Goal: Task Accomplishment & Management: Complete application form

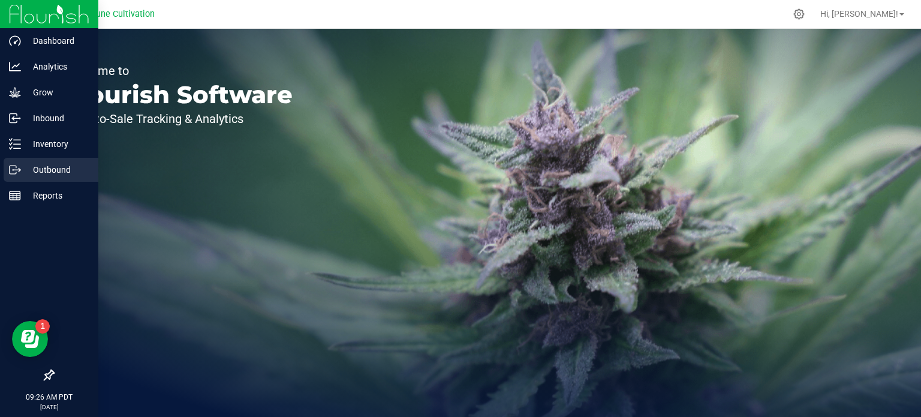
click at [38, 170] on p "Outbound" at bounding box center [57, 170] width 72 height 14
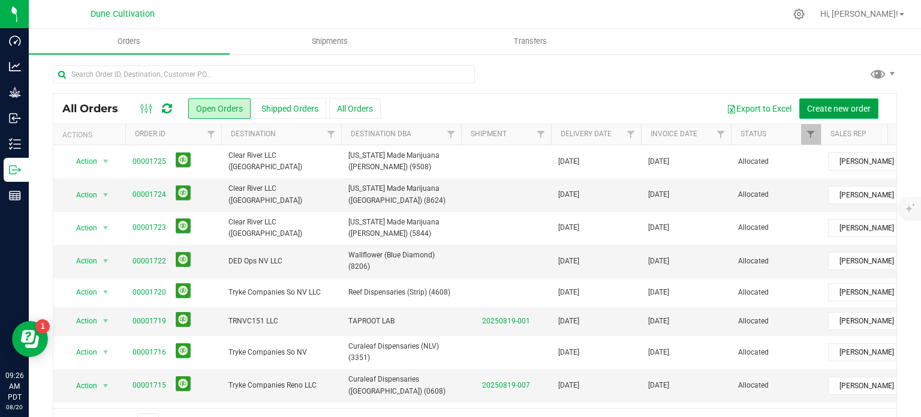
click at [833, 98] on button "Create new order" at bounding box center [838, 108] width 79 height 20
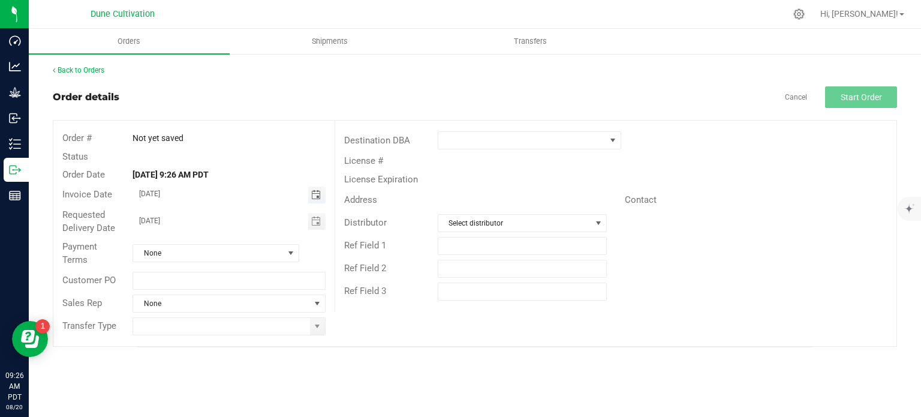
click at [317, 195] on span "Toggle calendar" at bounding box center [316, 195] width 10 height 10
click at [317, 194] on span "Toggle calendar" at bounding box center [316, 195] width 10 height 10
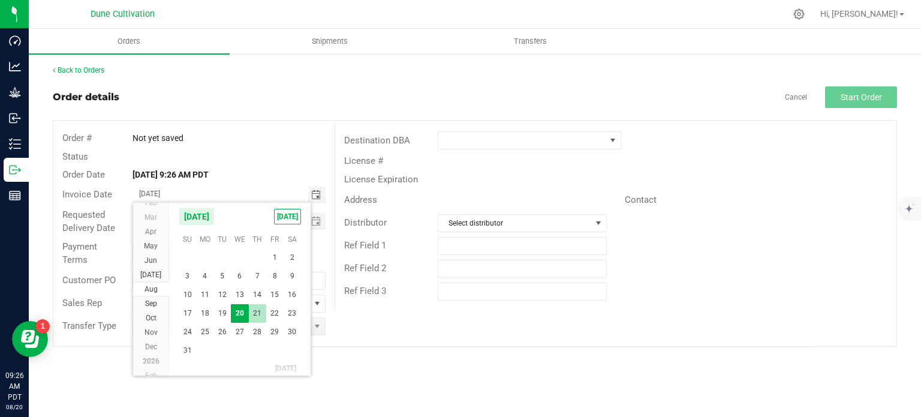
click at [253, 312] on span "21" at bounding box center [257, 313] width 17 height 19
type input "[DATE]"
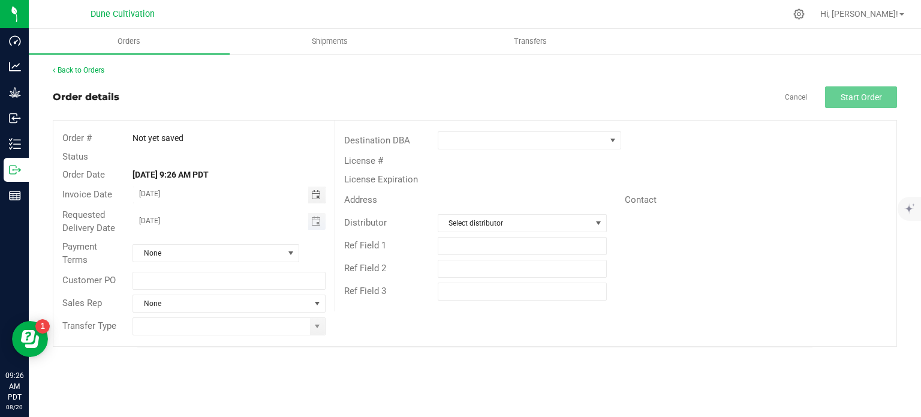
click at [322, 222] on span "Toggle calendar" at bounding box center [316, 221] width 17 height 17
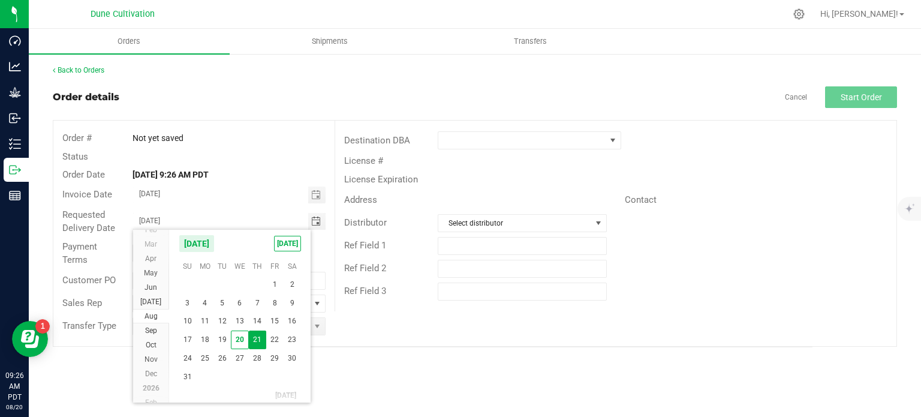
click at [255, 339] on span "21" at bounding box center [257, 339] width 17 height 19
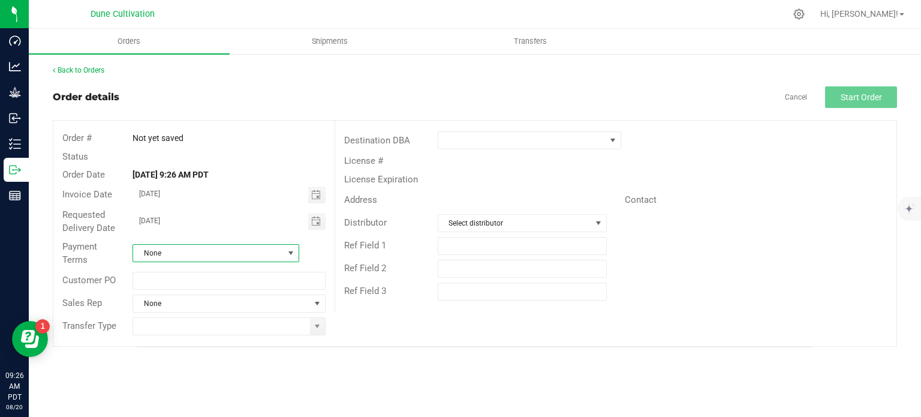
click at [291, 257] on span at bounding box center [291, 253] width 10 height 10
click at [180, 382] on li "Net 30" at bounding box center [215, 383] width 165 height 20
click at [315, 301] on span at bounding box center [317, 304] width 10 height 10
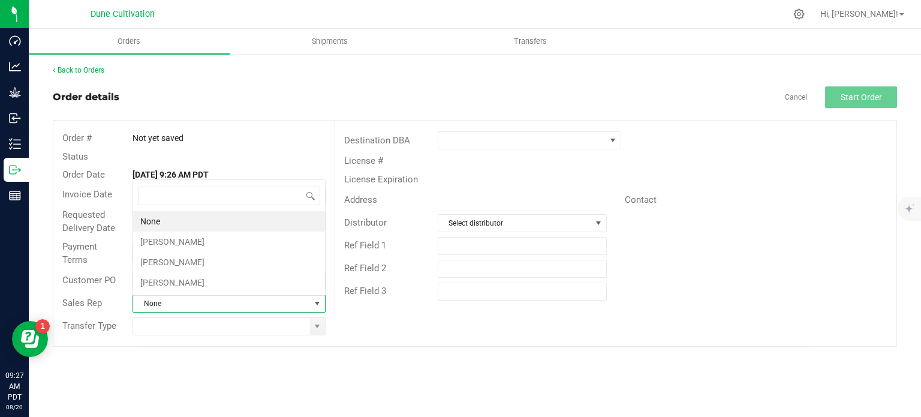
scroll to position [17, 190]
type input "[PERSON_NAME]"
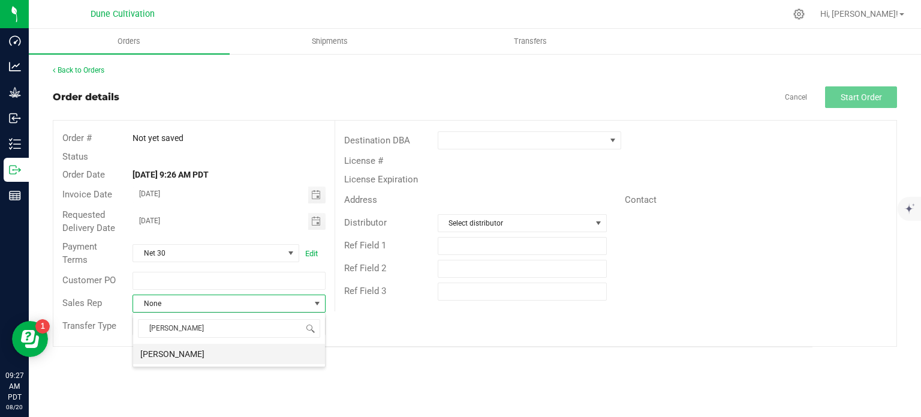
click at [192, 350] on li "[PERSON_NAME]" at bounding box center [229, 354] width 192 height 20
click at [321, 323] on span at bounding box center [317, 326] width 10 height 10
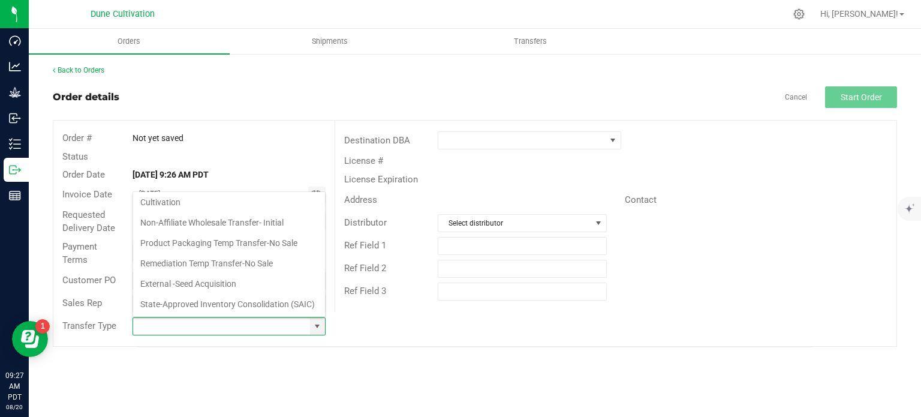
scroll to position [195, 0]
click at [215, 212] on li "Non-Affiliate Wholesale Transfer- Initial" at bounding box center [229, 222] width 192 height 20
type input "Non-Affiliate Wholesale Transfer- Initial"
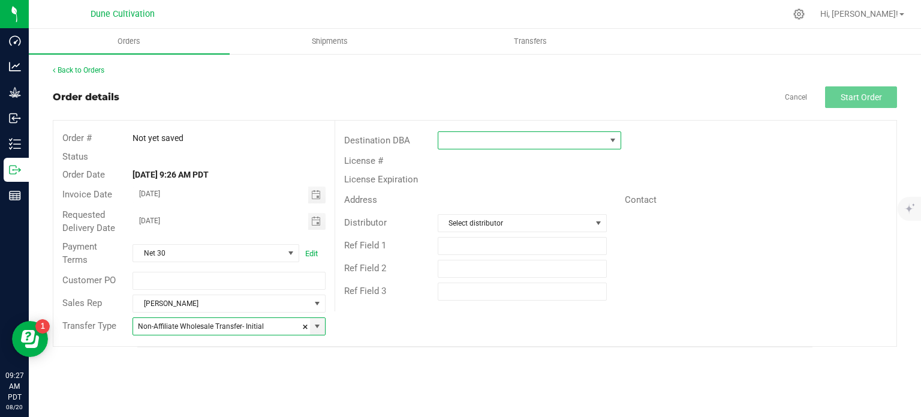
click at [615, 140] on span at bounding box center [613, 141] width 10 height 10
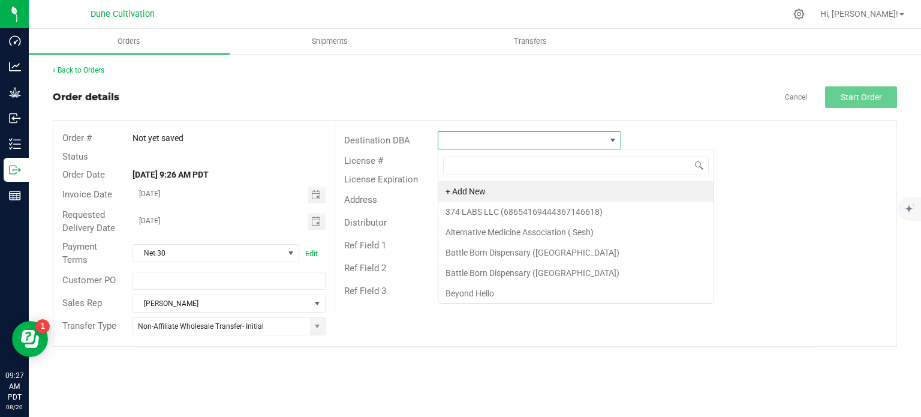
scroll to position [17, 183]
type input "[US_STATE] made"
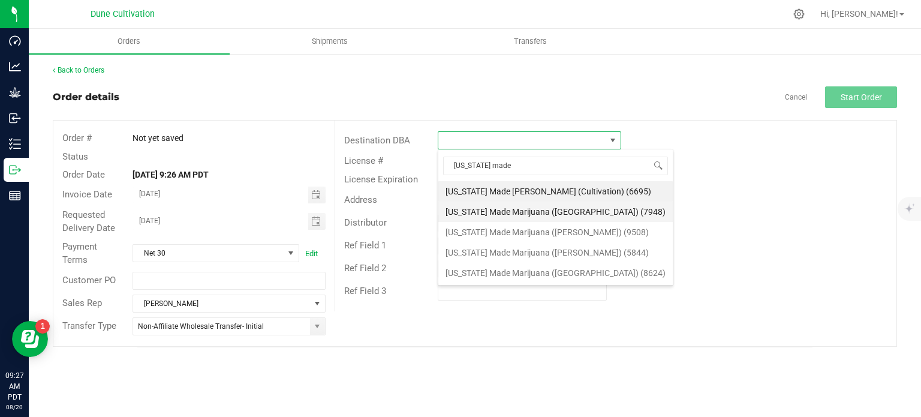
click at [553, 213] on li "[US_STATE] Made Marijuana ([GEOGRAPHIC_DATA]) (7948)" at bounding box center [555, 211] width 234 height 20
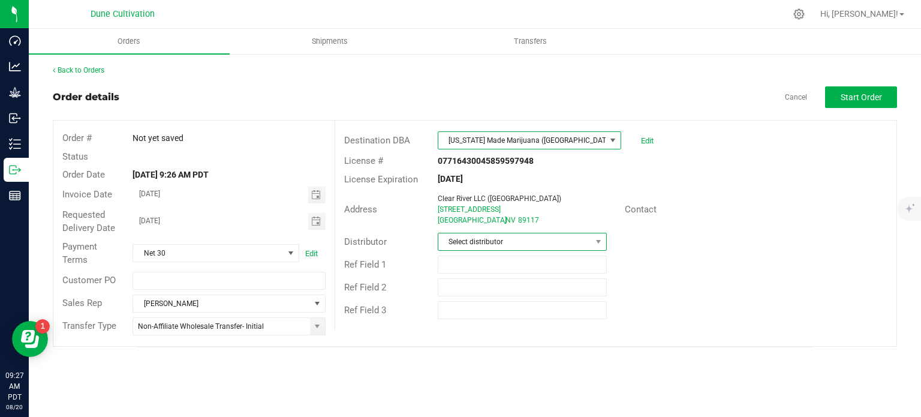
click at [565, 242] on span "Select distributor" at bounding box center [514, 241] width 153 height 17
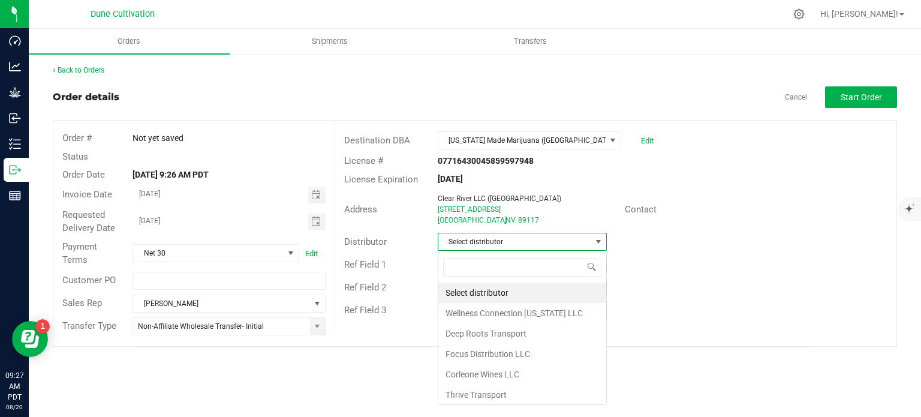
scroll to position [17, 169]
click at [753, 225] on div "Address Clear River LLC ([GEOGRAPHIC_DATA]) [STREET_ADDRESS] Contact" at bounding box center [615, 209] width 561 height 42
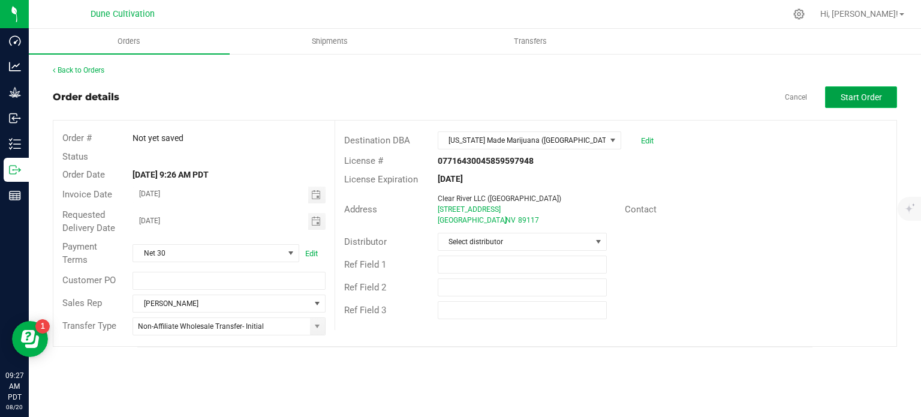
click at [861, 95] on span "Start Order" at bounding box center [861, 97] width 41 height 10
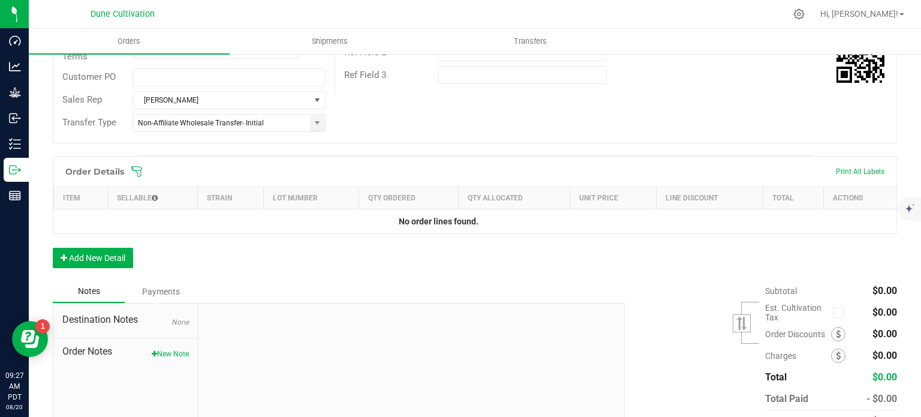
scroll to position [237, 0]
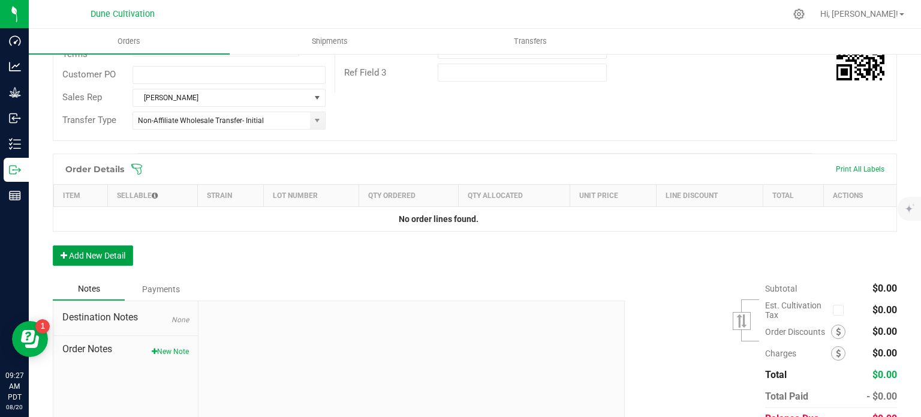
click at [92, 248] on button "Add New Detail" at bounding box center [93, 255] width 80 height 20
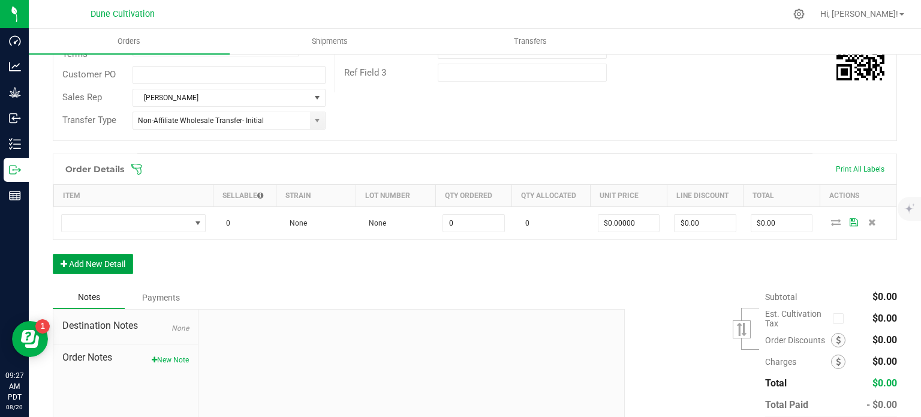
click at [89, 267] on button "Add New Detail" at bounding box center [93, 264] width 80 height 20
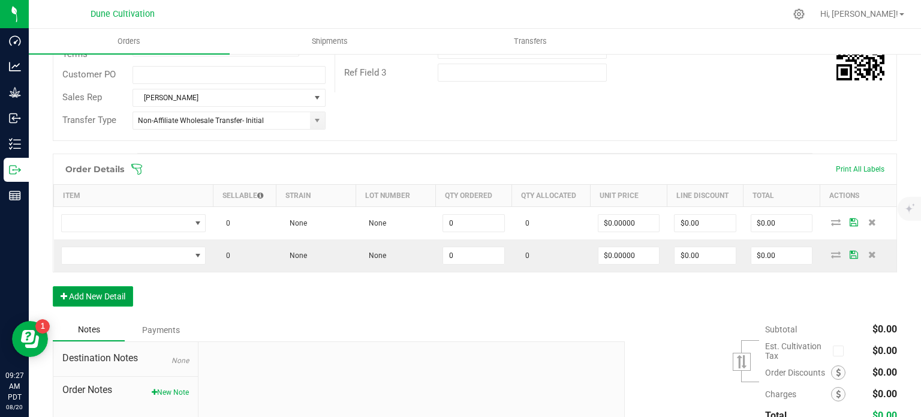
click at [94, 292] on button "Add New Detail" at bounding box center [93, 296] width 80 height 20
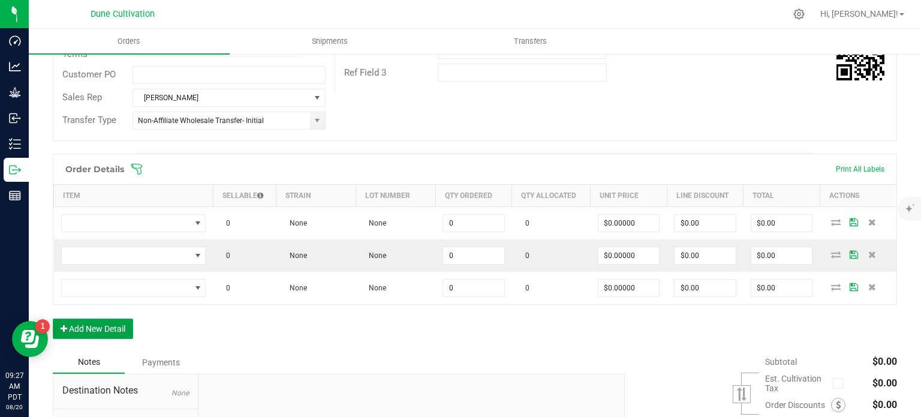
click at [94, 321] on button "Add New Detail" at bounding box center [93, 328] width 80 height 20
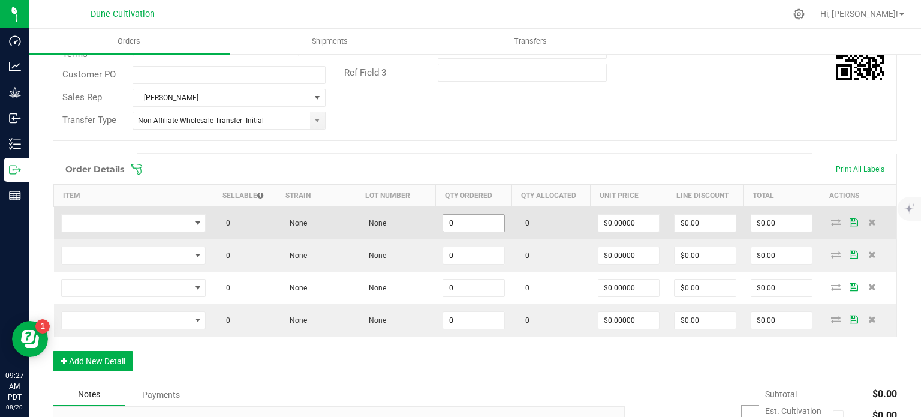
click at [464, 226] on input "0" at bounding box center [473, 223] width 61 height 17
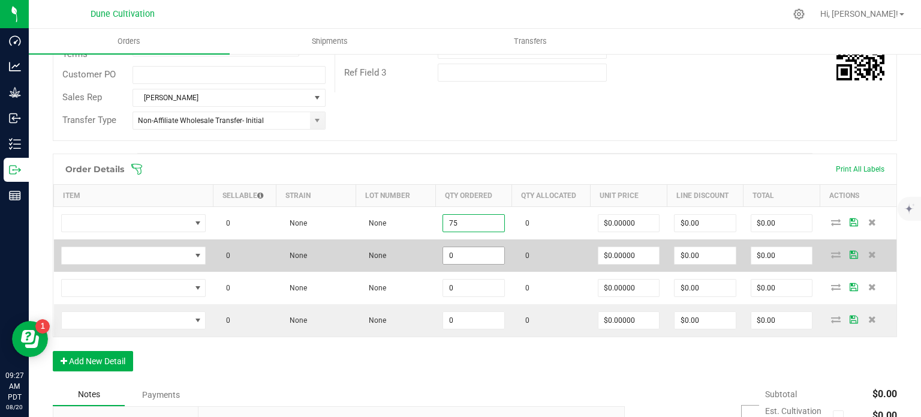
type input "75"
click at [471, 260] on input "0" at bounding box center [473, 255] width 61 height 17
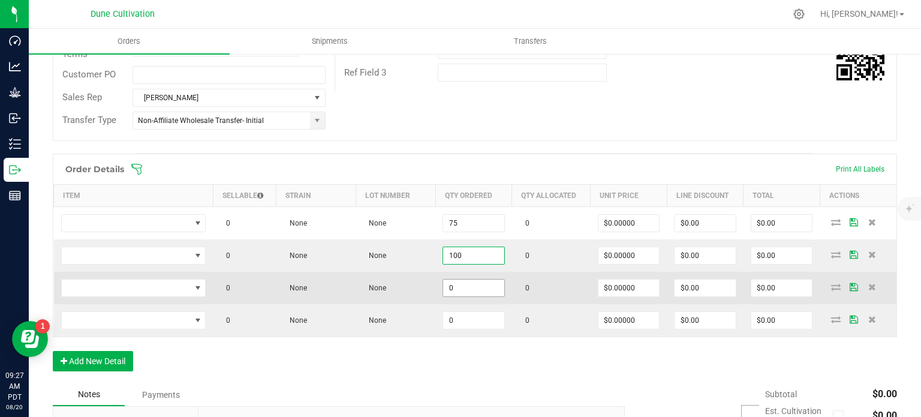
type input "100"
click at [474, 284] on input "0" at bounding box center [473, 287] width 61 height 17
paste input "10"
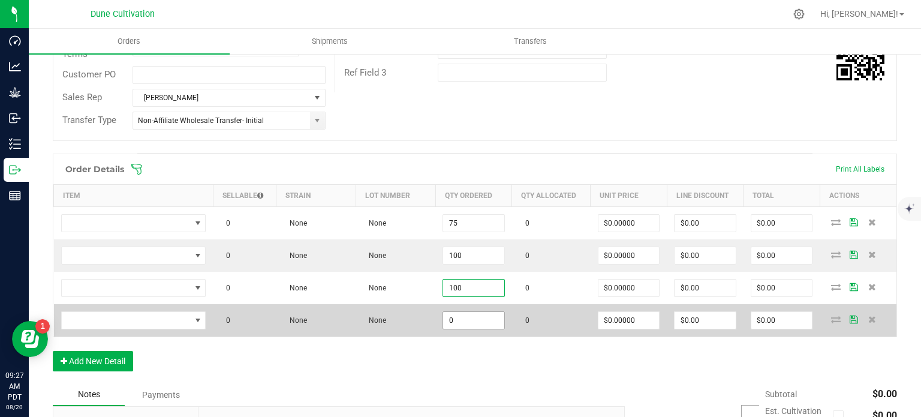
type input "100"
click at [458, 318] on input "0" at bounding box center [473, 320] width 61 height 17
paste input "10"
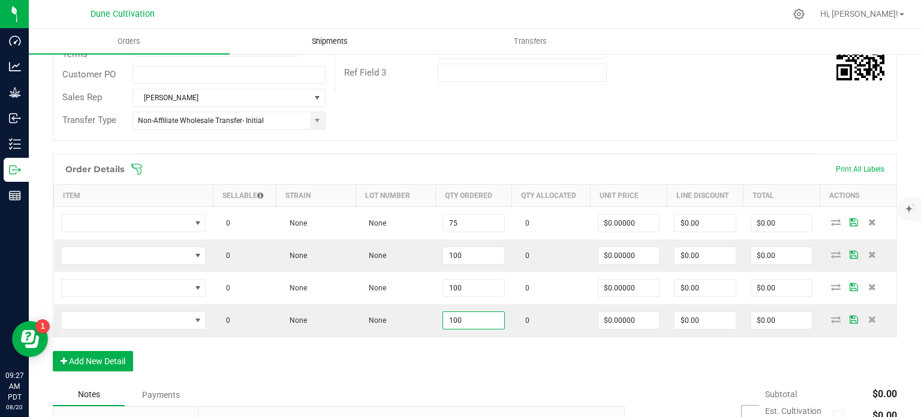
type input "100"
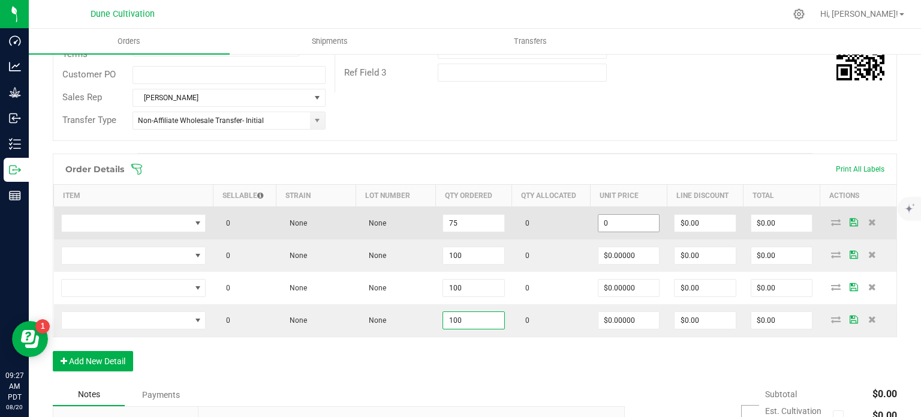
click at [615, 223] on input "0" at bounding box center [628, 223] width 61 height 17
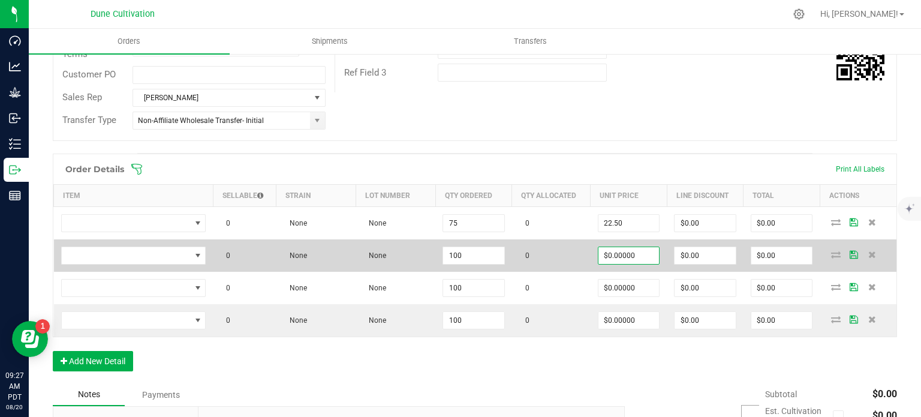
type input "$22.50000"
type input "$1,687.50"
click at [619, 253] on input "0" at bounding box center [628, 255] width 61 height 17
paste input "22.5"
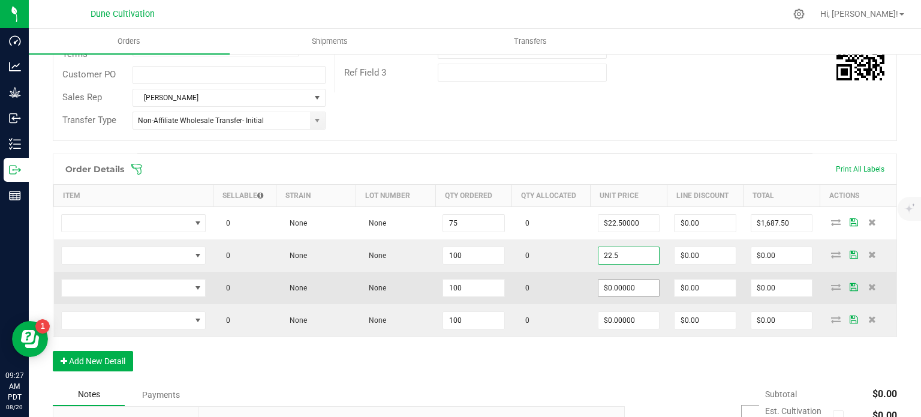
type input "$22.50000"
type input "$2,250.00"
click at [619, 280] on input "0" at bounding box center [628, 287] width 61 height 17
paste input "22.5"
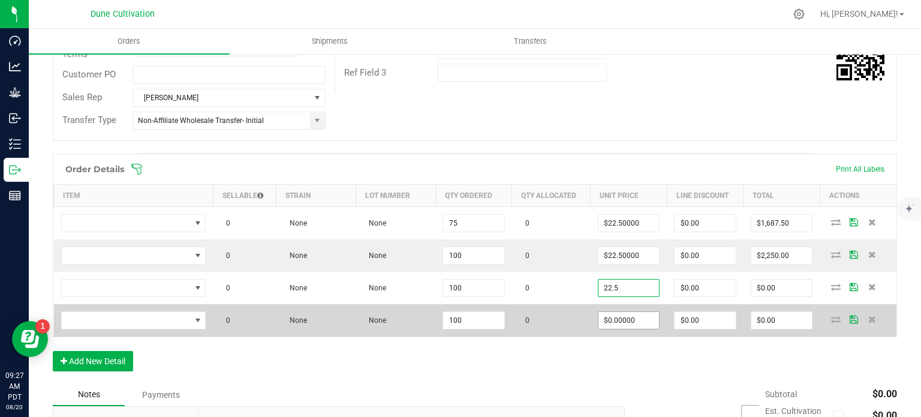
type input "$22.50000"
type input "$2,250.00"
click at [619, 321] on input "0" at bounding box center [628, 320] width 61 height 17
paste input "22.5"
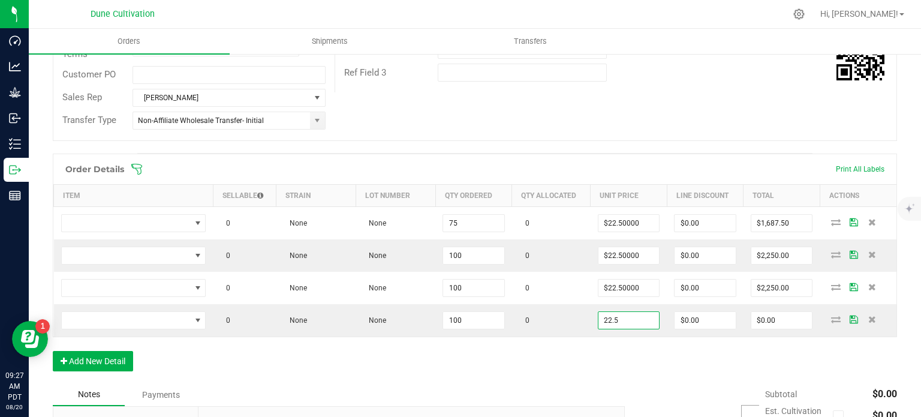
type input "$22.50000"
type input "$2,250.00"
click at [525, 354] on div "Order Details Print All Labels Item Sellable Strain Lot Number Qty Ordered Qty …" at bounding box center [475, 269] width 844 height 230
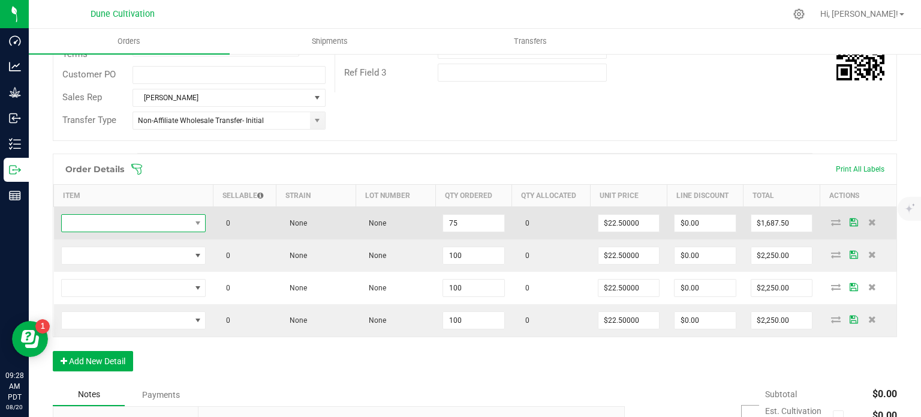
click at [172, 221] on span "NO DATA FOUND" at bounding box center [126, 223] width 129 height 17
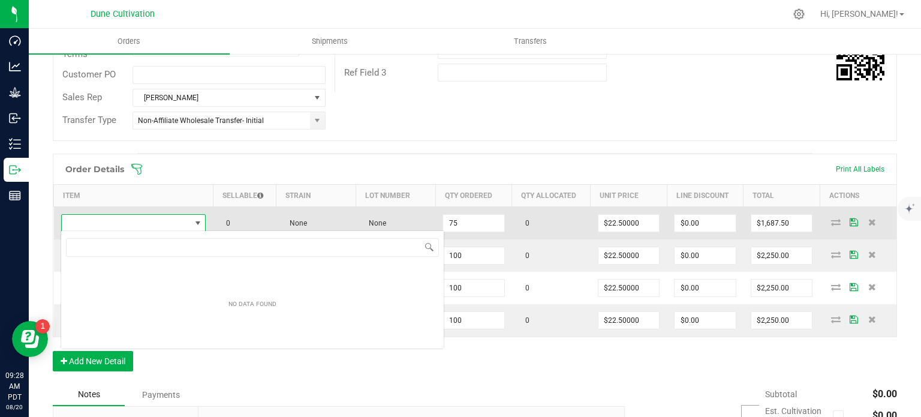
type input "CK_Flower_Lemon Cherry Headz_3.5g"
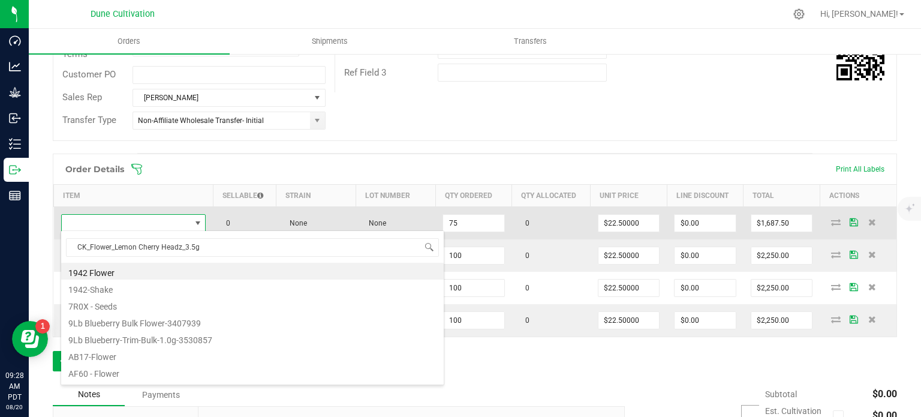
scroll to position [17, 142]
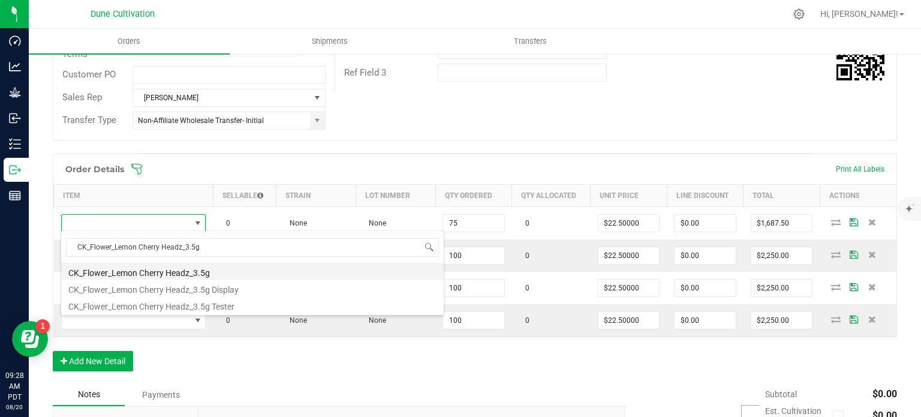
click at [175, 269] on li "CK_Flower_Lemon Cherry Headz_3.5g" at bounding box center [252, 271] width 383 height 17
type input "75 ea"
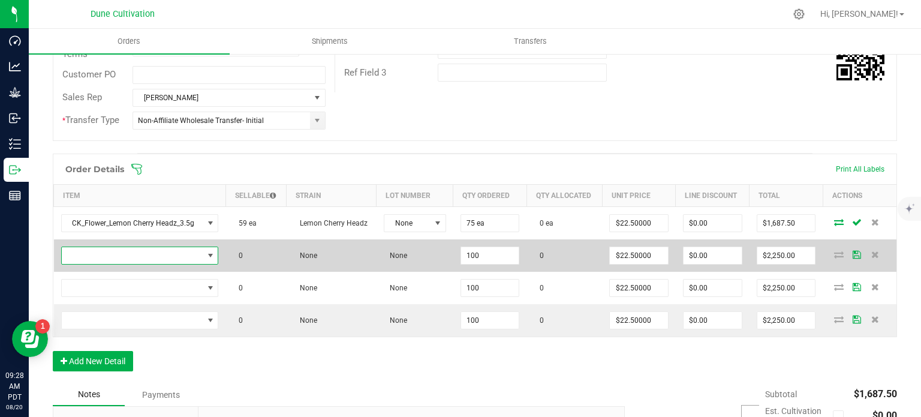
click at [165, 247] on span "NO DATA FOUND" at bounding box center [133, 255] width 142 height 17
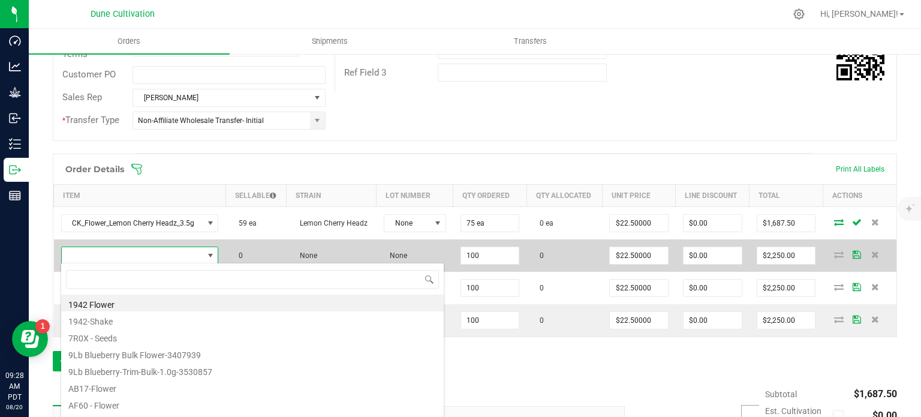
scroll to position [17, 153]
type input "CK_Flower_Melonheadz_3.5g"
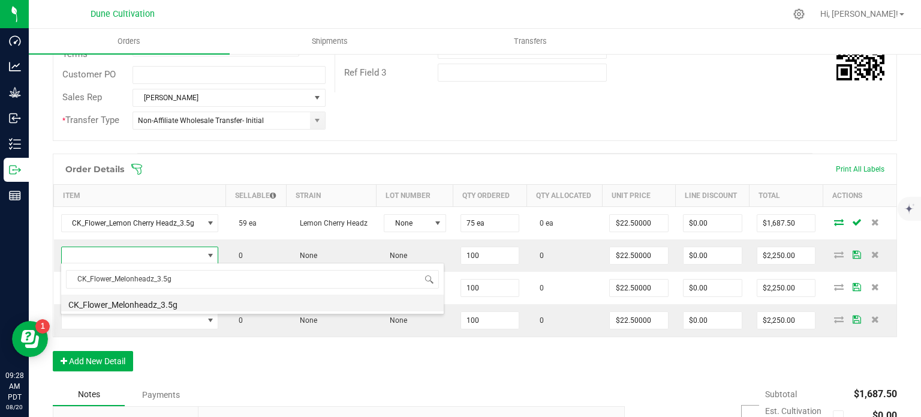
click at [165, 303] on li "CK_Flower_Melonheadz_3.5g" at bounding box center [252, 302] width 383 height 17
type input "100 ea"
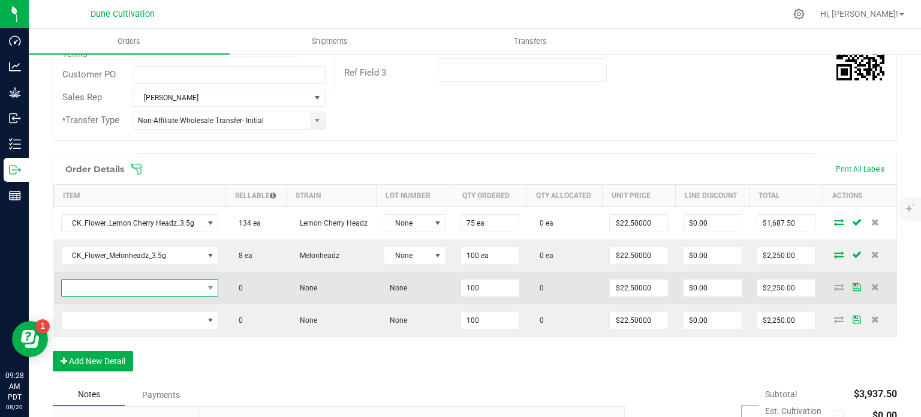
click at [196, 281] on span "NO DATA FOUND" at bounding box center [133, 287] width 142 height 17
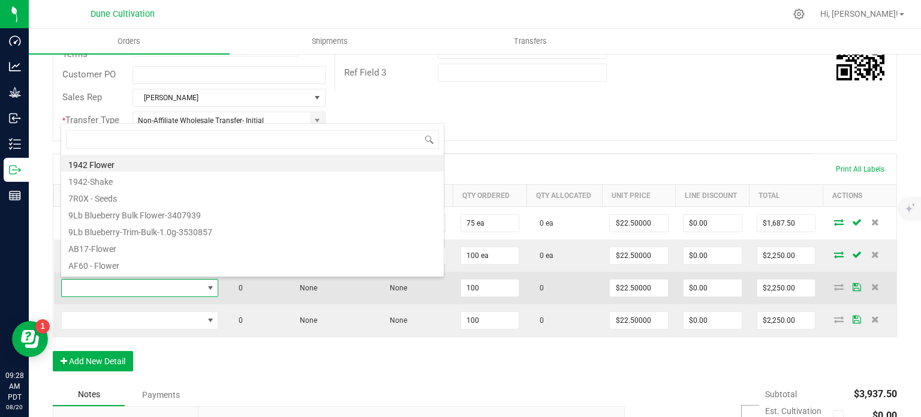
type input "CK_Flower_Milk Steak_3.5g"
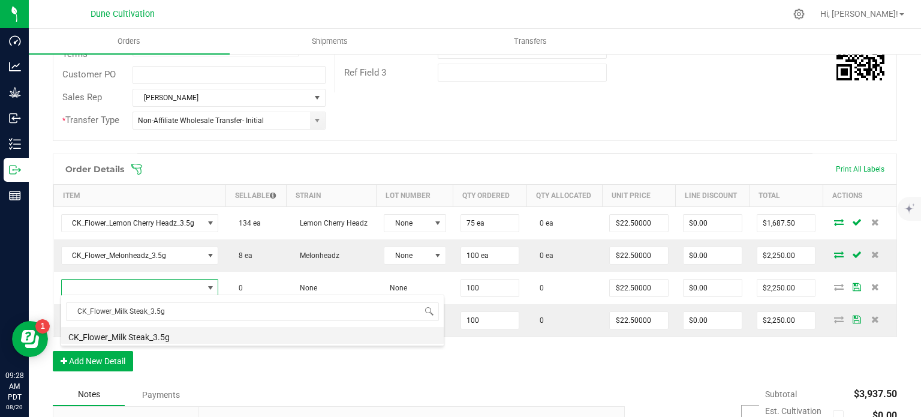
click at [169, 333] on li "CK_Flower_Milk Steak_3.5g" at bounding box center [252, 335] width 383 height 17
type input "100 ea"
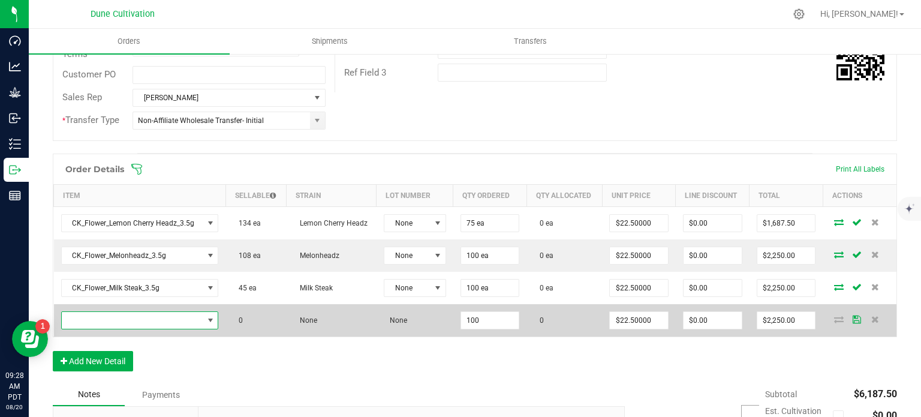
click at [167, 320] on span "NO DATA FOUND" at bounding box center [133, 320] width 142 height 17
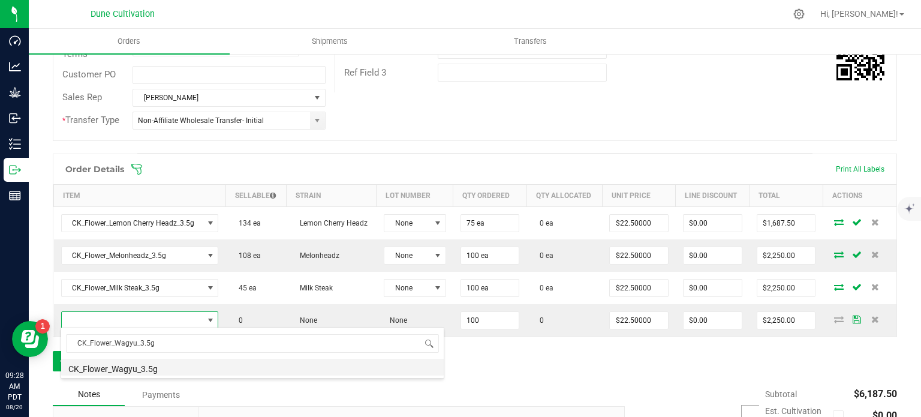
click at [163, 366] on li "CK_Flower_Wagyu_3.5g" at bounding box center [252, 367] width 383 height 17
type input "100 ea"
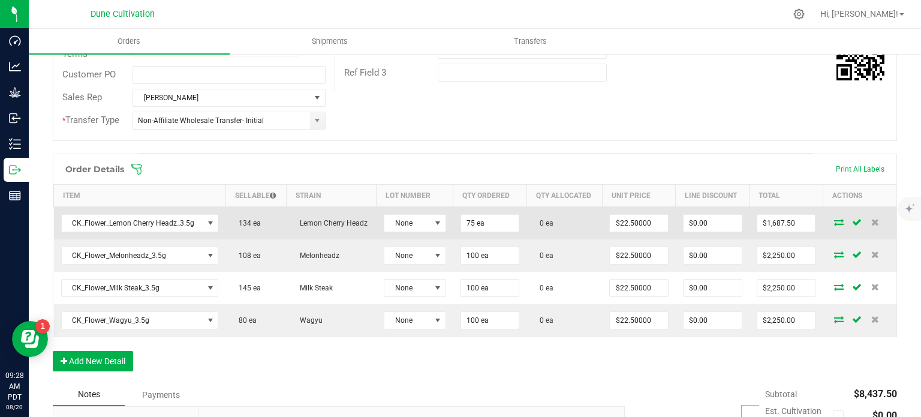
click at [834, 218] on icon at bounding box center [839, 221] width 10 height 7
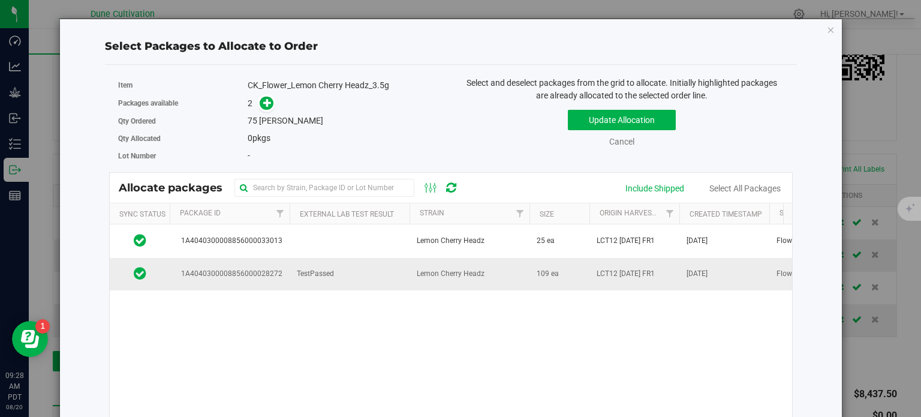
click at [271, 268] on span "1A4040300008856000028272" at bounding box center [230, 273] width 106 height 11
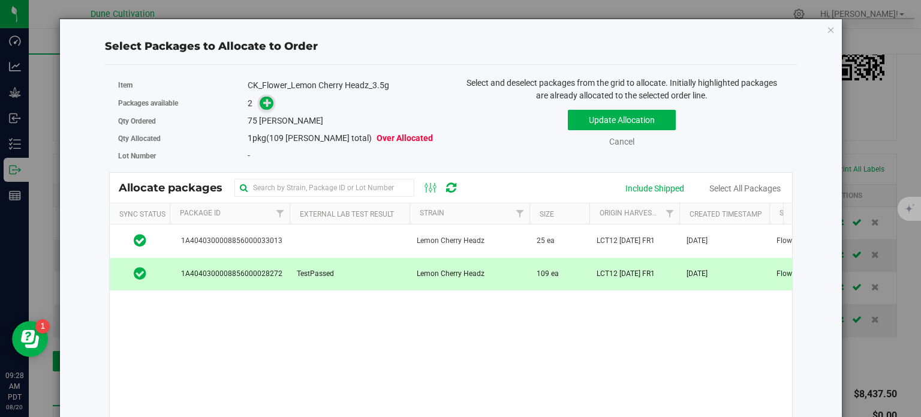
click at [266, 101] on icon at bounding box center [267, 102] width 8 height 8
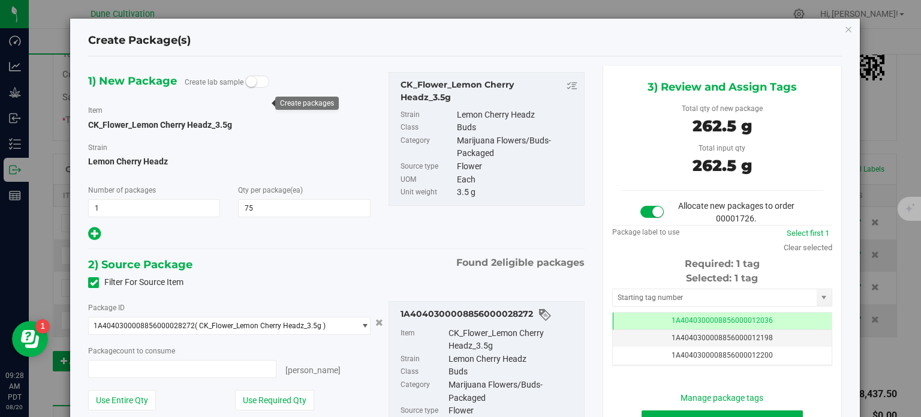
type input "75 ea"
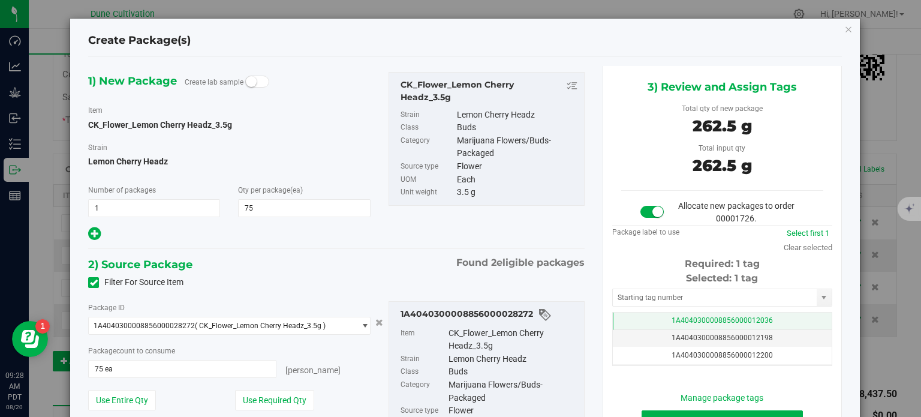
click at [654, 321] on td "1A4040300008856000012036" at bounding box center [722, 320] width 219 height 17
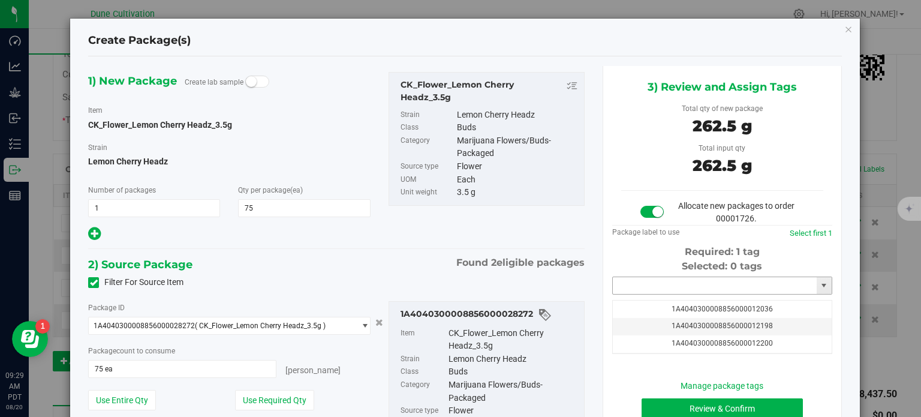
click at [658, 286] on input "text" at bounding box center [715, 285] width 204 height 17
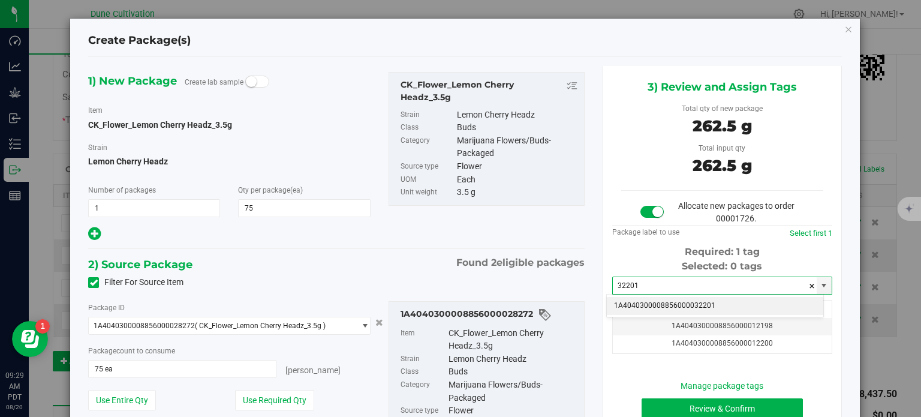
click at [670, 303] on li "1A4040300008856000032201" at bounding box center [715, 306] width 216 height 18
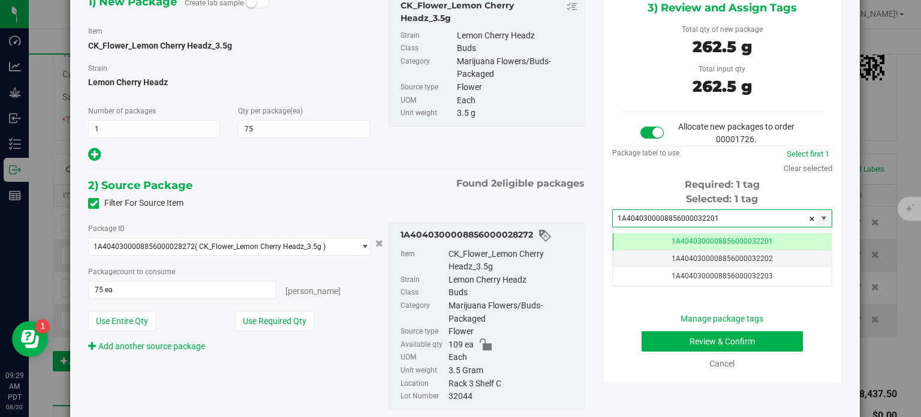
type input "1A4040300008856000032201"
click at [657, 340] on button "Review & Confirm" at bounding box center [722, 341] width 161 height 20
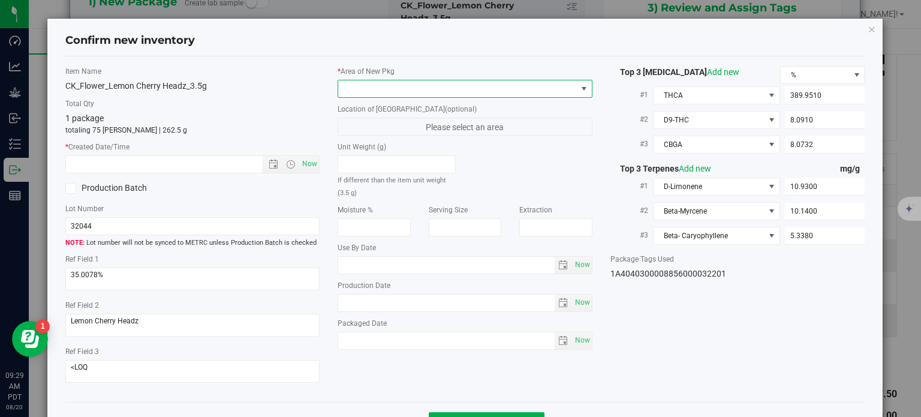
click at [514, 80] on span at bounding box center [465, 89] width 255 height 18
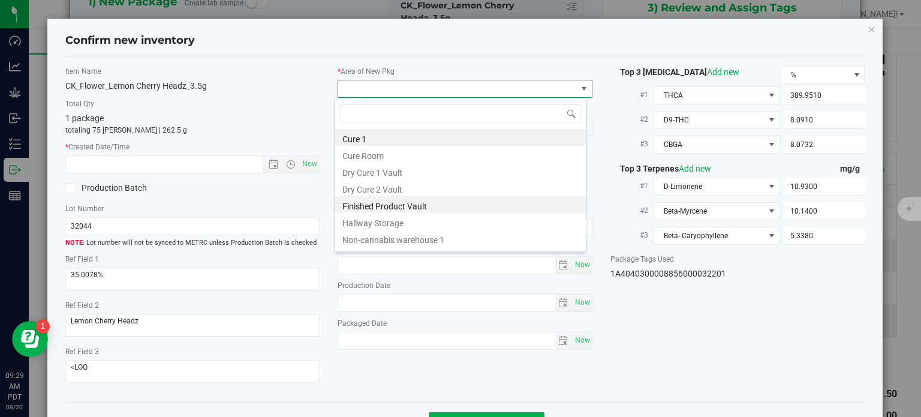
click at [432, 203] on li "Finished Product Vault" at bounding box center [460, 204] width 251 height 17
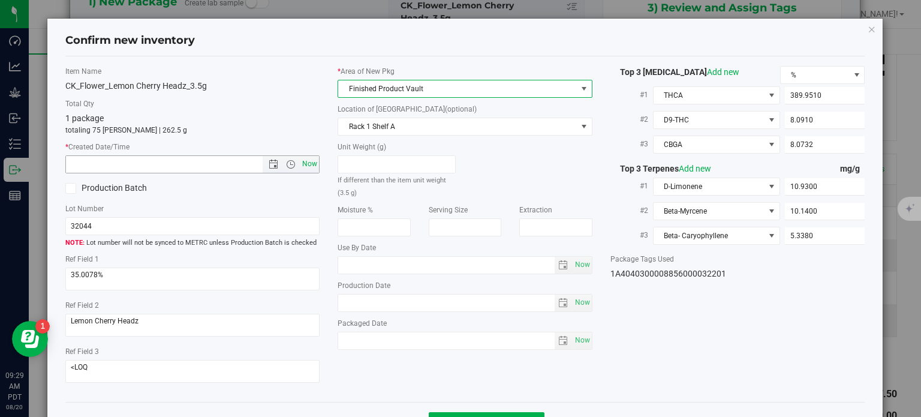
click at [312, 160] on span "Now" at bounding box center [310, 163] width 20 height 17
type input "[DATE] 9:29 AM"
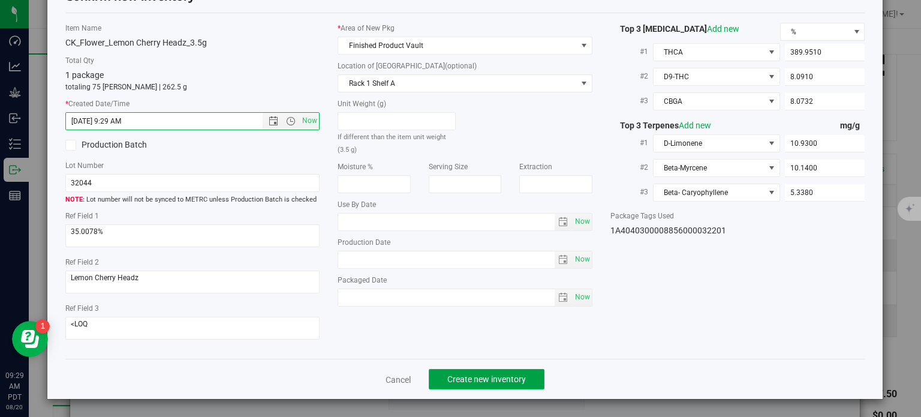
click at [467, 375] on span "Create new inventory" at bounding box center [486, 379] width 79 height 10
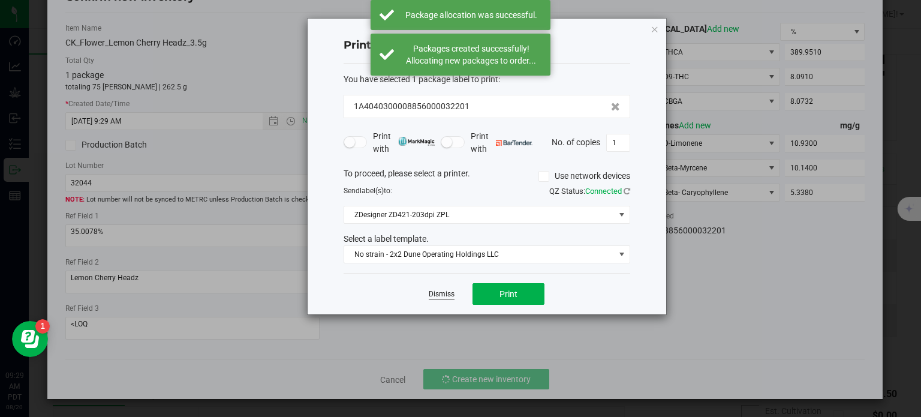
click at [444, 293] on link "Dismiss" at bounding box center [442, 294] width 26 height 10
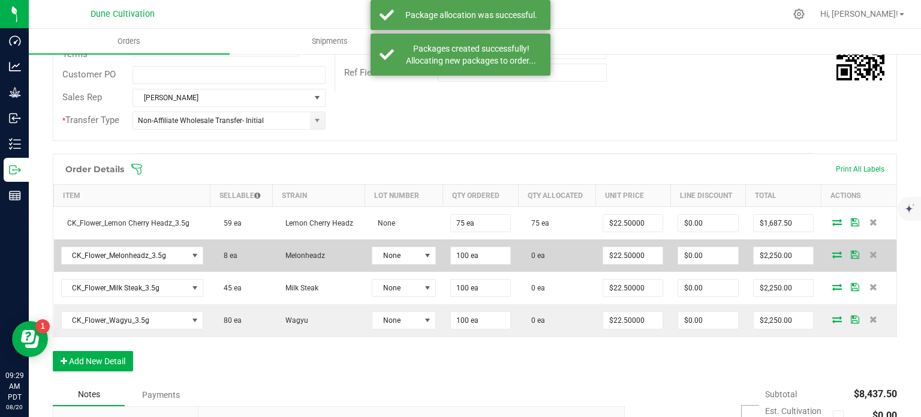
click at [832, 253] on icon at bounding box center [837, 254] width 10 height 7
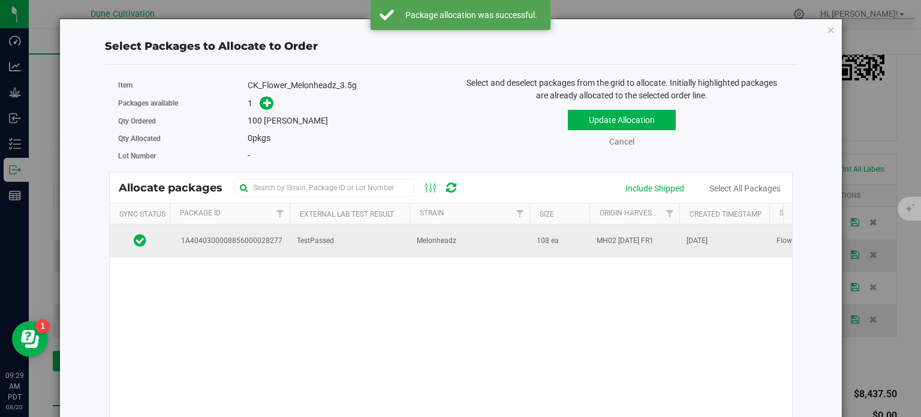
click at [246, 239] on span "1A4040300008856000028277" at bounding box center [230, 240] width 106 height 11
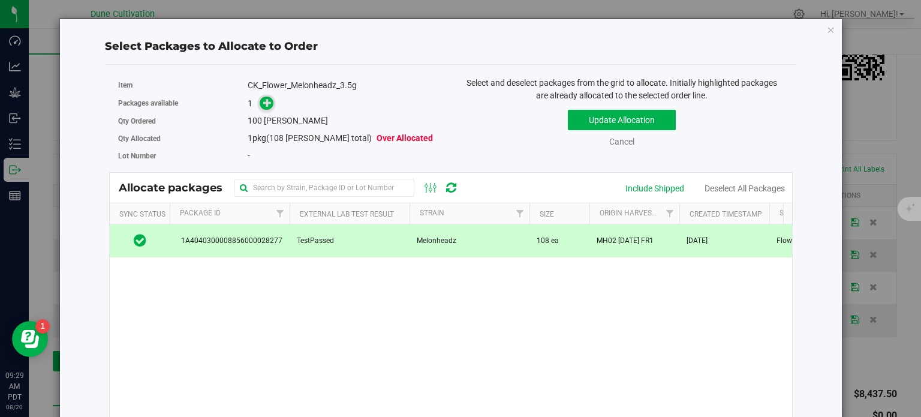
click at [266, 99] on icon at bounding box center [267, 102] width 8 height 8
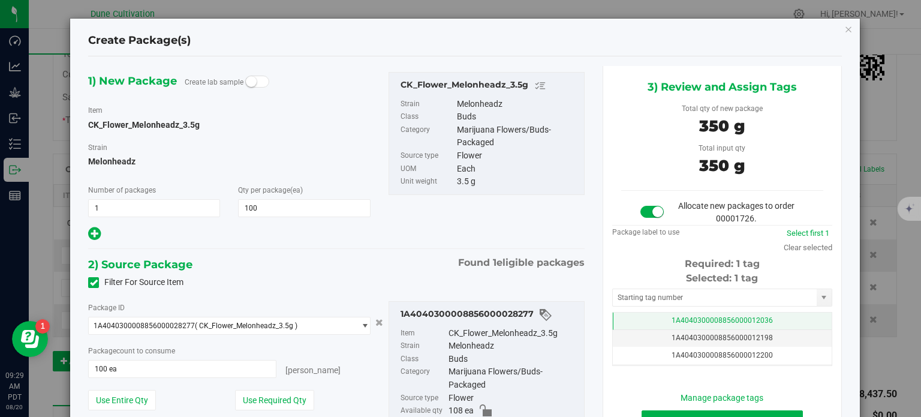
click at [672, 316] on span "1A4040300008856000012036" at bounding box center [722, 320] width 101 height 8
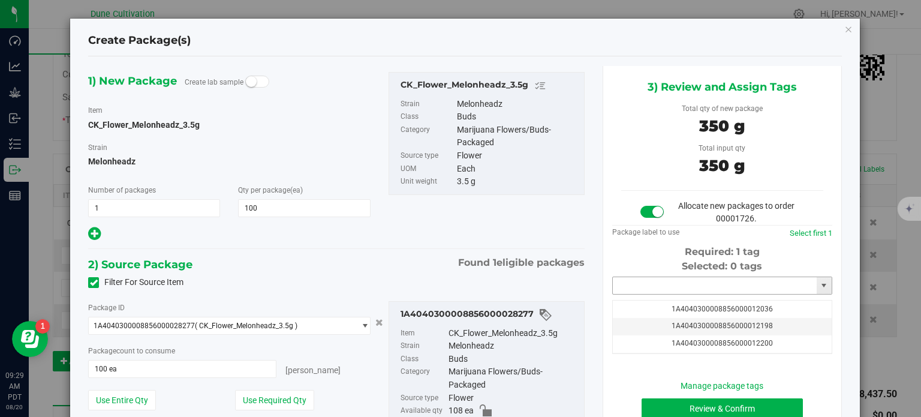
click at [664, 281] on input "text" at bounding box center [715, 285] width 204 height 17
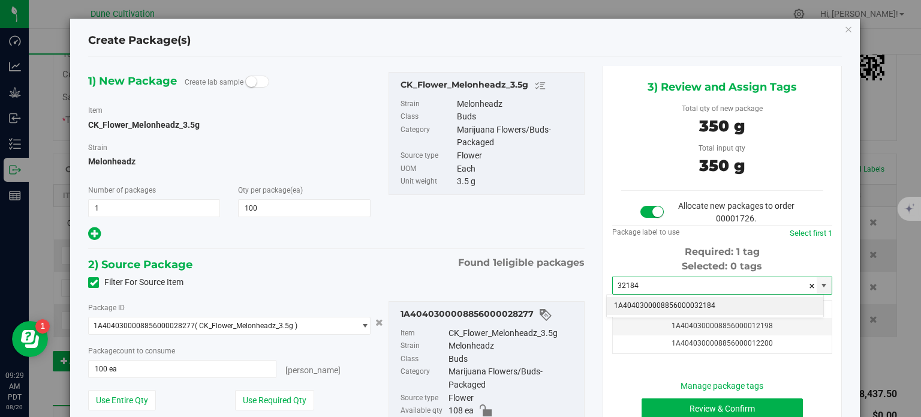
click at [669, 304] on li "1A4040300008856000032184" at bounding box center [715, 306] width 216 height 18
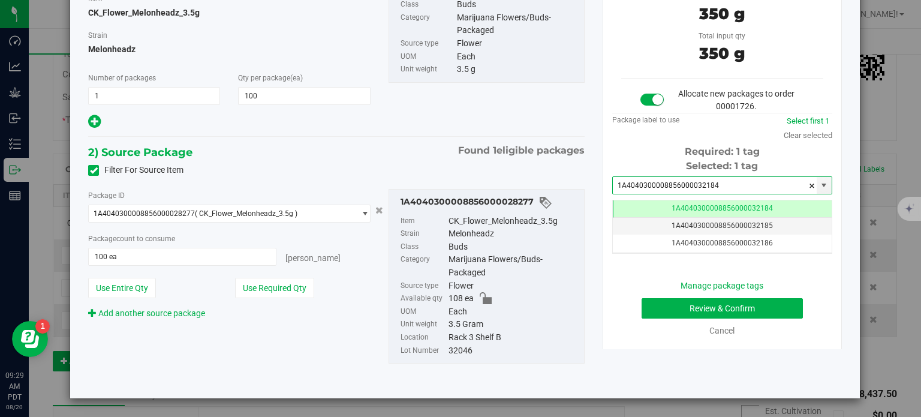
type input "1A4040300008856000032184"
click at [679, 301] on button "Review & Confirm" at bounding box center [722, 308] width 161 height 20
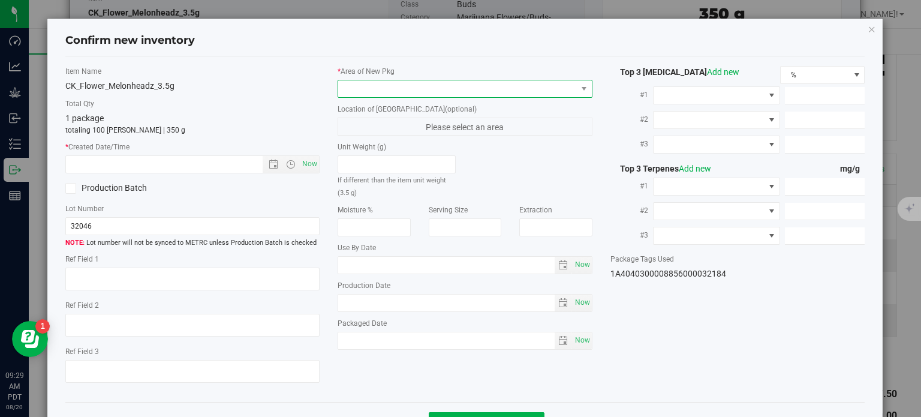
click at [476, 85] on span at bounding box center [457, 88] width 239 height 17
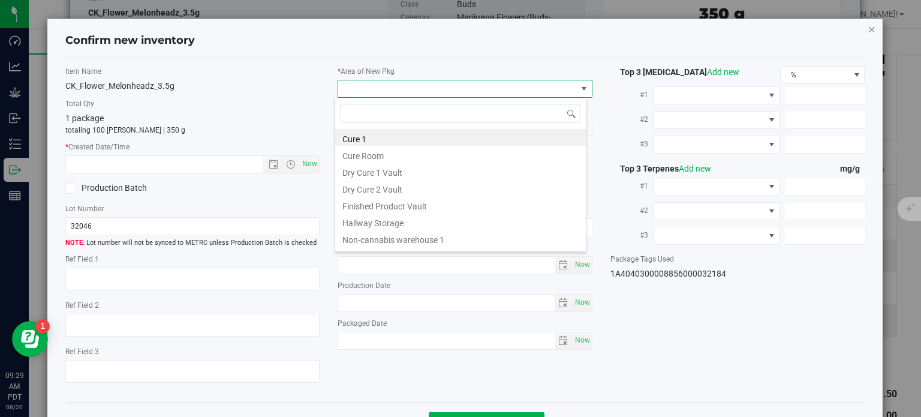
click at [868, 29] on icon "button" at bounding box center [872, 29] width 8 height 14
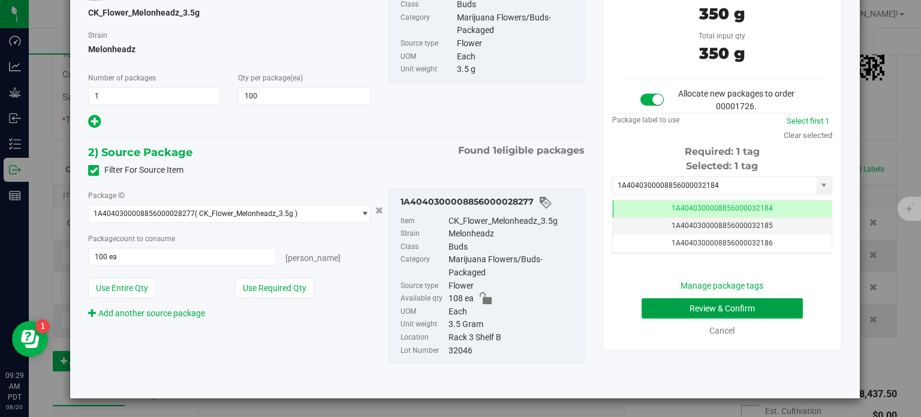
click at [650, 306] on button "Review & Confirm" at bounding box center [722, 308] width 161 height 20
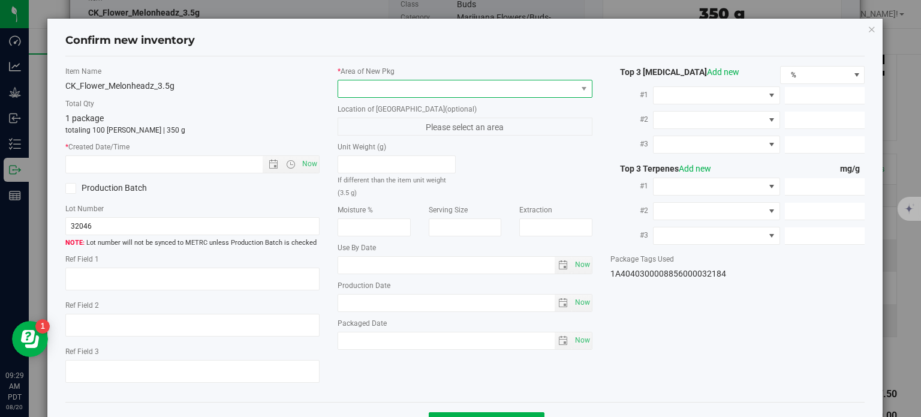
click at [476, 88] on span at bounding box center [457, 88] width 239 height 17
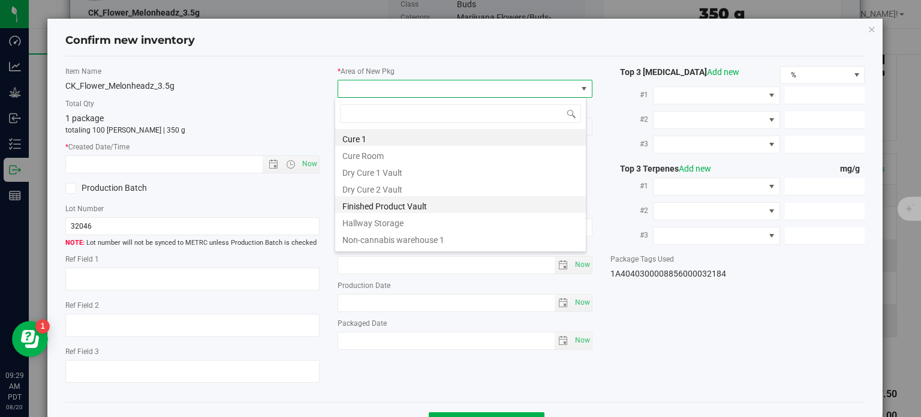
click at [428, 206] on li "Finished Product Vault" at bounding box center [460, 204] width 251 height 17
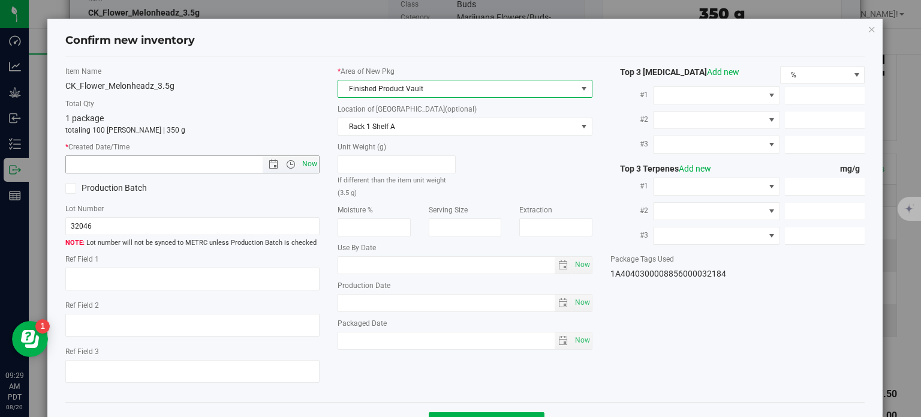
click at [307, 163] on span "Now" at bounding box center [310, 163] width 20 height 17
type input "[DATE] 9:29 AM"
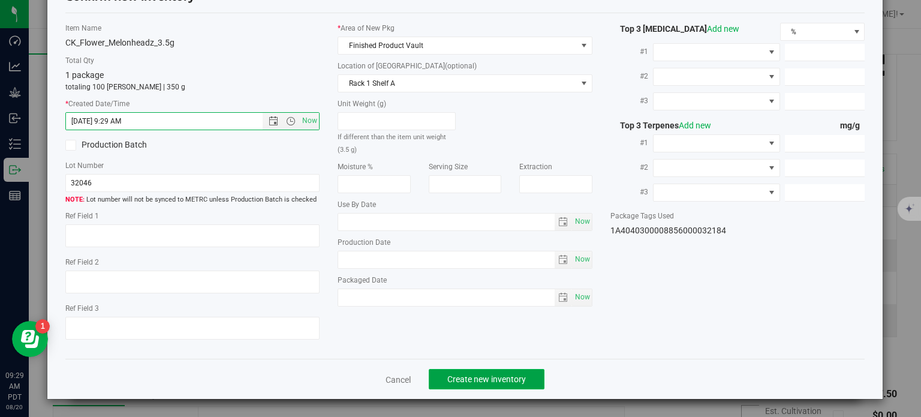
click at [461, 378] on span "Create new inventory" at bounding box center [486, 379] width 79 height 10
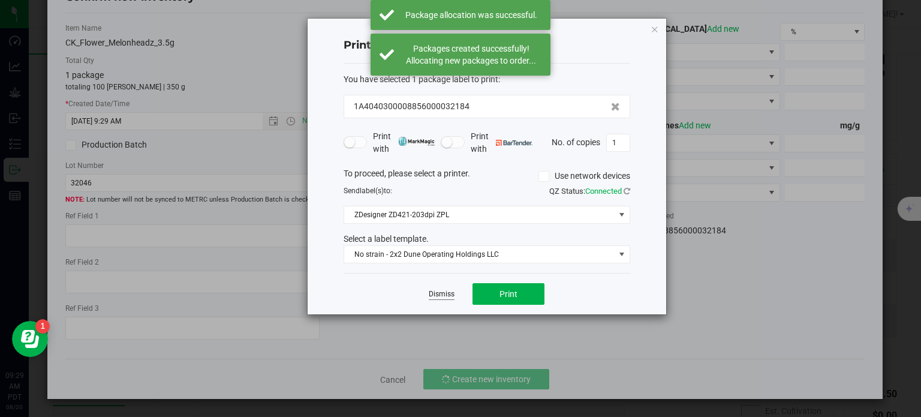
click at [439, 292] on link "Dismiss" at bounding box center [442, 294] width 26 height 10
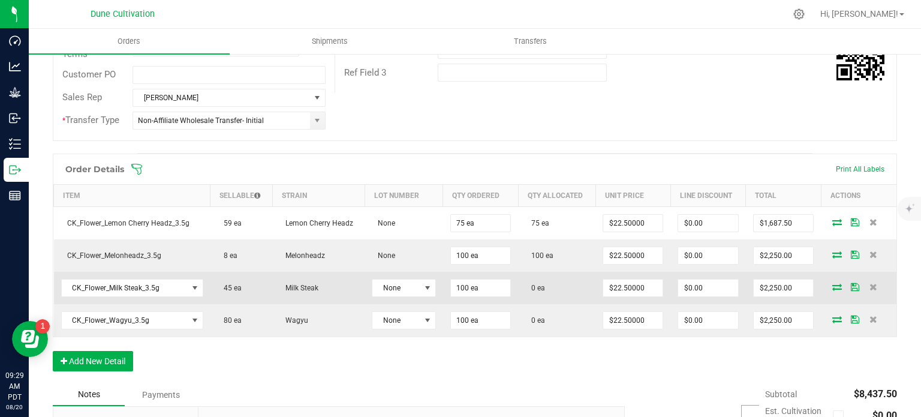
click at [832, 283] on icon at bounding box center [837, 286] width 10 height 7
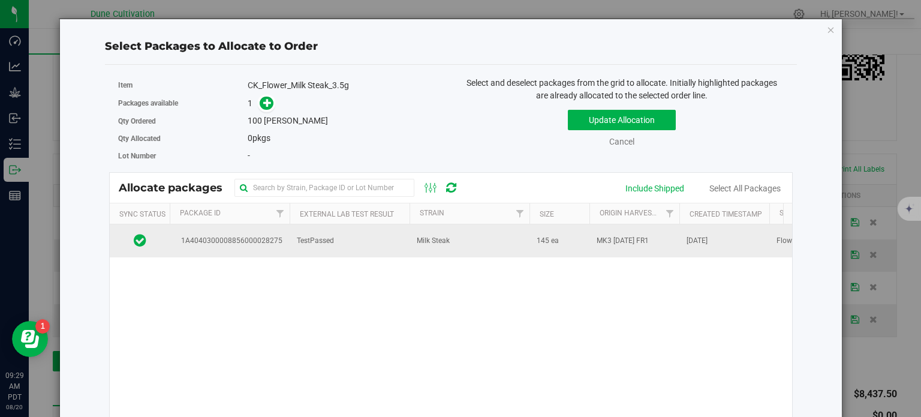
click at [260, 246] on td "1A4040300008856000028275" at bounding box center [230, 240] width 120 height 32
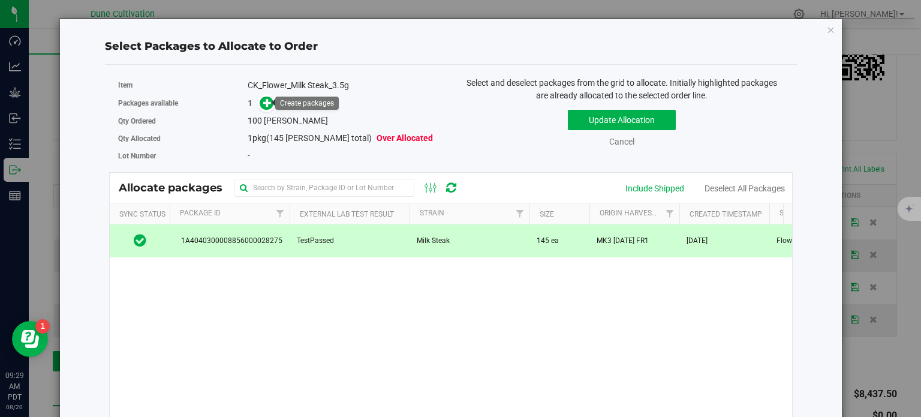
click at [270, 106] on link at bounding box center [267, 103] width 14 height 10
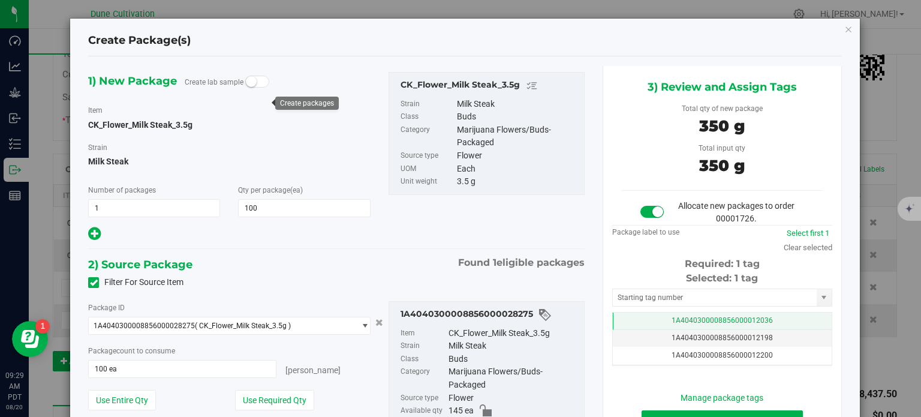
click at [649, 320] on td "1A4040300008856000012036" at bounding box center [722, 320] width 219 height 17
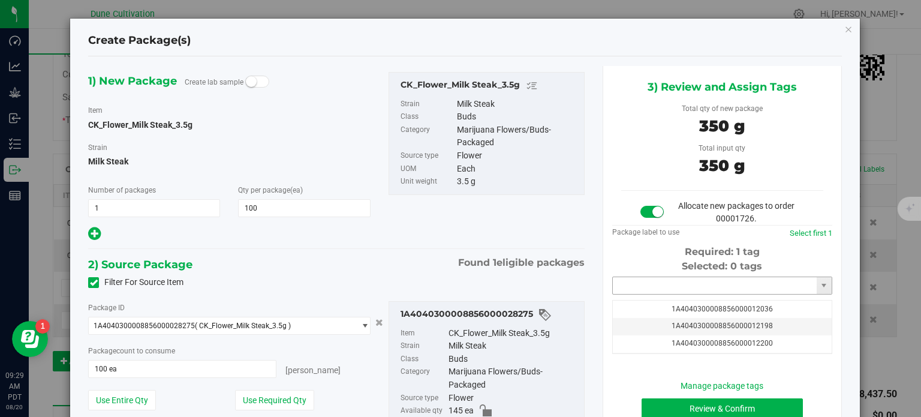
click at [651, 280] on input "text" at bounding box center [715, 285] width 204 height 17
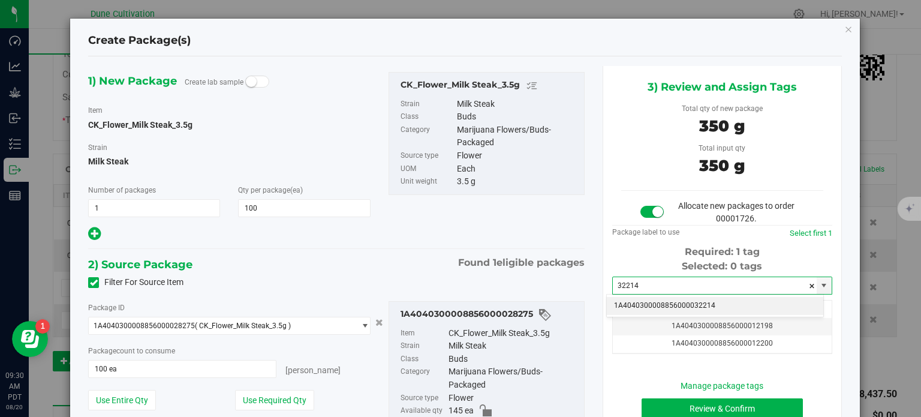
click at [655, 305] on li "1A4040300008856000032214" at bounding box center [715, 306] width 216 height 18
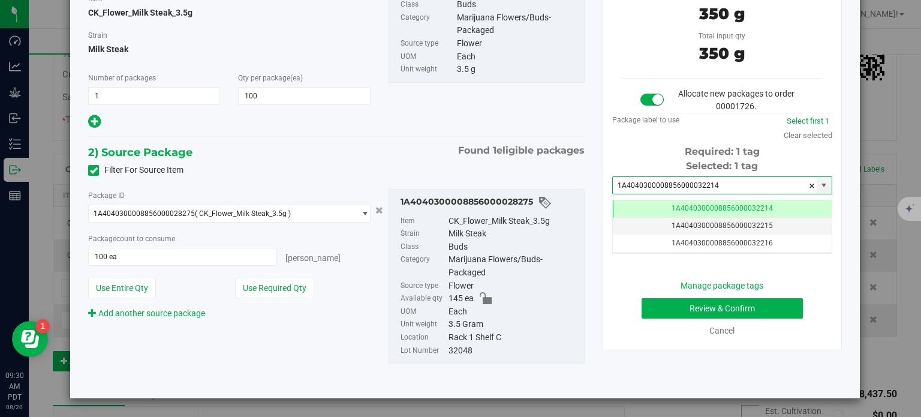
type input "1A4040300008856000032214"
click at [686, 306] on button "Review & Confirm" at bounding box center [722, 308] width 161 height 20
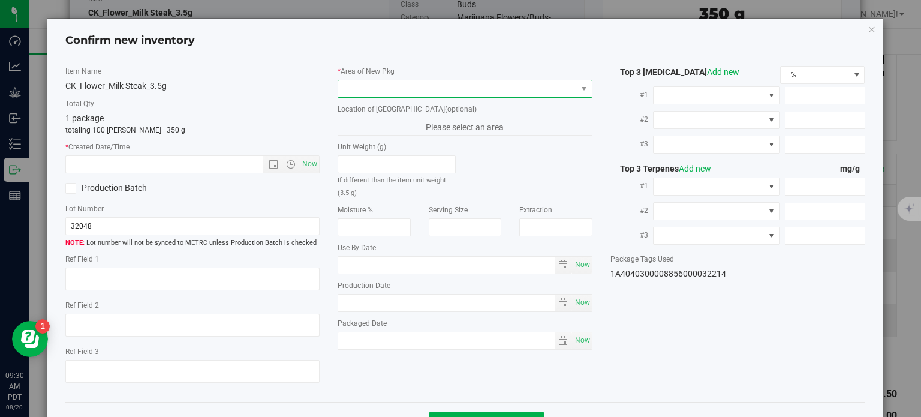
click at [410, 85] on span at bounding box center [457, 88] width 239 height 17
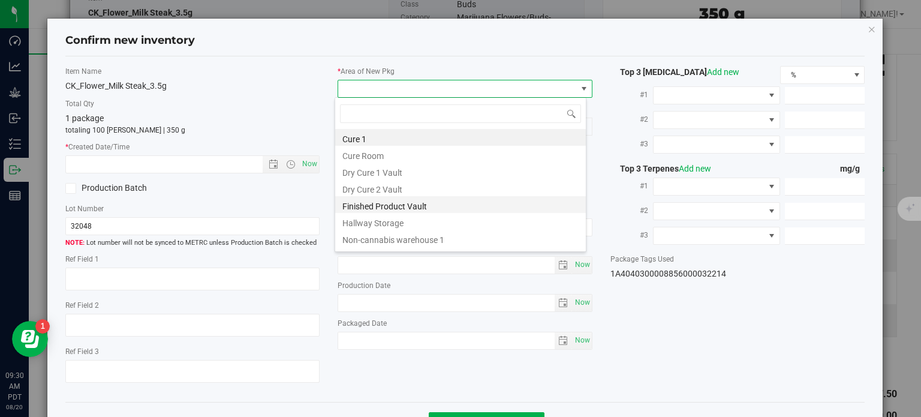
click at [410, 203] on li "Finished Product Vault" at bounding box center [460, 204] width 251 height 17
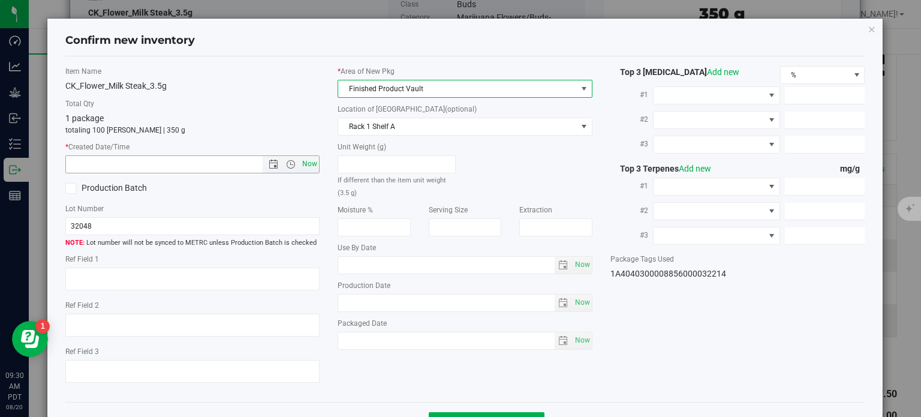
click at [300, 164] on span "Now" at bounding box center [310, 163] width 20 height 17
type input "[DATE] 9:30 AM"
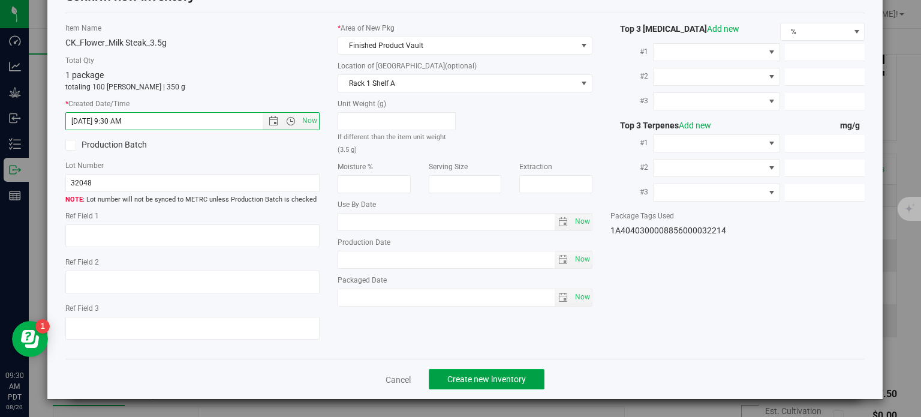
click at [467, 372] on button "Create new inventory" at bounding box center [487, 379] width 116 height 20
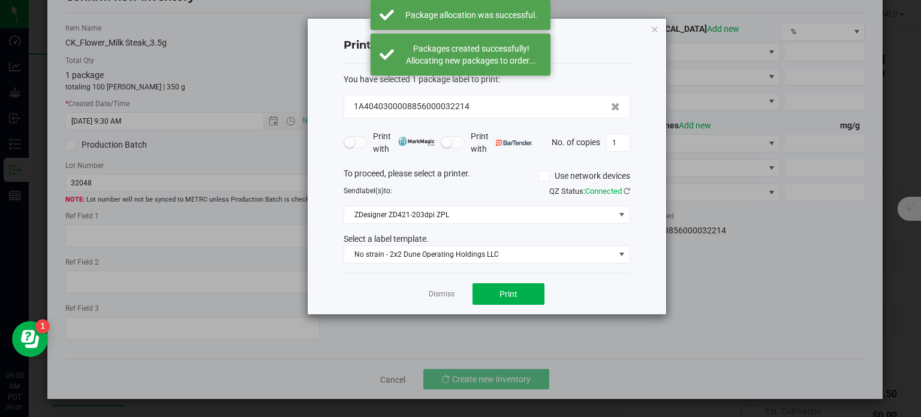
click at [441, 285] on div "Dismiss Print" at bounding box center [487, 293] width 287 height 41
click at [441, 289] on link "Dismiss" at bounding box center [442, 294] width 26 height 10
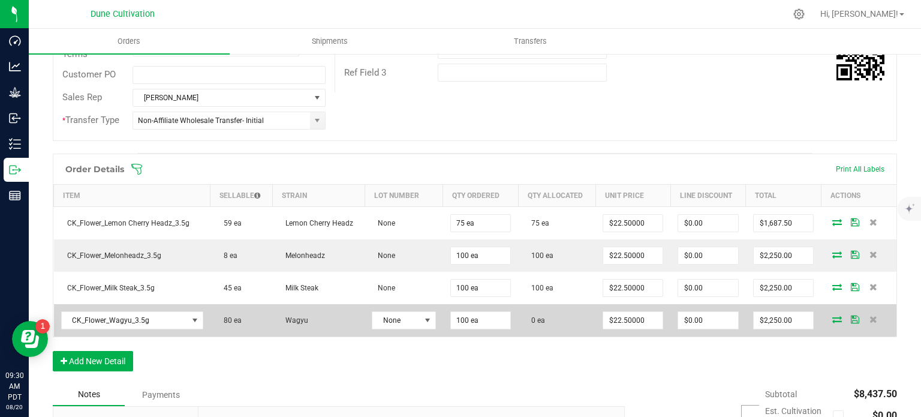
click at [832, 315] on icon at bounding box center [837, 318] width 10 height 7
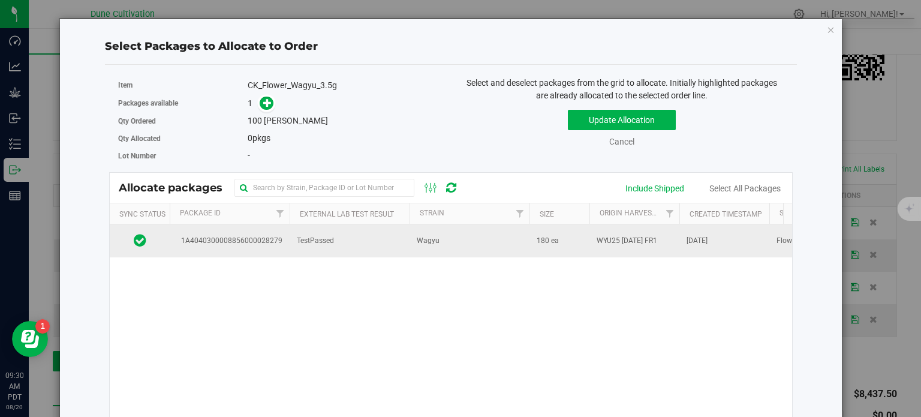
click at [258, 237] on span "1A4040300008856000028279" at bounding box center [230, 240] width 106 height 11
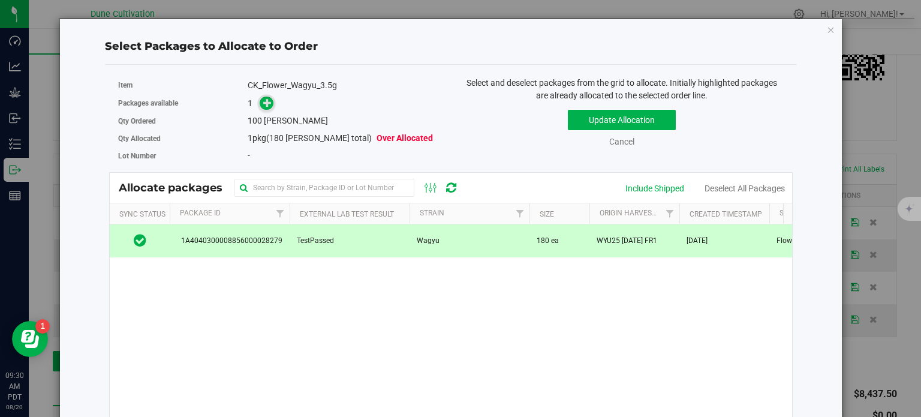
click at [265, 103] on icon at bounding box center [267, 102] width 8 height 8
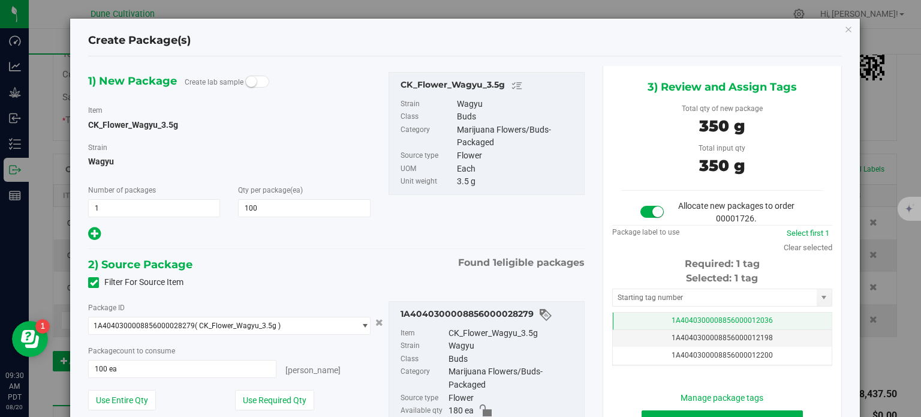
click at [673, 320] on span "1A4040300008856000012036" at bounding box center [722, 320] width 101 height 8
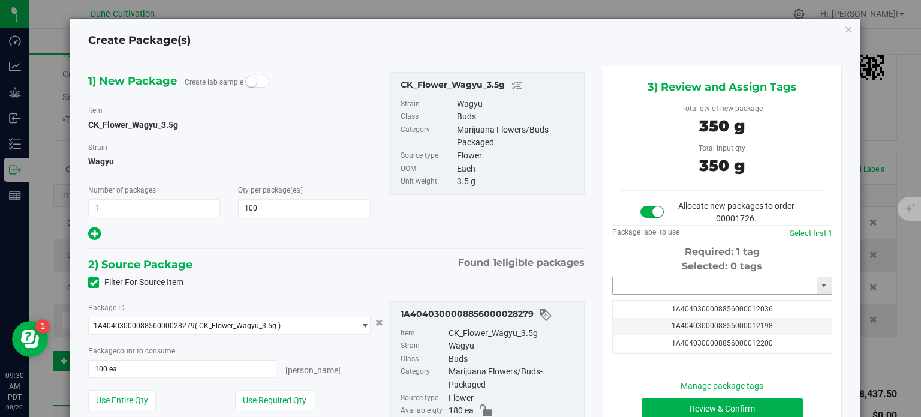
click at [662, 280] on input "text" at bounding box center [715, 285] width 204 height 17
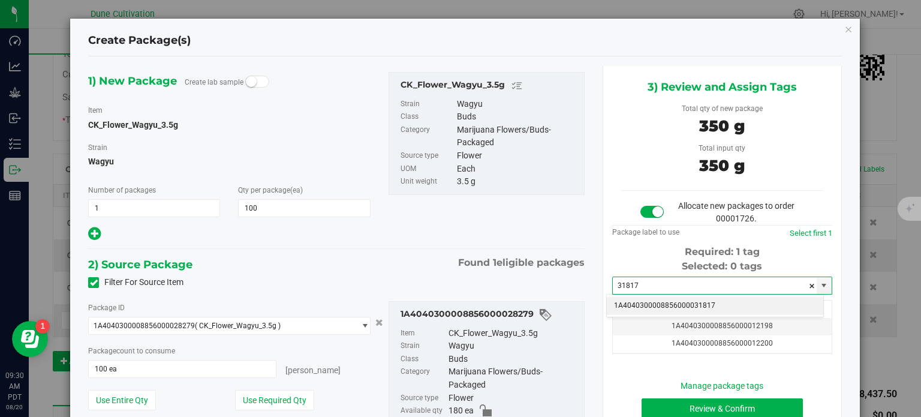
click at [655, 306] on li "1A4040300008856000031817" at bounding box center [715, 306] width 216 height 18
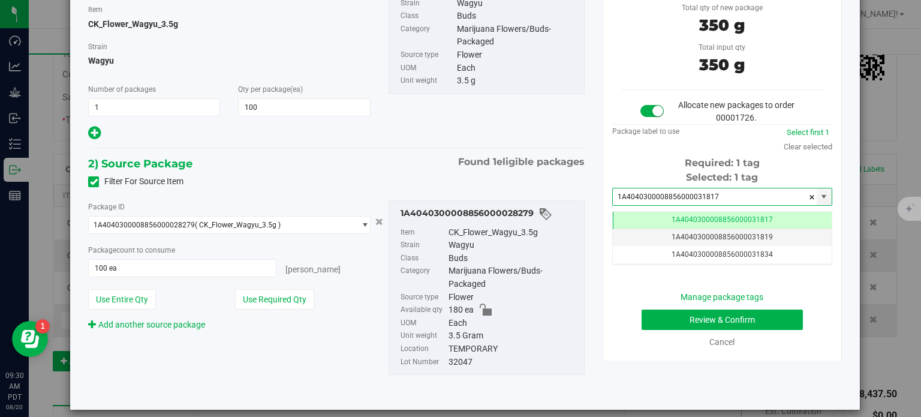
type input "1A4040300008856000031817"
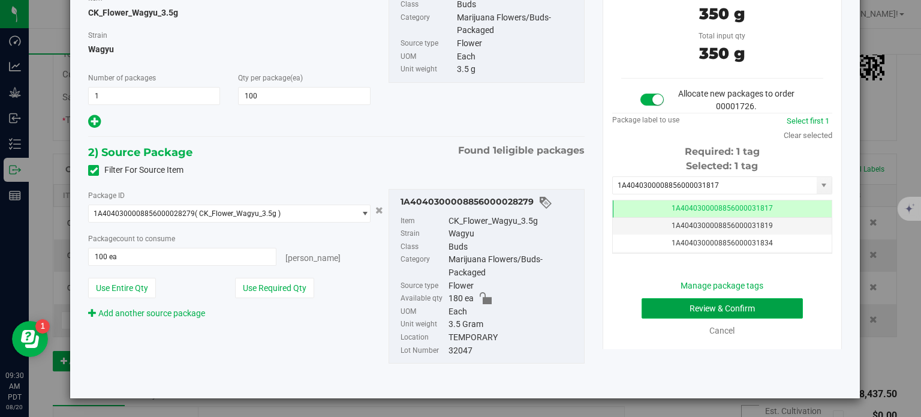
click at [652, 312] on button "Review & Confirm" at bounding box center [722, 308] width 161 height 20
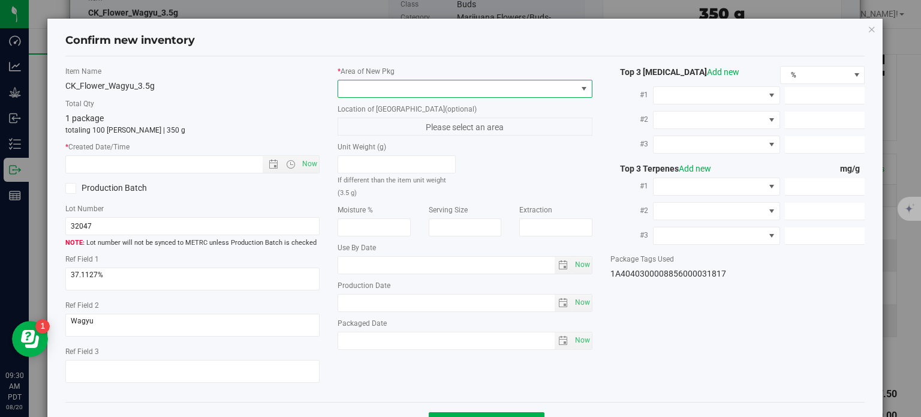
click at [517, 96] on span at bounding box center [457, 88] width 239 height 17
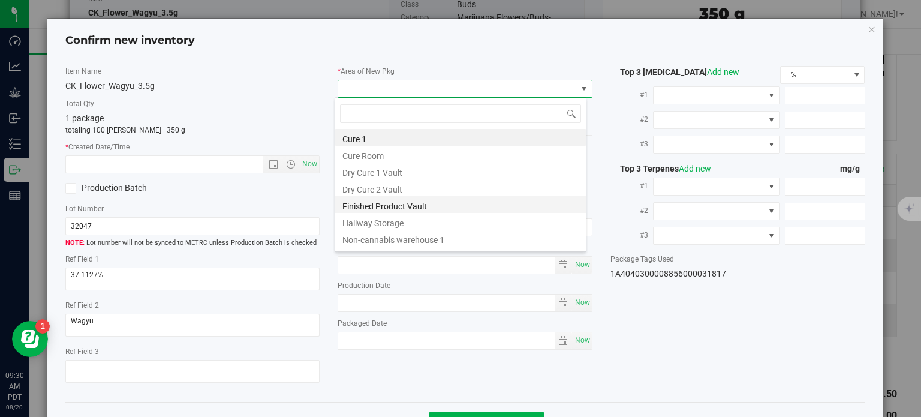
click at [413, 206] on li "Finished Product Vault" at bounding box center [460, 204] width 251 height 17
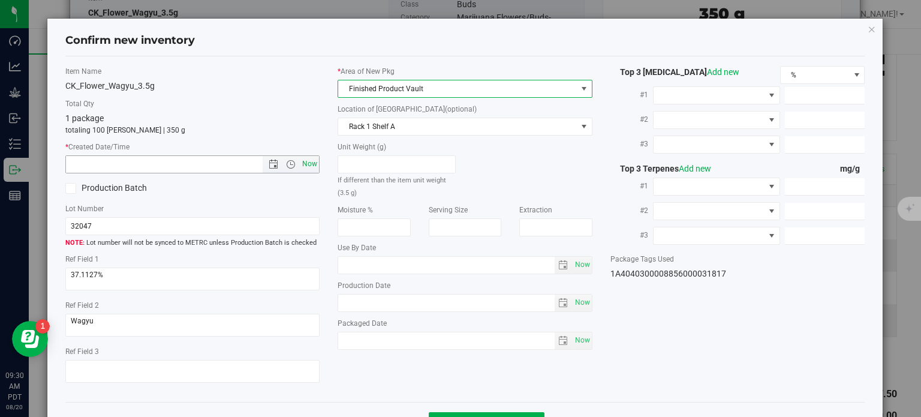
click at [302, 165] on span "Now" at bounding box center [310, 163] width 20 height 17
type input "[DATE] 9:30 AM"
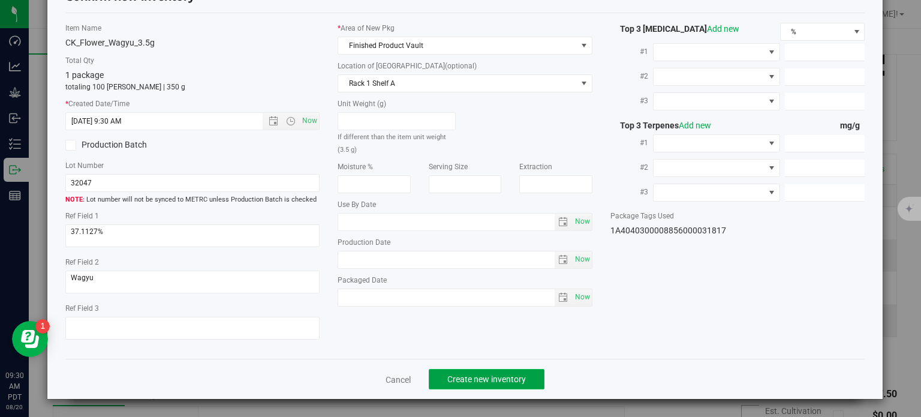
click at [494, 375] on span "Create new inventory" at bounding box center [486, 379] width 79 height 10
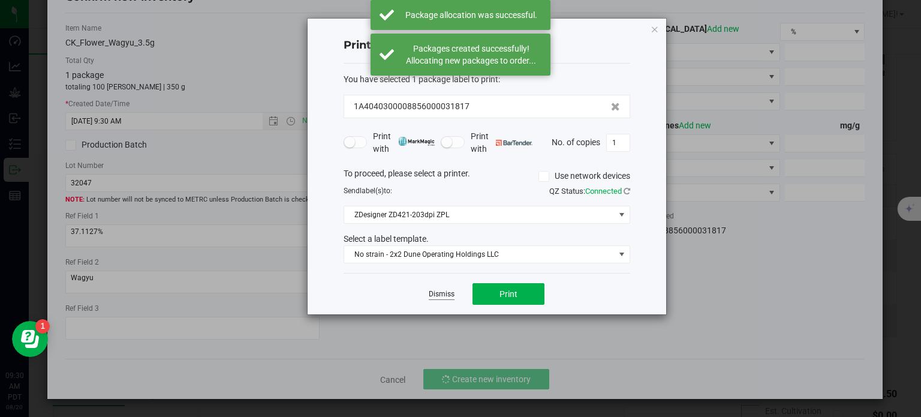
click at [454, 296] on link "Dismiss" at bounding box center [442, 294] width 26 height 10
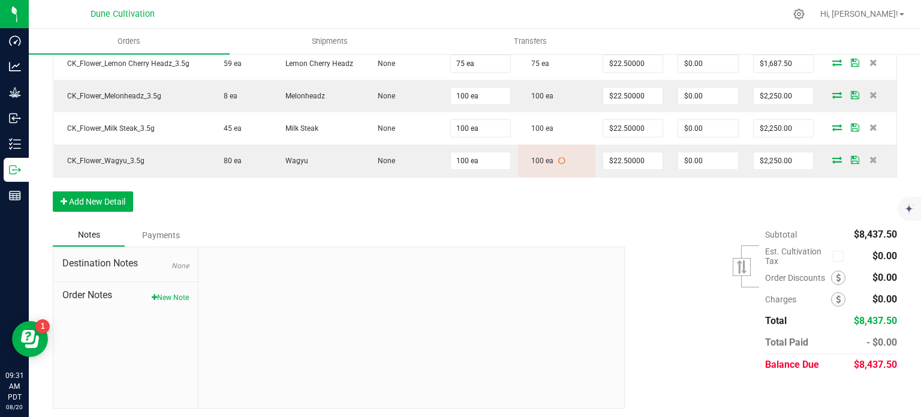
click at [867, 362] on span "$8,437.50" at bounding box center [875, 364] width 43 height 11
copy body "$8,437.50"
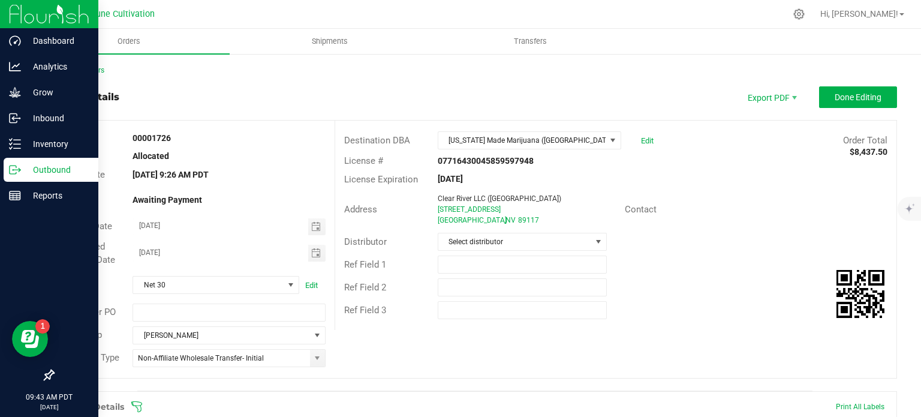
click at [24, 171] on p "Outbound" at bounding box center [57, 170] width 72 height 14
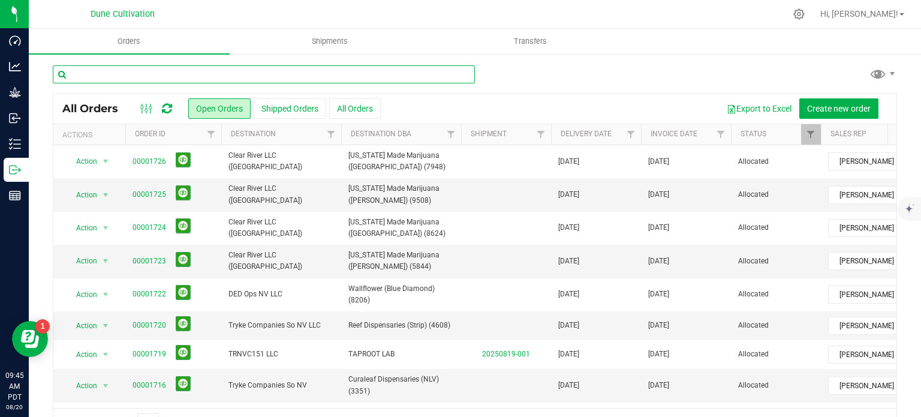
click at [142, 79] on input "text" at bounding box center [264, 74] width 422 height 18
type input "l"
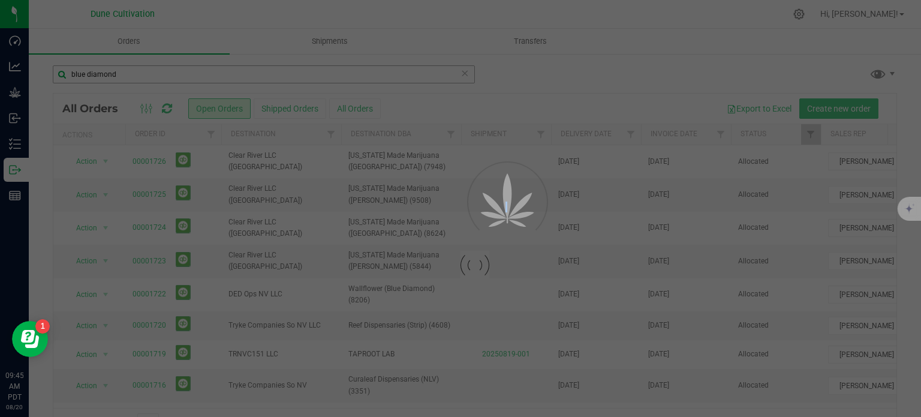
click at [142, 79] on div at bounding box center [460, 208] width 921 height 417
click at [142, 79] on input "blue diamond" at bounding box center [264, 74] width 422 height 18
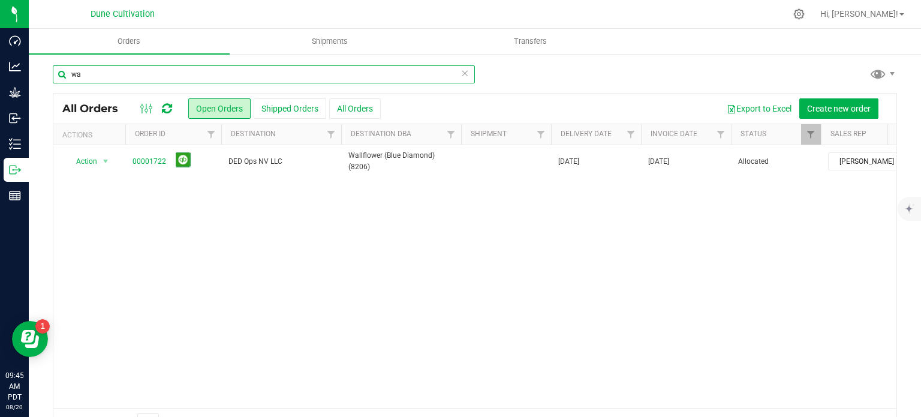
click at [142, 79] on input "wa" at bounding box center [264, 74] width 422 height 18
type input "wallflower"
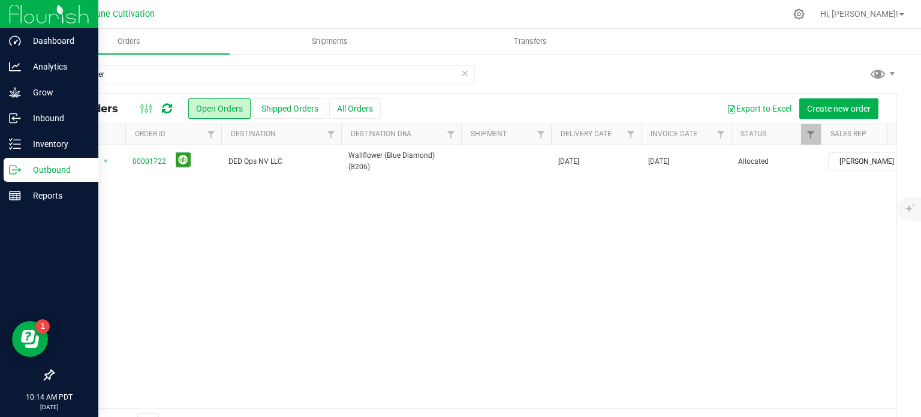
click at [24, 158] on div "Outbound" at bounding box center [51, 170] width 95 height 24
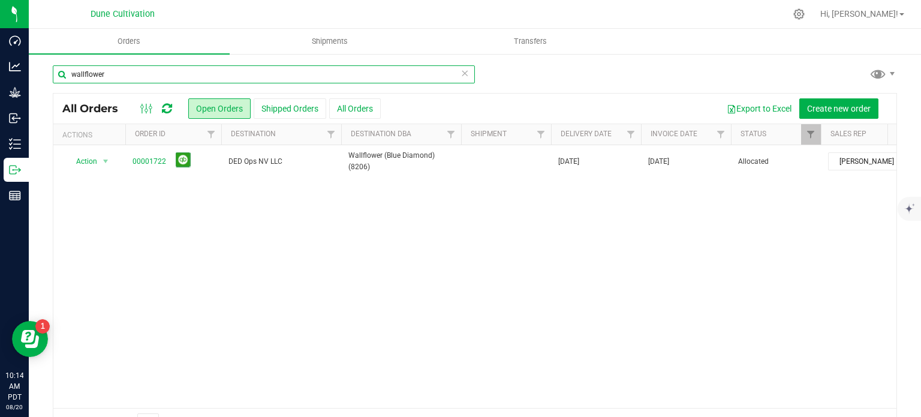
click at [137, 79] on input "wallflower" at bounding box center [264, 74] width 422 height 18
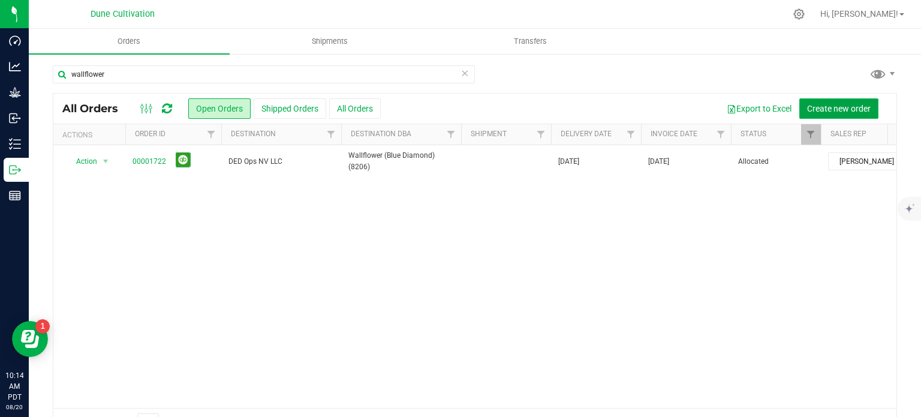
click at [838, 117] on button "Create new order" at bounding box center [838, 108] width 79 height 20
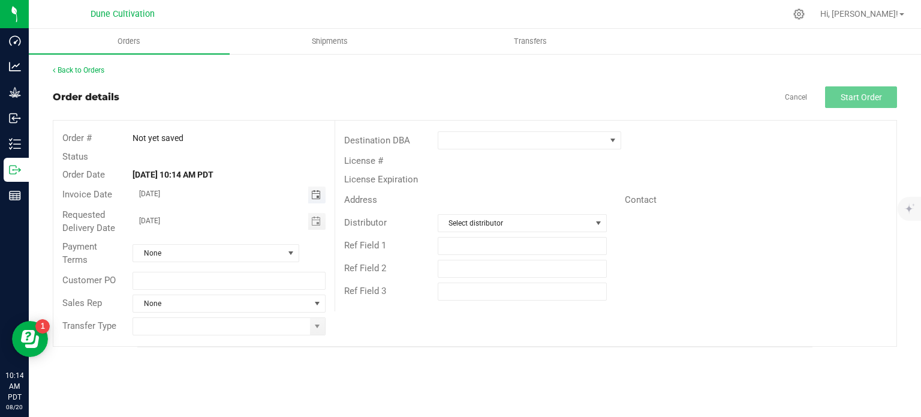
click at [319, 197] on span "Toggle calendar" at bounding box center [316, 195] width 10 height 10
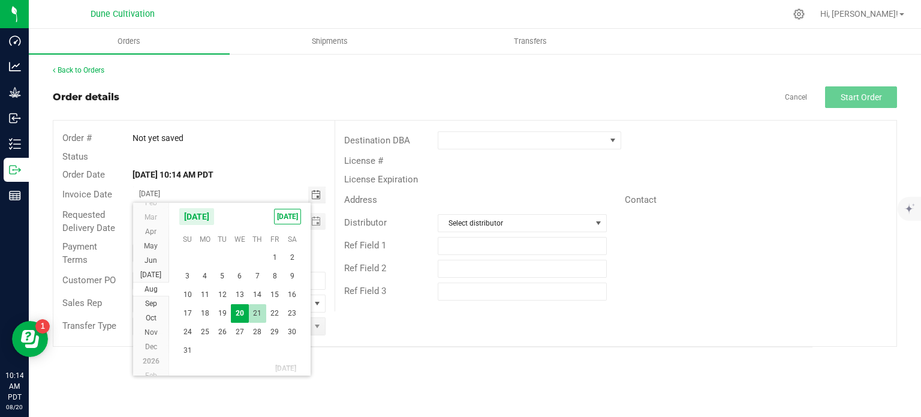
click at [259, 314] on span "21" at bounding box center [257, 313] width 17 height 19
type input "[DATE]"
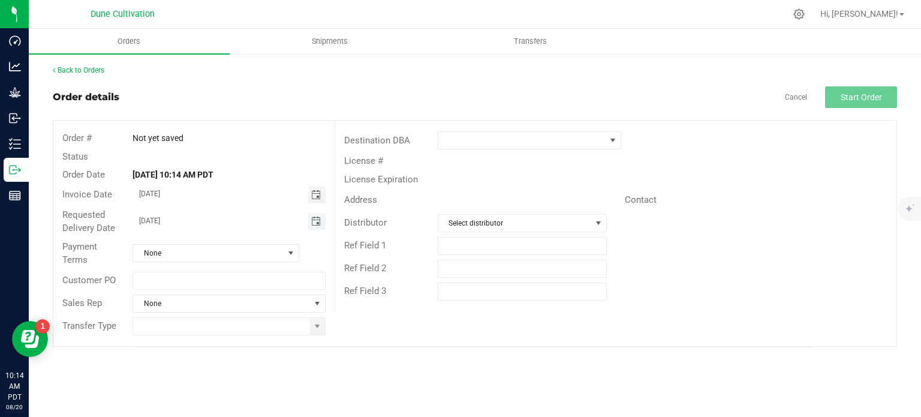
click at [317, 225] on span "Toggle calendar" at bounding box center [316, 221] width 10 height 10
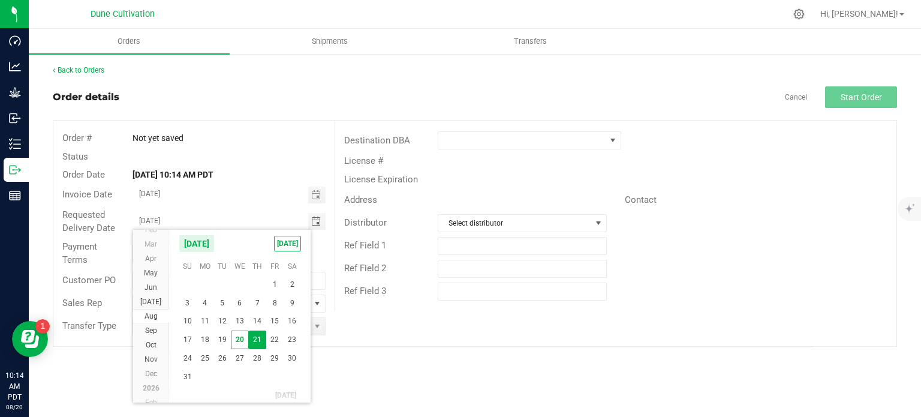
click at [255, 336] on span "21" at bounding box center [257, 339] width 17 height 19
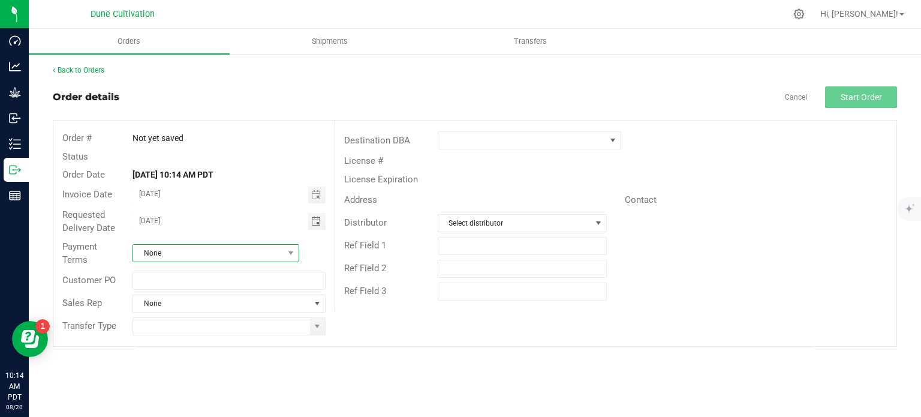
click at [243, 253] on span "None" at bounding box center [208, 253] width 151 height 17
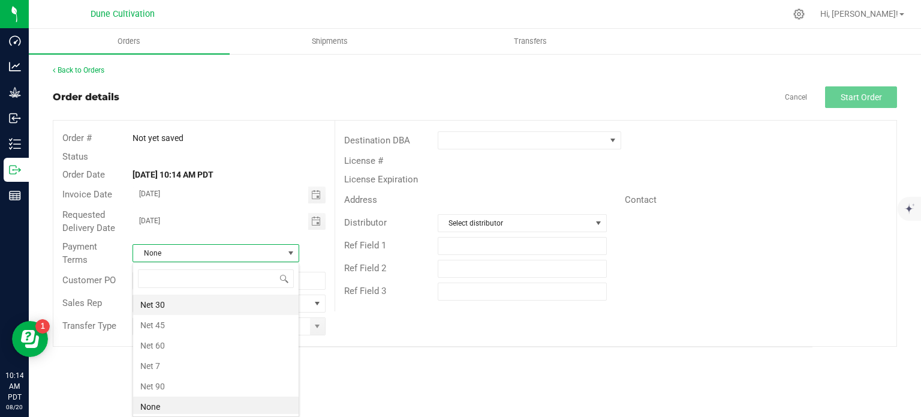
click at [189, 299] on li "Net 30" at bounding box center [215, 304] width 165 height 20
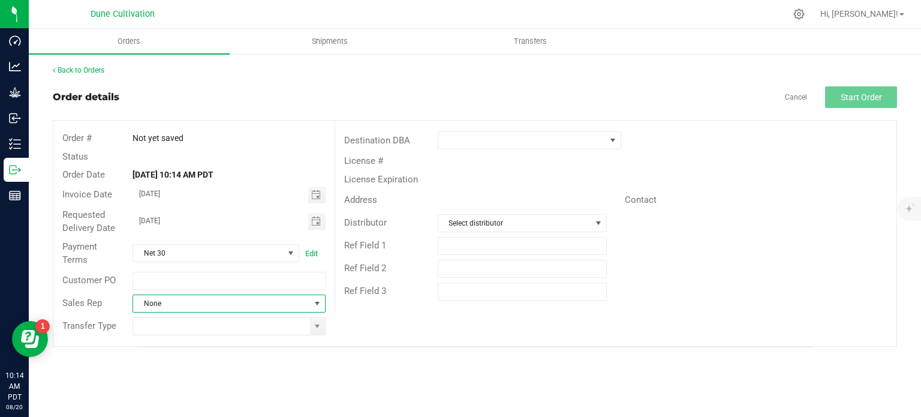
click at [257, 306] on span "None" at bounding box center [221, 303] width 176 height 17
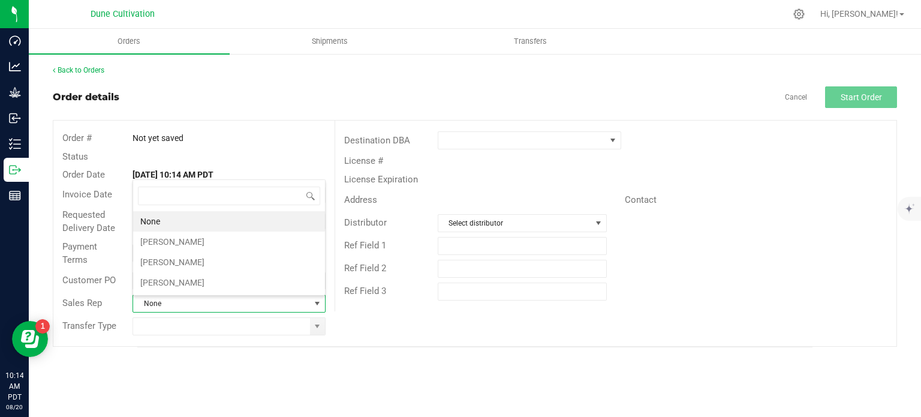
scroll to position [17, 190]
click at [209, 240] on li "[PERSON_NAME]" at bounding box center [229, 241] width 192 height 20
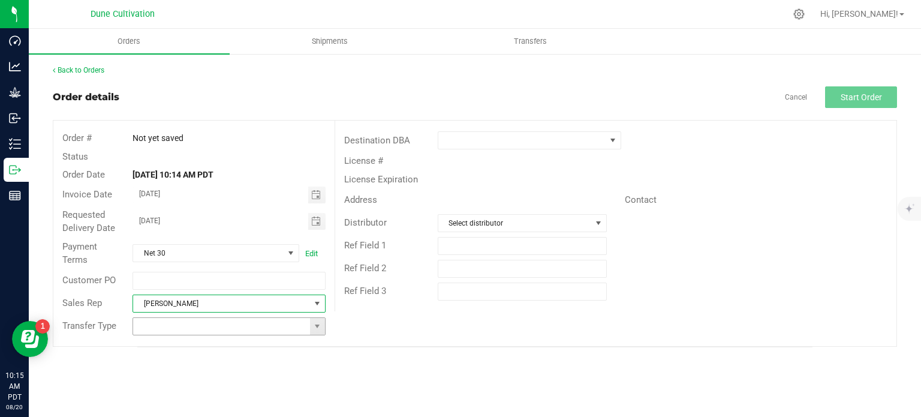
click at [325, 323] on span at bounding box center [229, 326] width 192 height 18
click at [324, 324] on span at bounding box center [317, 326] width 15 height 17
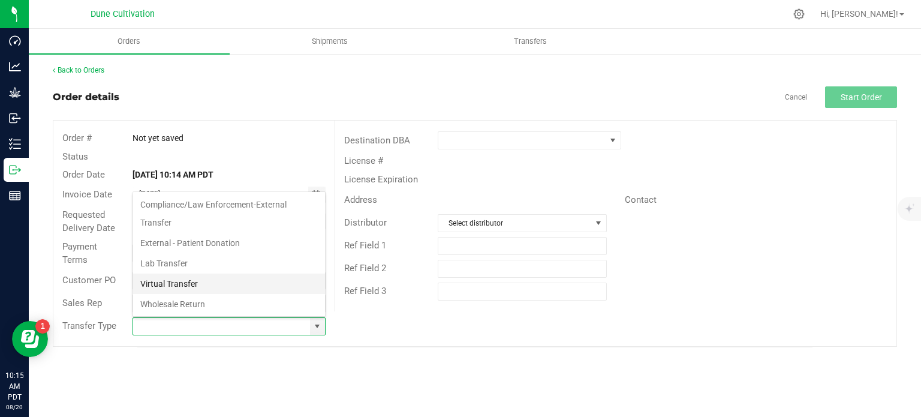
scroll to position [195, 0]
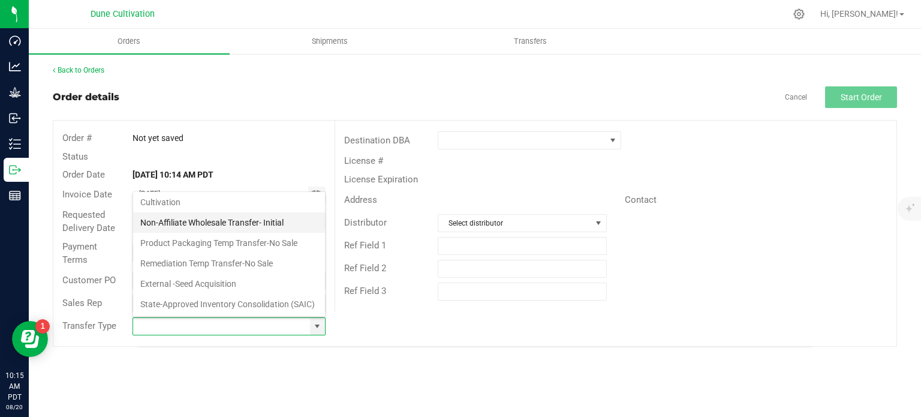
click at [240, 212] on li "Non-Affiliate Wholesale Transfer- Initial" at bounding box center [229, 222] width 192 height 20
type input "Non-Affiliate Wholesale Transfer- Initial"
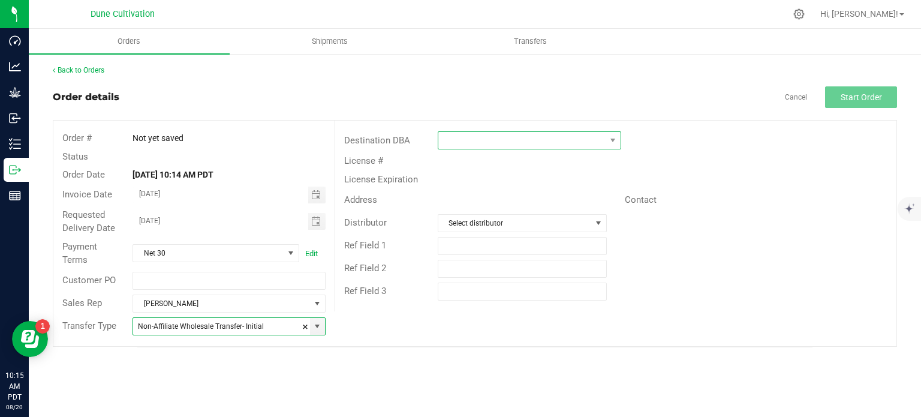
click at [604, 148] on span at bounding box center [521, 140] width 167 height 17
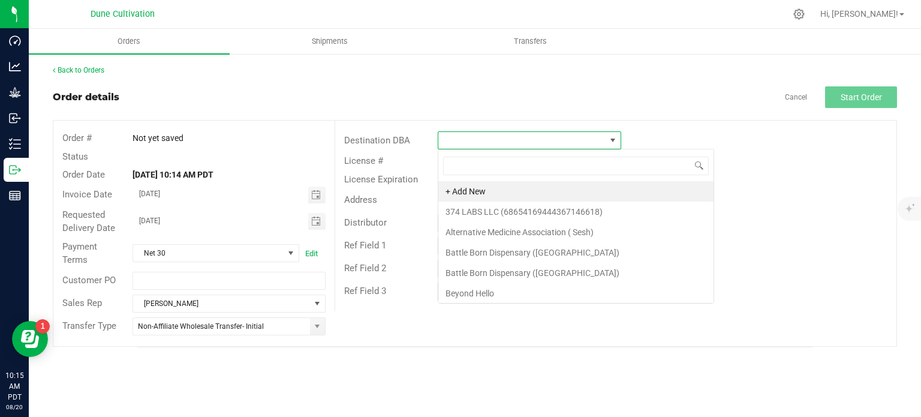
scroll to position [17, 183]
type input "wallflo"
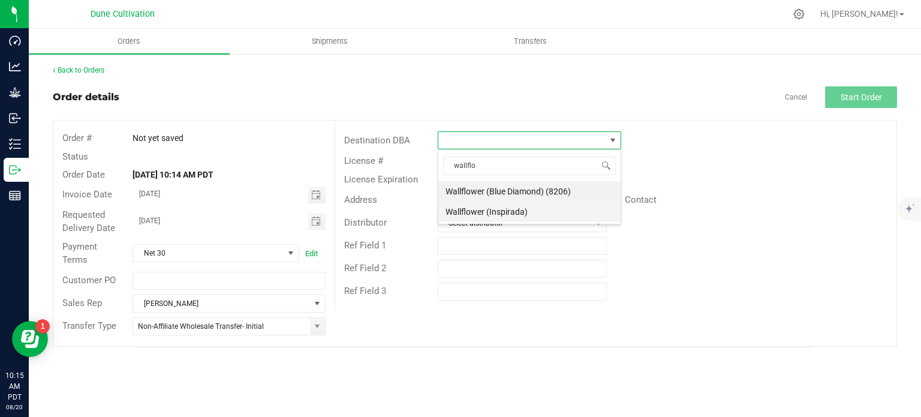
click at [510, 207] on li "Wallflower (Inspirada)" at bounding box center [529, 211] width 182 height 20
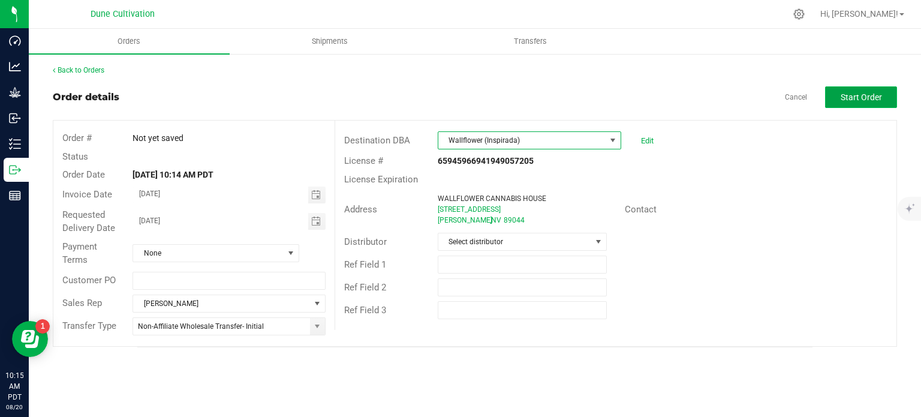
click at [874, 103] on button "Start Order" at bounding box center [861, 97] width 72 height 22
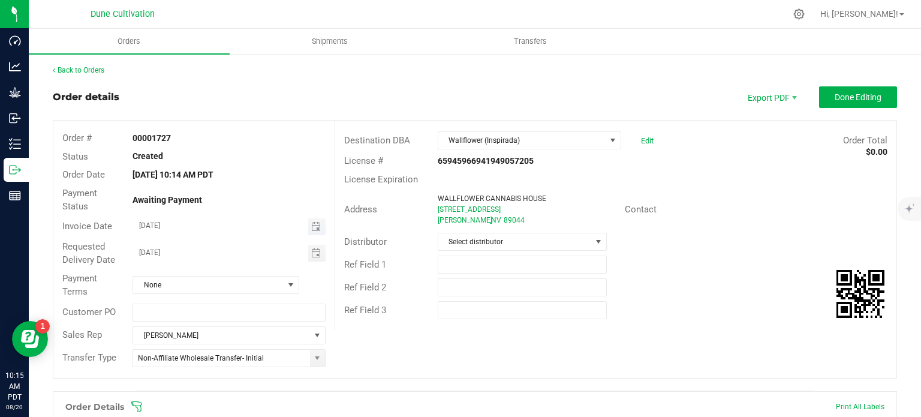
scroll to position [293, 0]
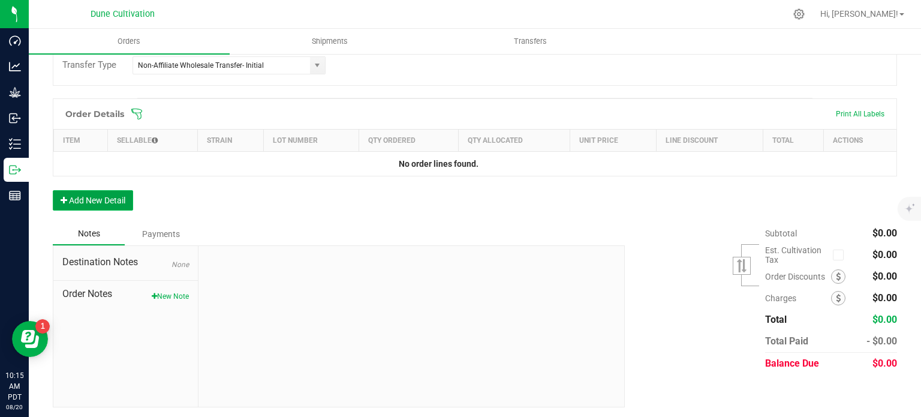
click at [125, 206] on button "Add New Detail" at bounding box center [93, 200] width 80 height 20
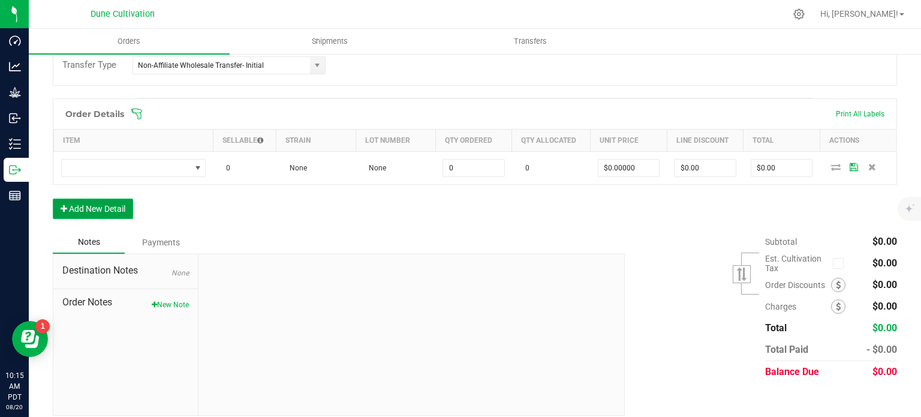
click at [124, 215] on button "Add New Detail" at bounding box center [93, 208] width 80 height 20
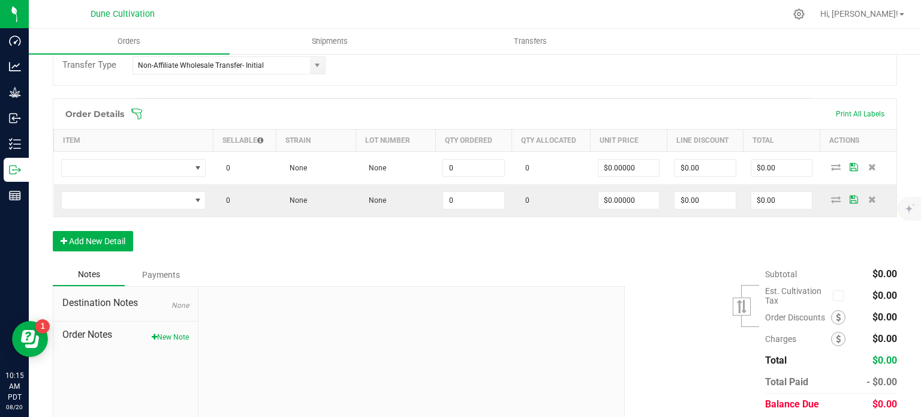
click at [116, 255] on div "Order Details Print All Labels Item Sellable Strain Lot Number Qty Ordered Qty …" at bounding box center [475, 180] width 844 height 165
click at [115, 249] on div "Order Details Print All Labels Item Sellable Strain Lot Number Qty Ordered Qty …" at bounding box center [475, 180] width 844 height 165
click at [116, 246] on button "Add New Detail" at bounding box center [93, 241] width 80 height 20
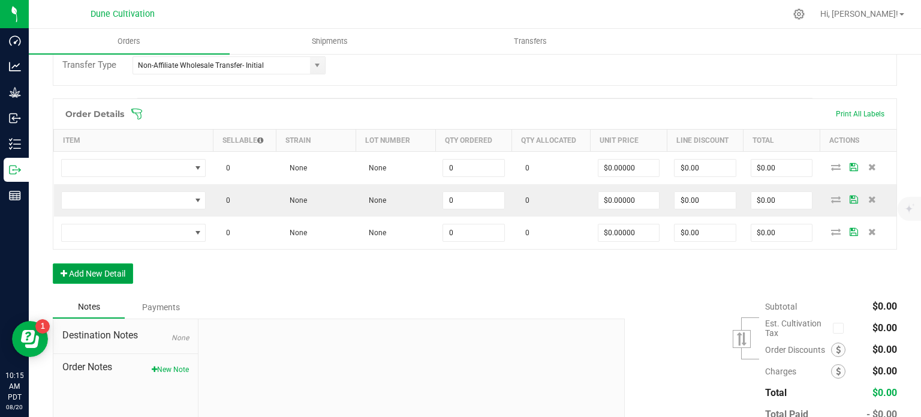
click at [117, 266] on button "Add New Detail" at bounding box center [93, 273] width 80 height 20
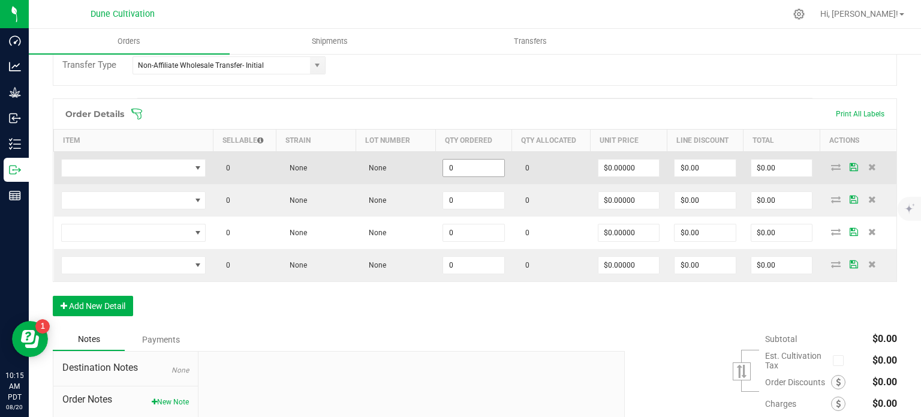
click at [465, 161] on input "0" at bounding box center [473, 168] width 61 height 17
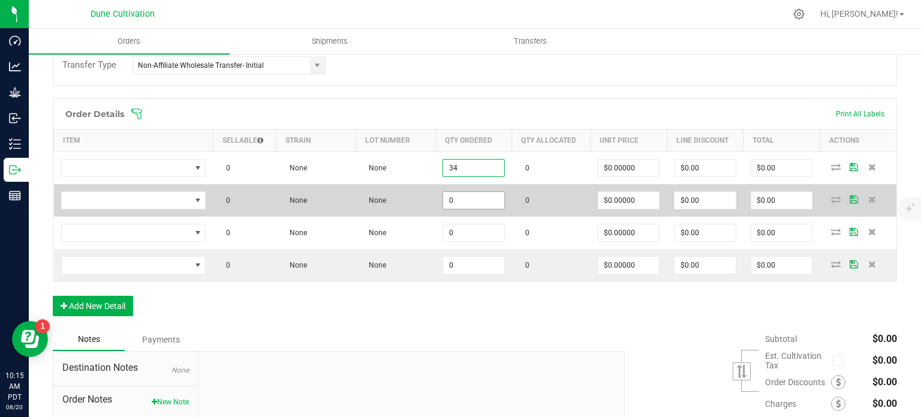
type input "34"
click at [465, 195] on input "0" at bounding box center [473, 200] width 61 height 17
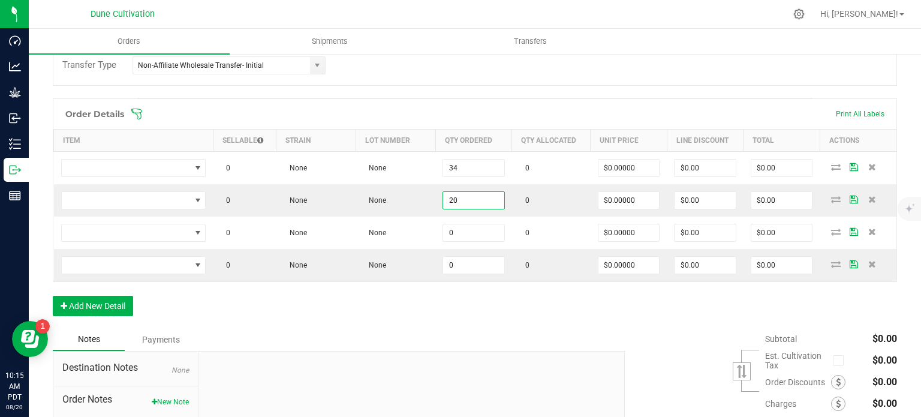
type input "20"
click at [444, 289] on div "Order Details Print All Labels Item Sellable Strain Lot Number Qty Ordered Qty …" at bounding box center [475, 213] width 844 height 230
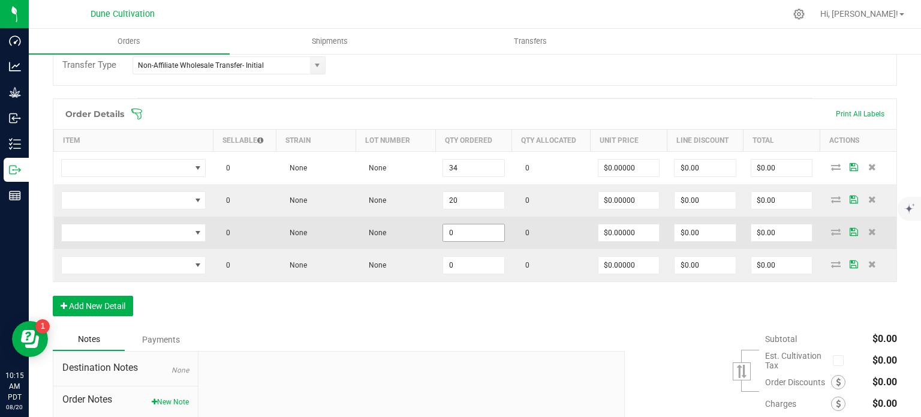
click at [478, 224] on input "0" at bounding box center [473, 232] width 61 height 17
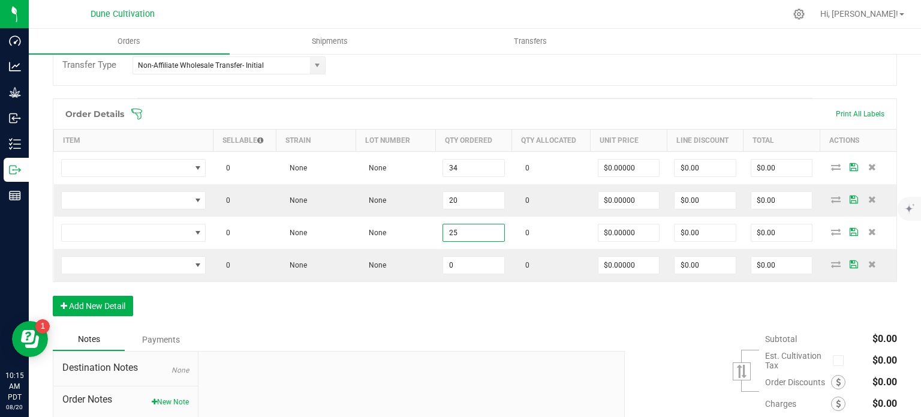
type input "25"
click at [465, 317] on div "Order Details Print All Labels Item Sellable Strain Lot Number Qty Ordered Qty …" at bounding box center [475, 213] width 844 height 230
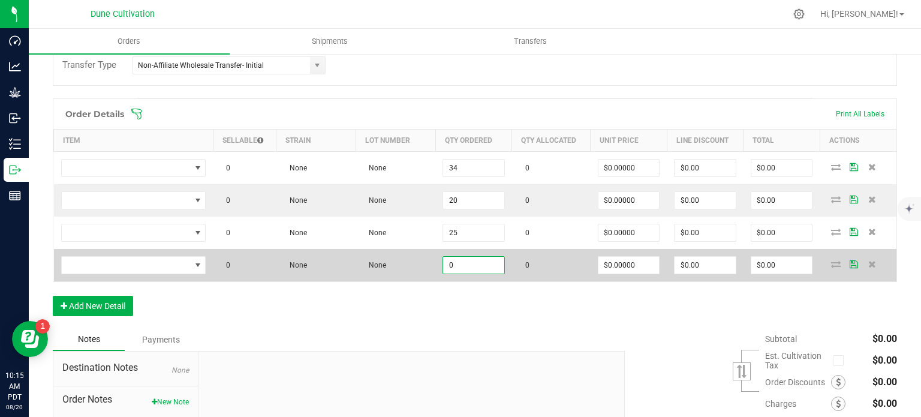
click at [463, 270] on input "0" at bounding box center [473, 265] width 61 height 17
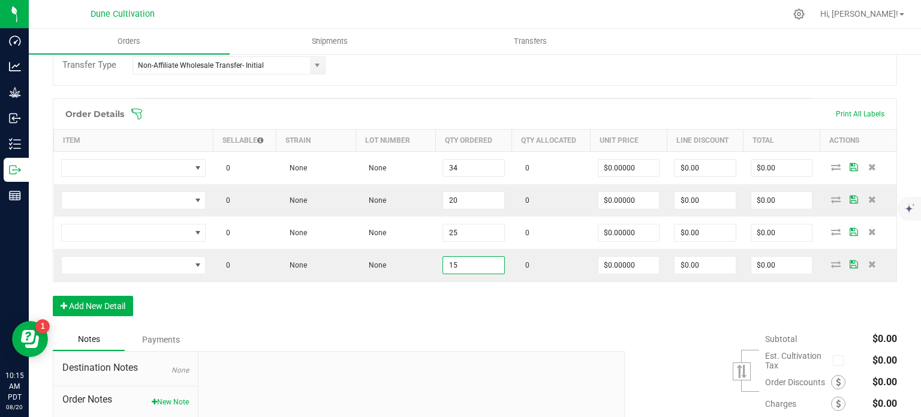
type input "15"
click at [462, 293] on div "Order Details Print All Labels Item Sellable Strain Lot Number Qty Ordered Qty …" at bounding box center [475, 213] width 844 height 230
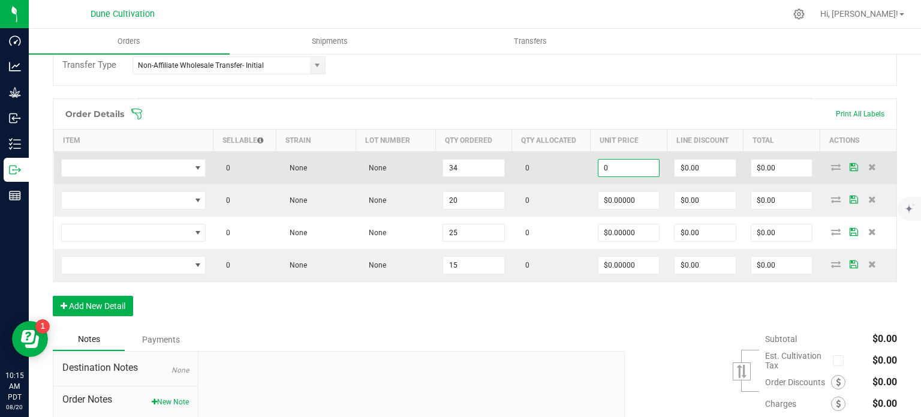
click at [643, 160] on input "0" at bounding box center [628, 168] width 61 height 17
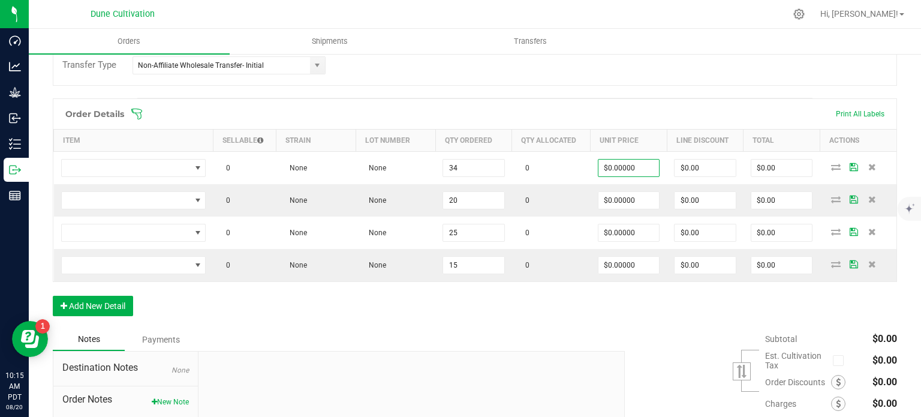
click at [491, 329] on div "Notes Payments" at bounding box center [334, 339] width 563 height 23
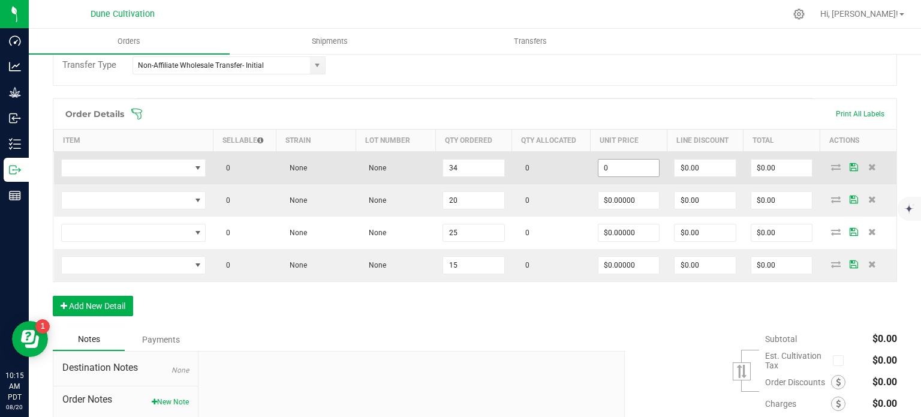
click at [631, 165] on input "0" at bounding box center [628, 168] width 61 height 17
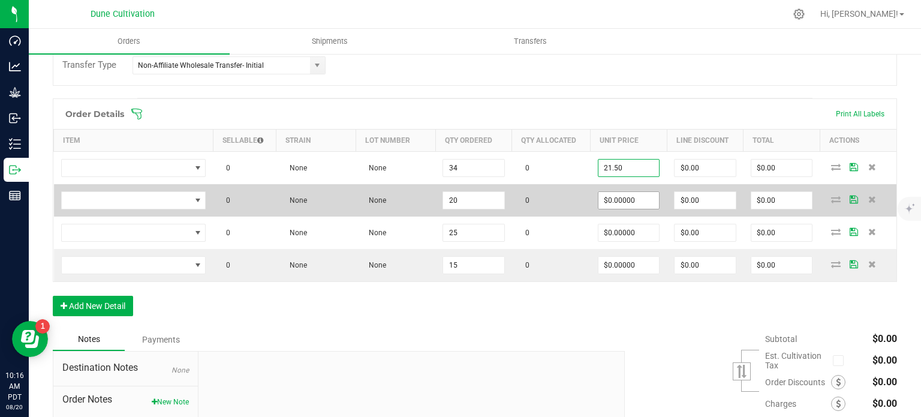
type input "$21.50000"
type input "$731.00"
click at [624, 206] on input "0" at bounding box center [628, 200] width 61 height 17
paste input "21.5"
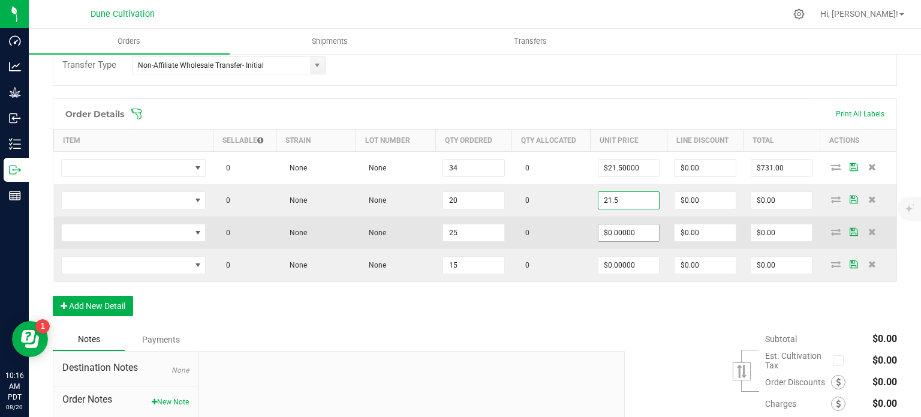
type input "$21.50000"
type input "$430.00"
click at [622, 224] on input "0" at bounding box center [628, 232] width 61 height 17
paste input "21.5"
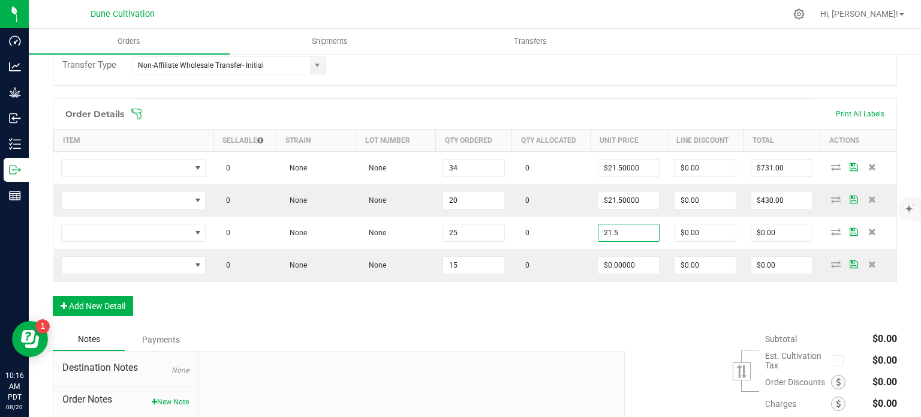
type input "$21.50000"
type input "$537.50"
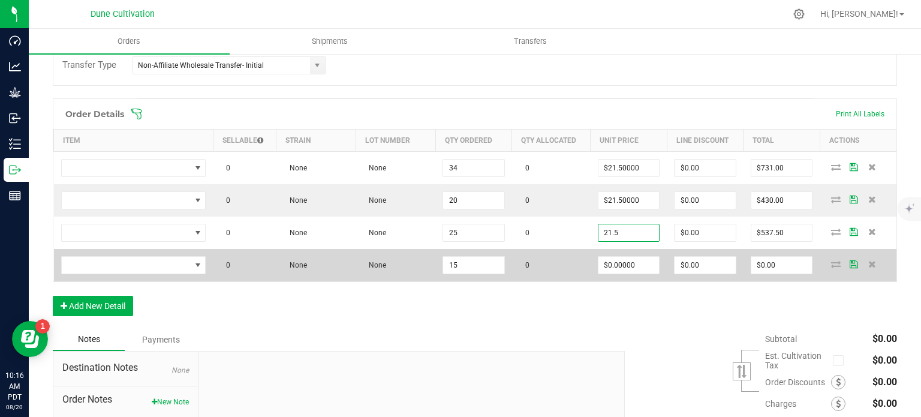
type input "$21.50000"
click at [636, 272] on td "$0.00000" at bounding box center [629, 265] width 77 height 32
click at [634, 260] on input "0" at bounding box center [628, 265] width 61 height 17
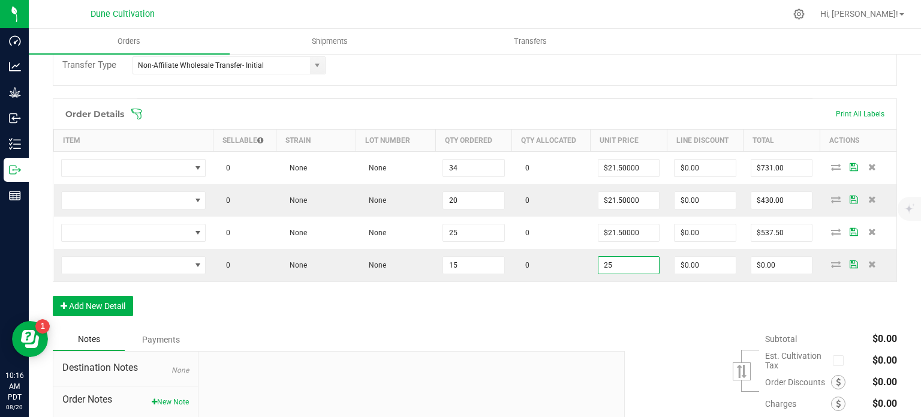
type input "$25.00000"
type input "$375.00"
click at [527, 324] on div "Order Details Print All Labels Item Sellable Strain Lot Number Qty Ordered Qty …" at bounding box center [475, 213] width 844 height 230
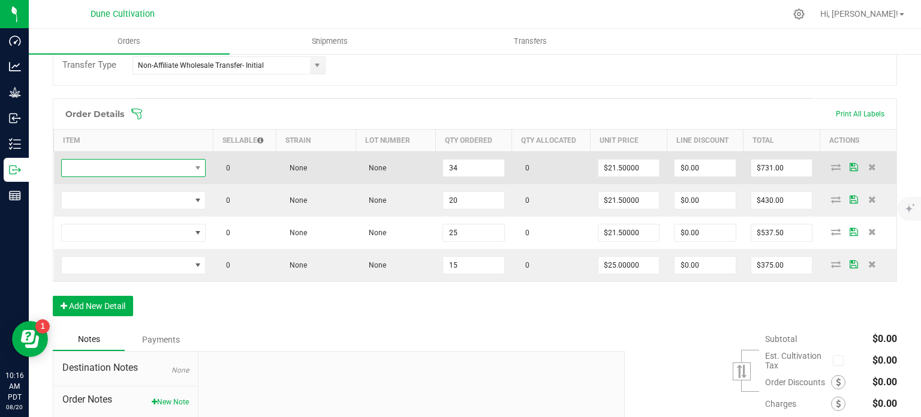
click at [163, 168] on span "NO DATA FOUND" at bounding box center [126, 168] width 129 height 17
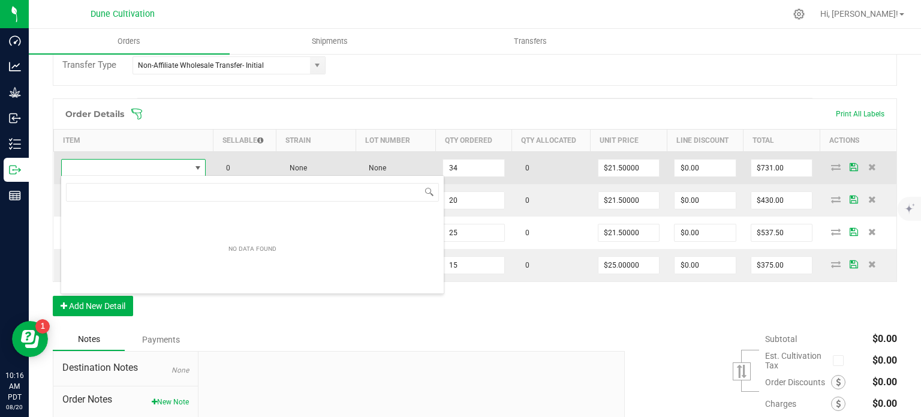
type input "CK_Flower_Lemon Cherry Headz_3.5g"
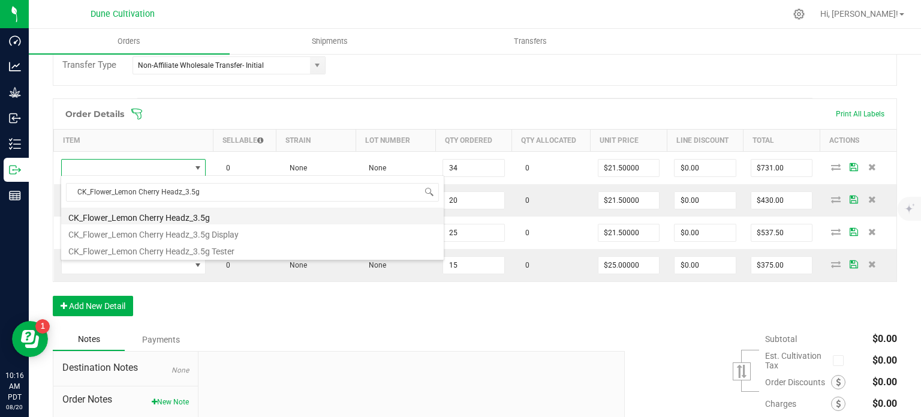
click at [164, 218] on li "CK_Flower_Lemon Cherry Headz_3.5g" at bounding box center [252, 215] width 383 height 17
type input "34 ea"
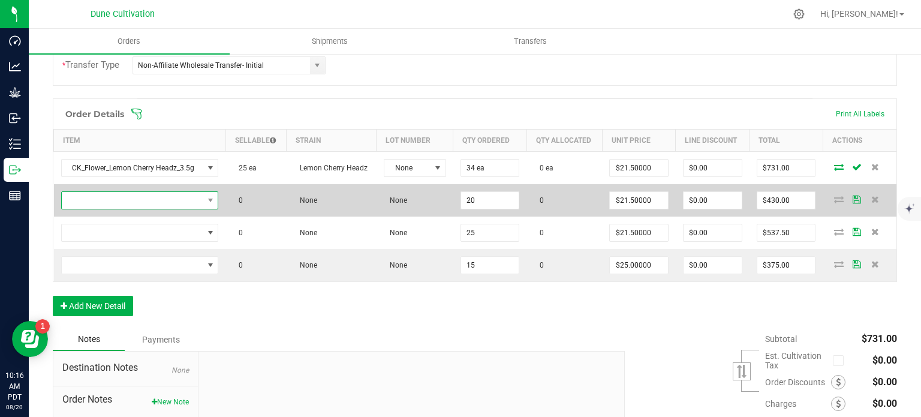
click at [146, 198] on span "NO DATA FOUND" at bounding box center [133, 200] width 142 height 17
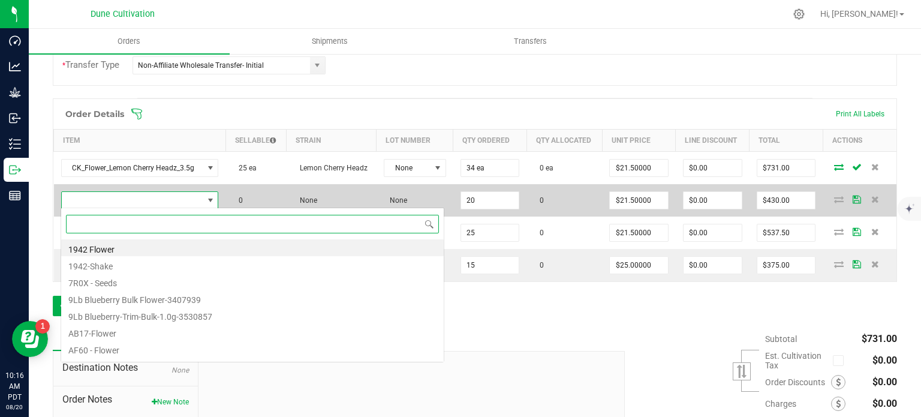
paste input "CK_Flower_Milk Steak_3.5g"
type input "CK_Flower_Milk Steak_3.5g"
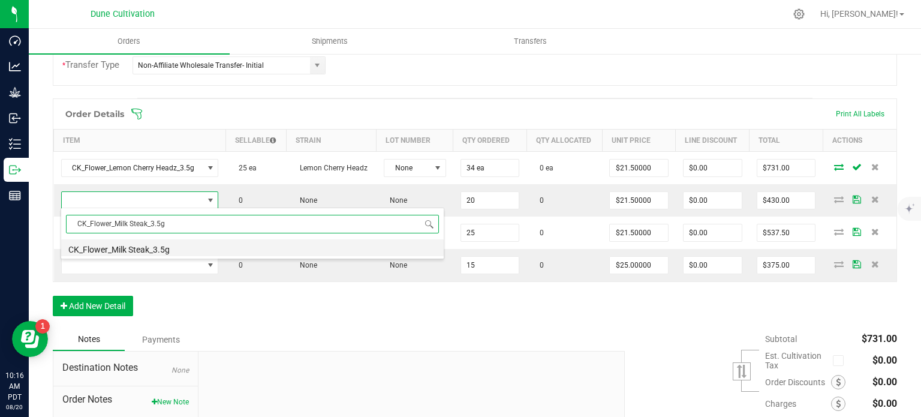
click at [154, 249] on li "CK_Flower_Milk Steak_3.5g" at bounding box center [252, 247] width 383 height 17
type input "20 ea"
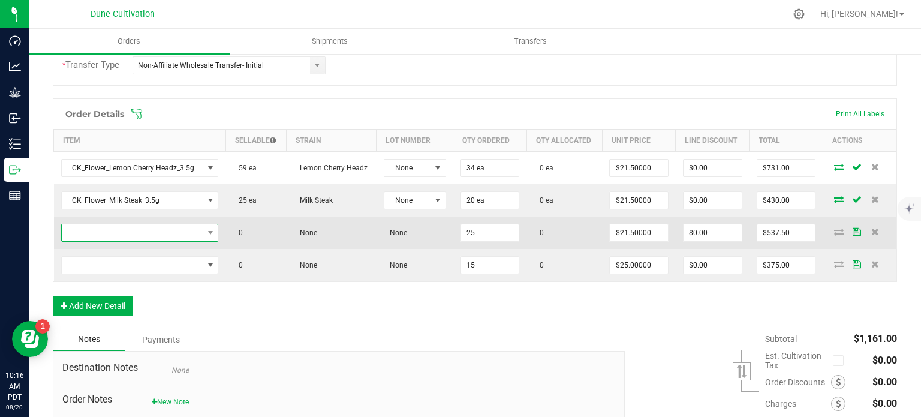
click at [169, 231] on span "NO DATA FOUND" at bounding box center [133, 232] width 142 height 17
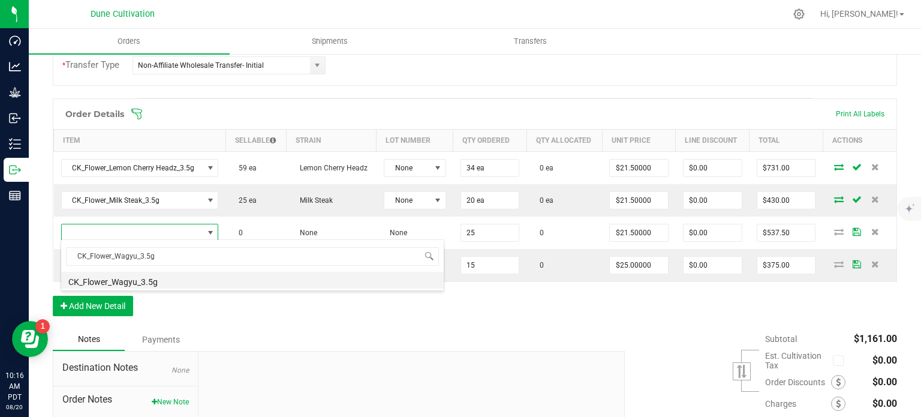
click at [167, 278] on li "CK_Flower_Wagyu_3.5g" at bounding box center [252, 280] width 383 height 17
type input "25 ea"
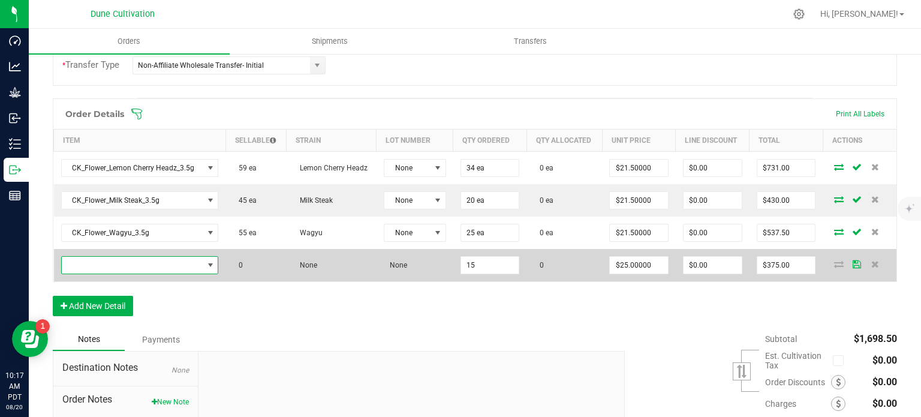
click at [203, 257] on span "NO DATA FOUND" at bounding box center [210, 265] width 15 height 17
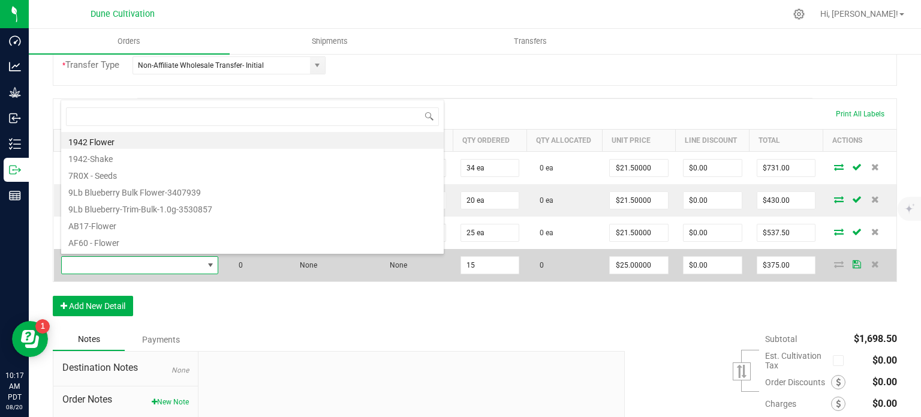
type input "CK_Flower_Lemon Cherry Headz_7.0g"
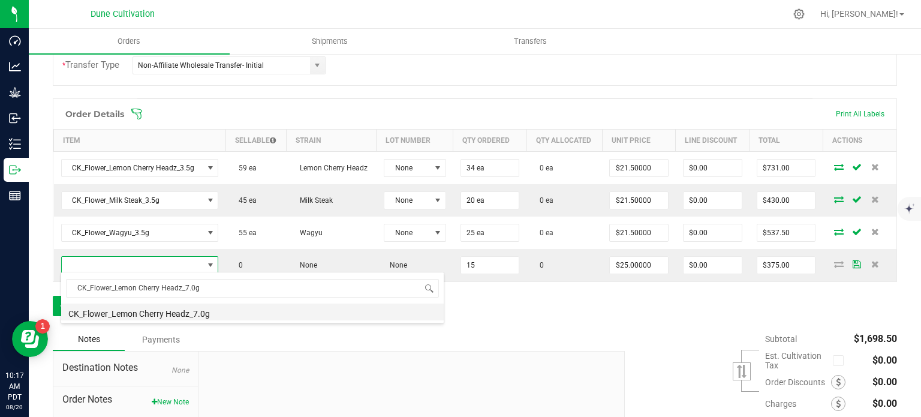
click at [156, 309] on li "CK_Flower_Lemon Cherry Headz_7.0g" at bounding box center [252, 311] width 383 height 17
type input "15 ea"
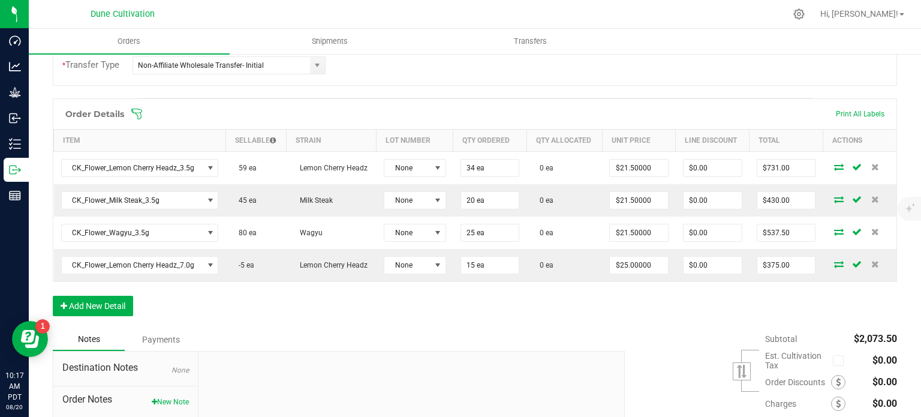
click at [253, 310] on div "Order Details Print All Labels Item Sellable Strain Lot Number Qty Ordered Qty …" at bounding box center [475, 213] width 844 height 230
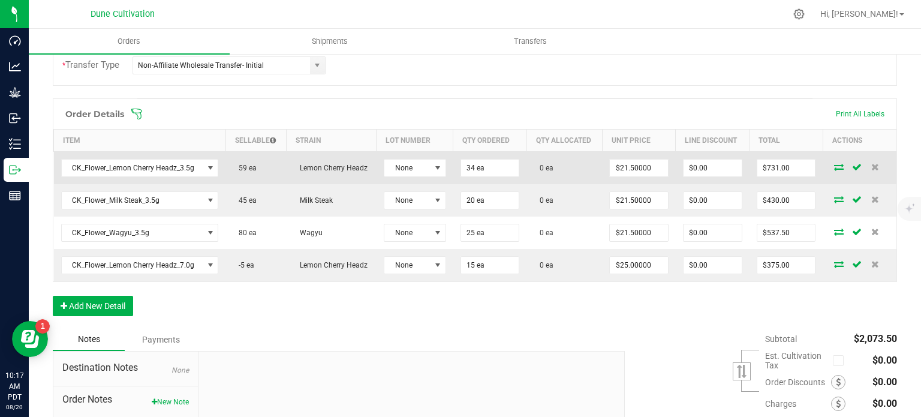
click at [834, 167] on icon at bounding box center [839, 166] width 10 height 7
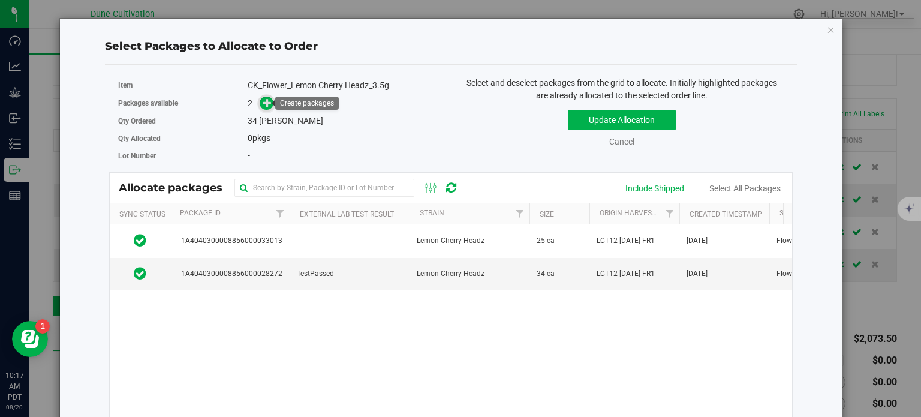
click at [269, 100] on icon at bounding box center [267, 102] width 9 height 9
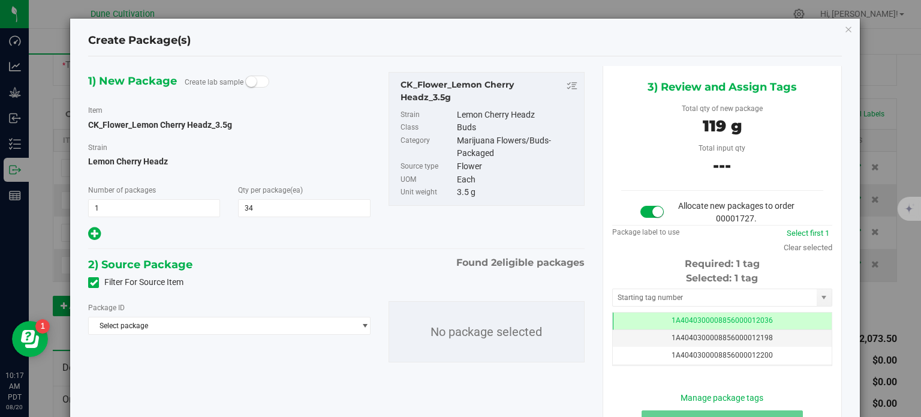
click at [94, 282] on icon at bounding box center [94, 282] width 8 height 0
click at [0, 0] on input "Filter For Source Item" at bounding box center [0, 0] width 0 height 0
click at [170, 321] on span "Select package" at bounding box center [222, 325] width 266 height 17
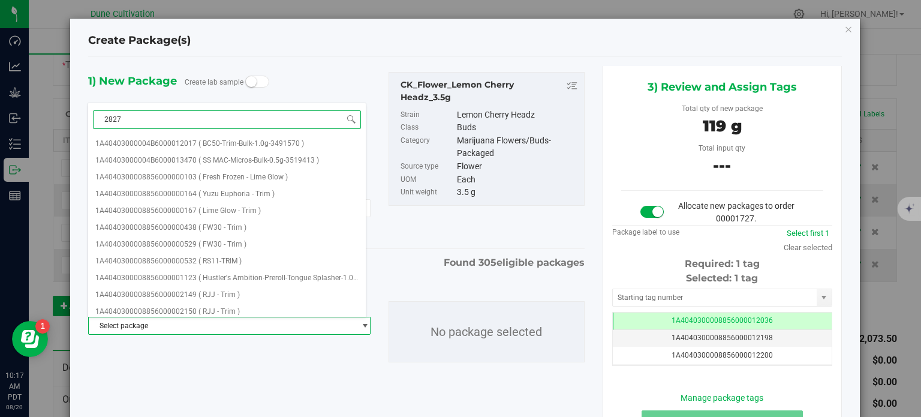
type input "28272"
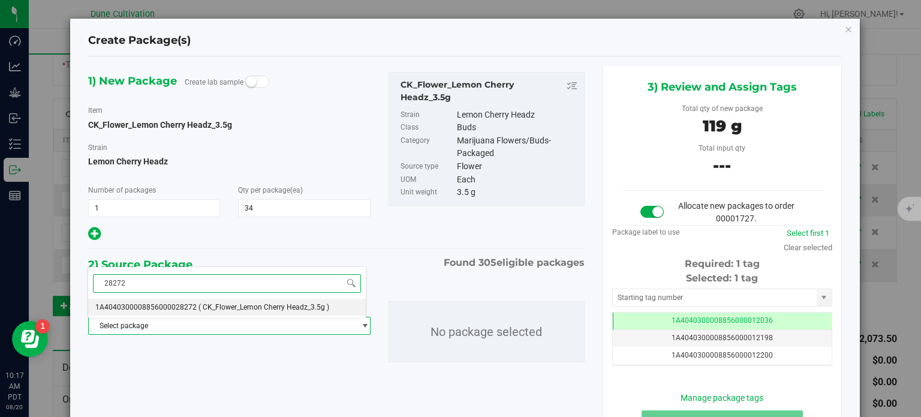
click at [180, 307] on span "1A4040300008856000028272" at bounding box center [145, 307] width 101 height 8
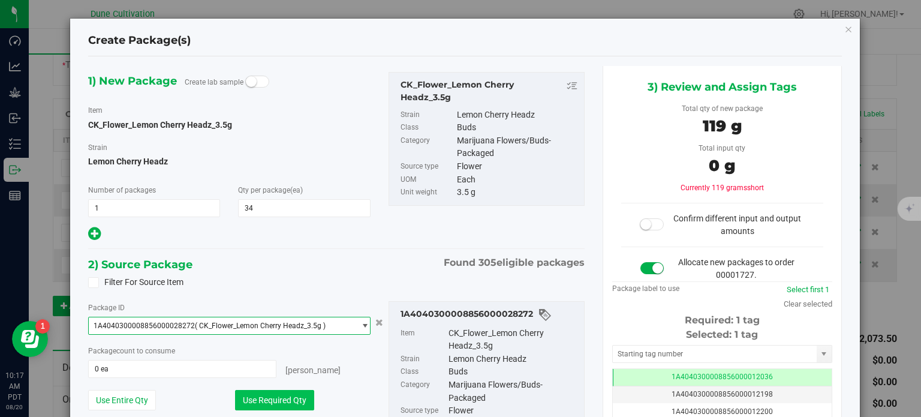
click at [248, 396] on button "Use Required Qty" at bounding box center [274, 400] width 79 height 20
type input "34 ea"
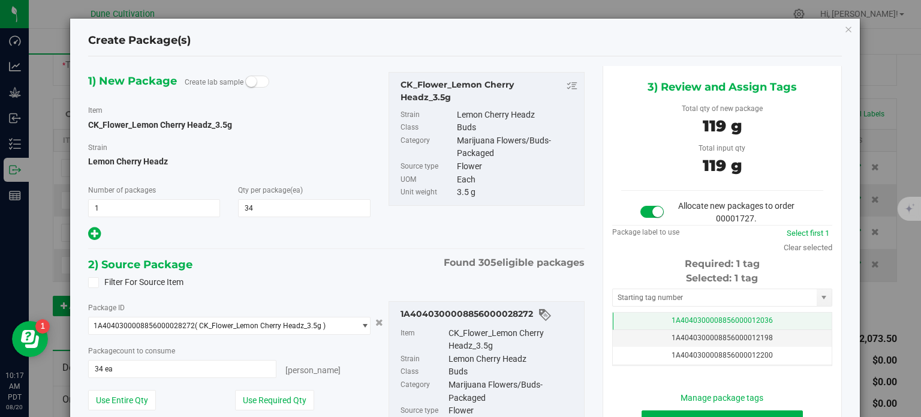
click at [645, 320] on td "1A4040300008856000012036" at bounding box center [722, 320] width 219 height 17
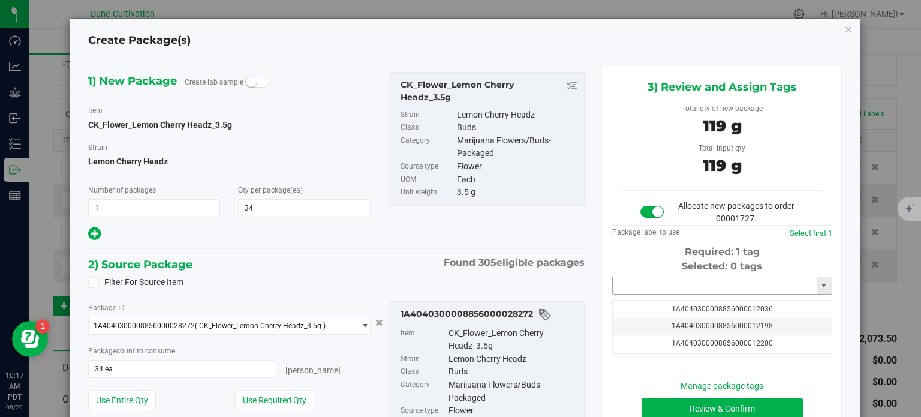
click at [652, 288] on input "text" at bounding box center [715, 285] width 204 height 17
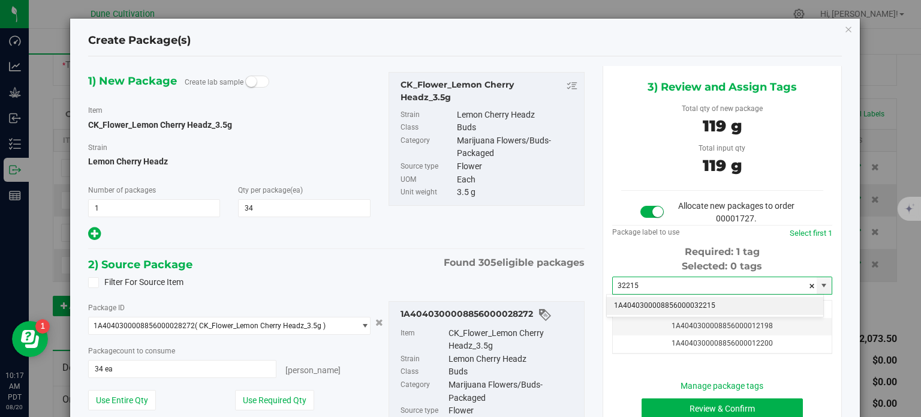
click at [657, 303] on li "1A4040300008856000032215" at bounding box center [715, 306] width 216 height 18
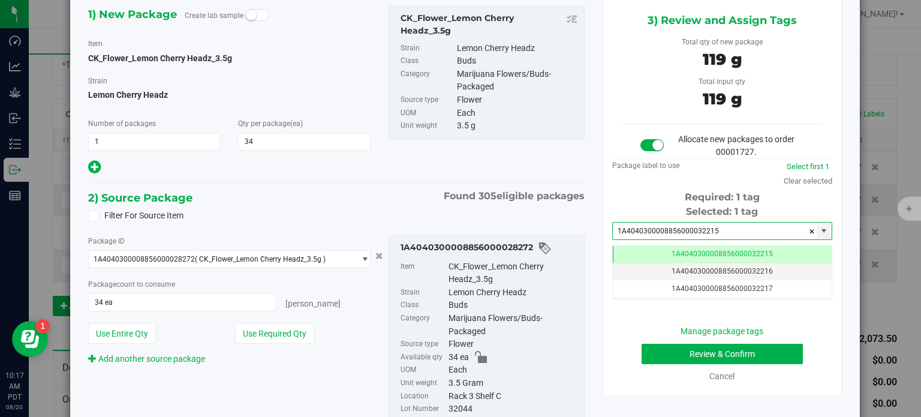
type input "1A4040300008856000032215"
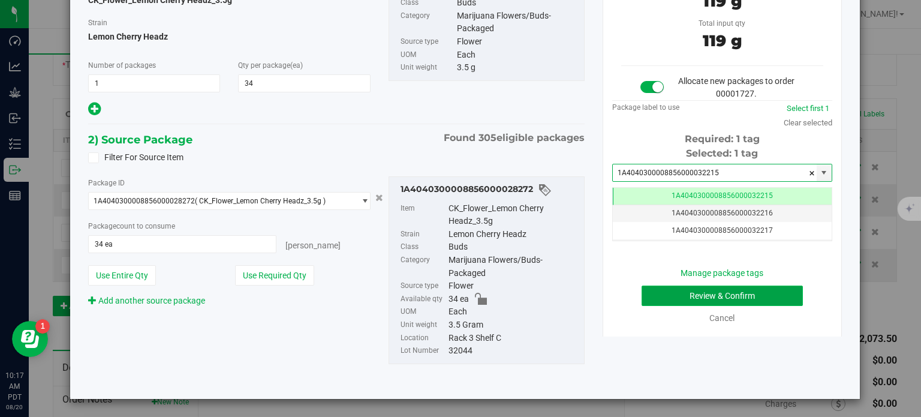
click at [665, 294] on button "Review & Confirm" at bounding box center [722, 295] width 161 height 20
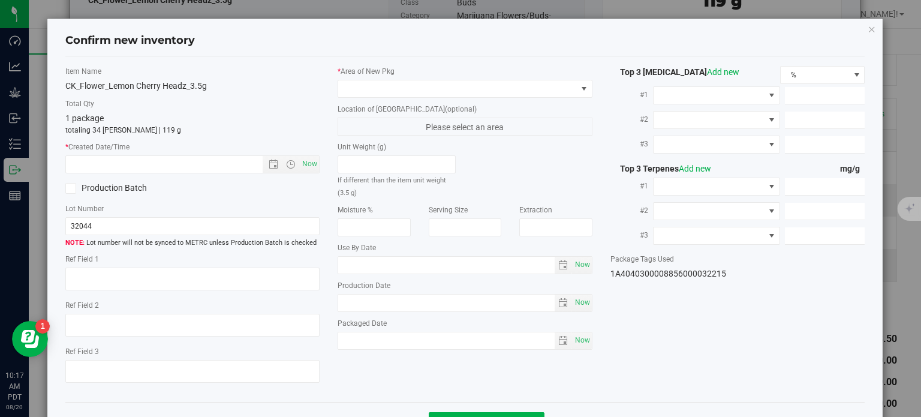
type textarea "35.0078%"
type textarea "Lemon Cherry Headz"
type textarea "<LOQ"
type input "389.9510"
type input "8.0910"
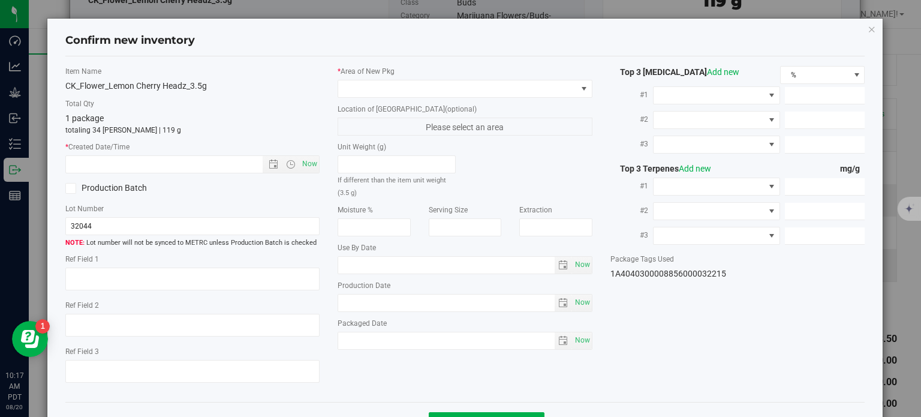
type input "8.0732"
type input "10.9300"
type input "10.1400"
type input "5.3380"
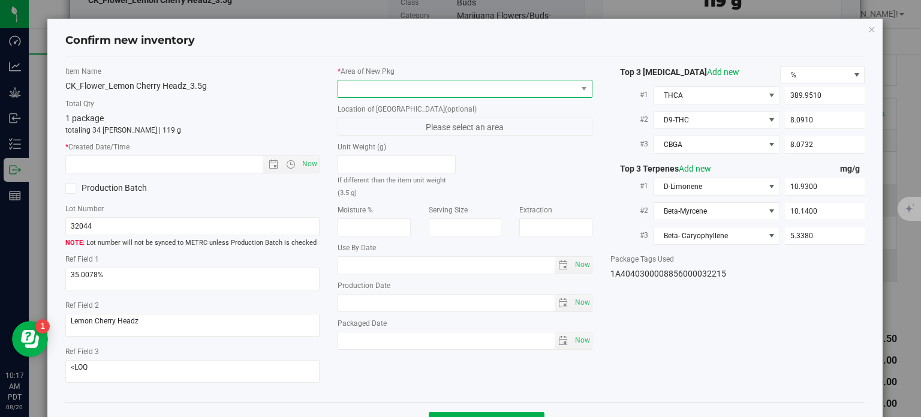
click at [456, 93] on span at bounding box center [457, 88] width 239 height 17
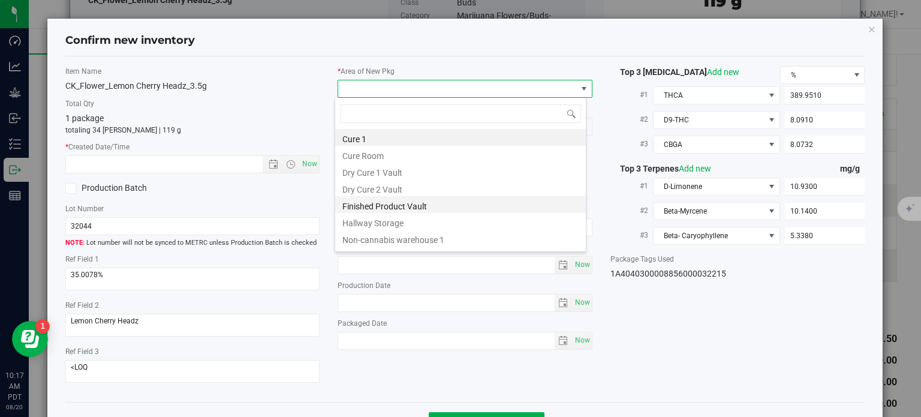
click at [398, 203] on li "Finished Product Vault" at bounding box center [460, 204] width 251 height 17
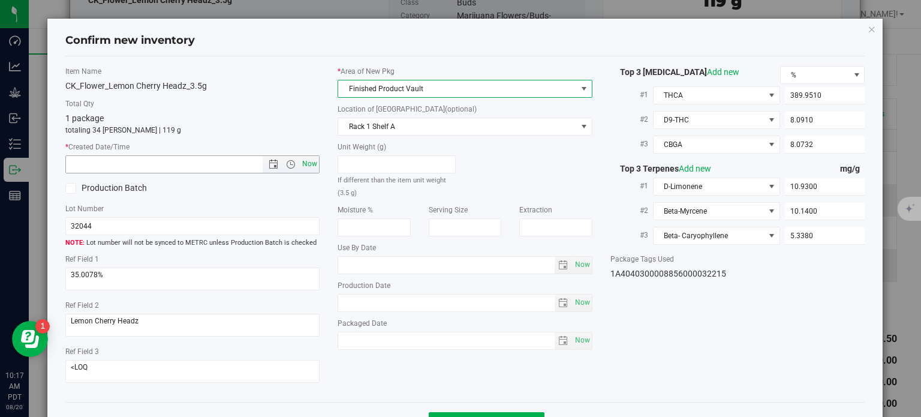
click at [311, 163] on span "Now" at bounding box center [310, 163] width 20 height 17
type input "[DATE] 10:17 AM"
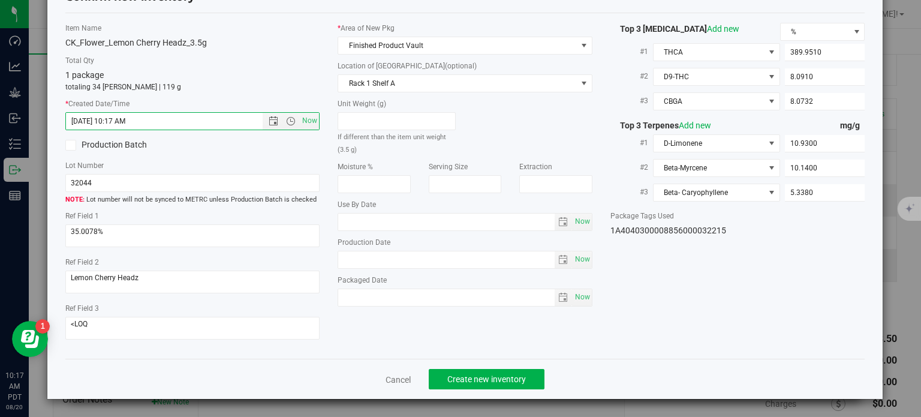
click at [455, 361] on div "Cancel Create new inventory" at bounding box center [465, 379] width 800 height 40
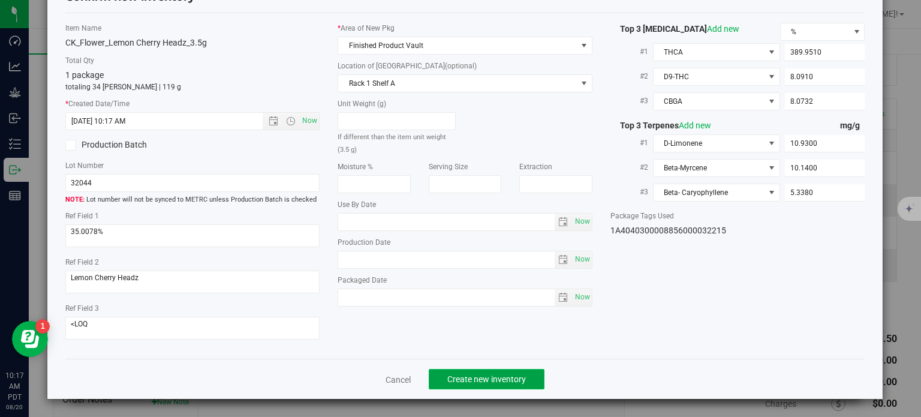
click at [461, 378] on span "Create new inventory" at bounding box center [486, 379] width 79 height 10
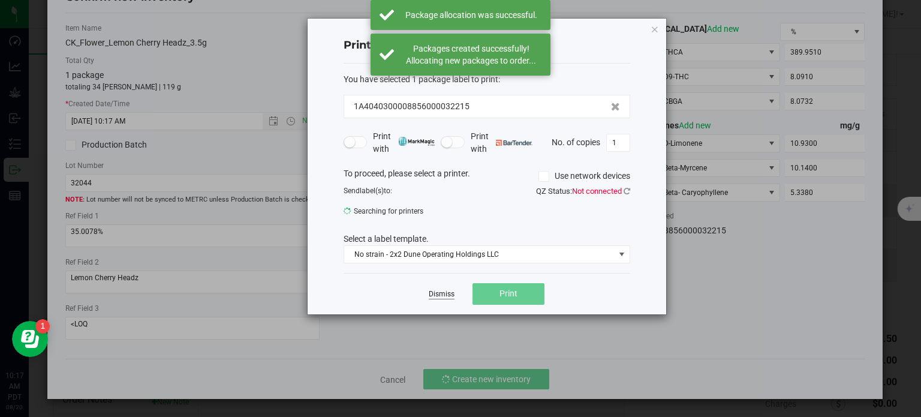
click at [439, 290] on link "Dismiss" at bounding box center [442, 294] width 26 height 10
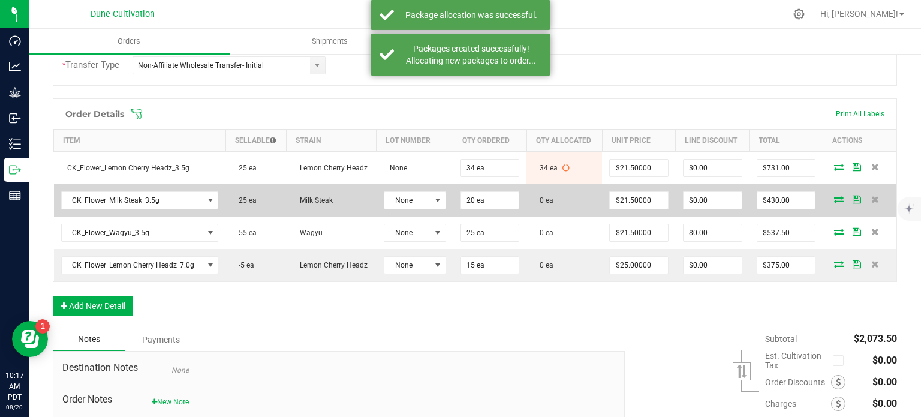
click at [835, 196] on icon at bounding box center [839, 198] width 10 height 7
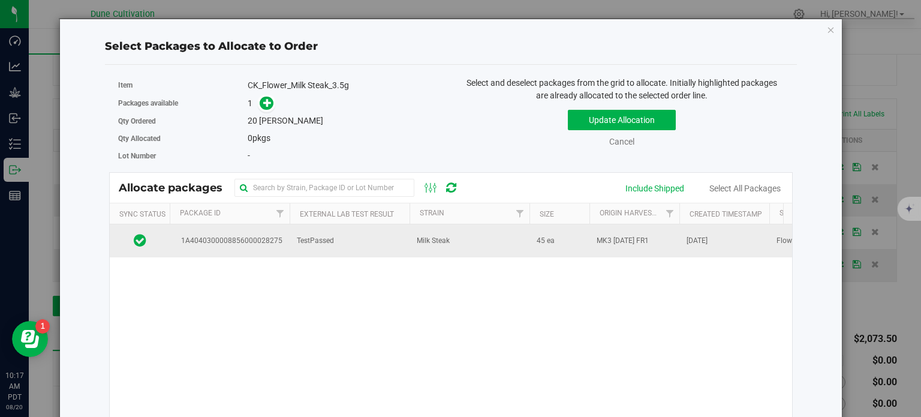
click at [231, 237] on span "1A4040300008856000028275" at bounding box center [230, 240] width 106 height 11
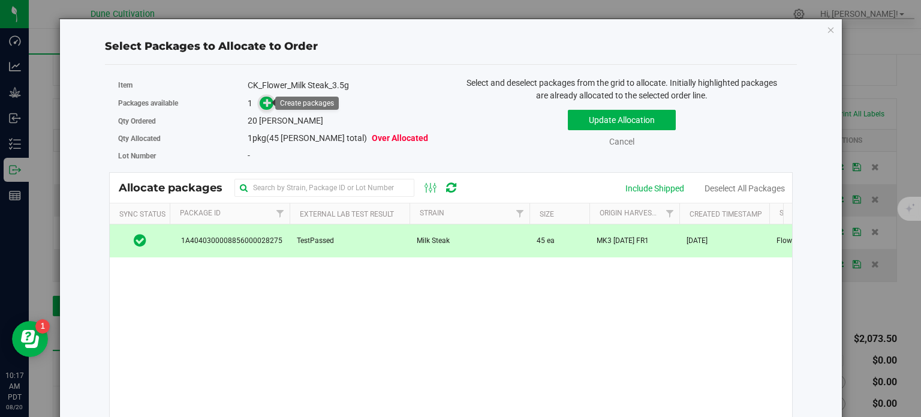
click at [266, 106] on icon at bounding box center [267, 102] width 8 height 8
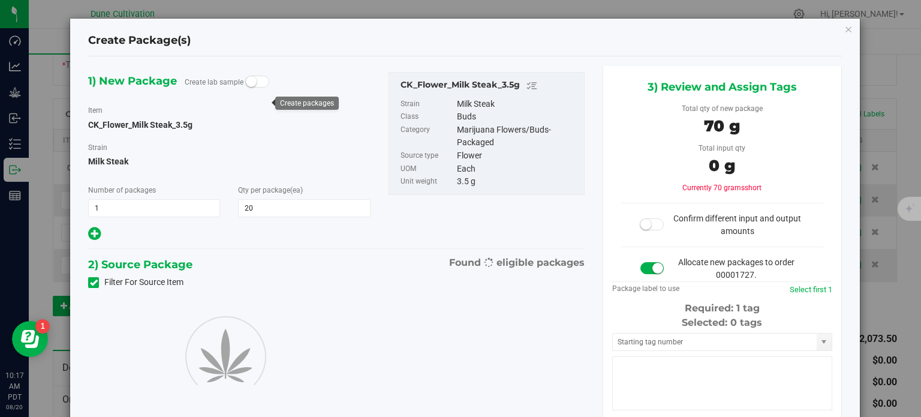
type input "20"
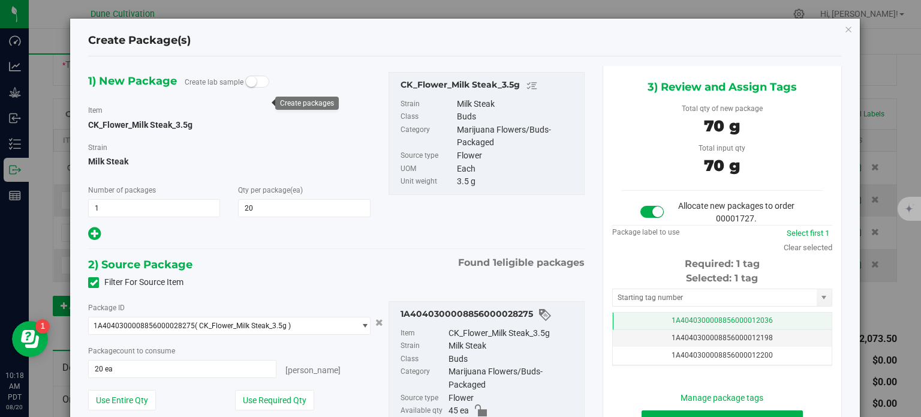
click at [633, 317] on td "1A4040300008856000012036" at bounding box center [722, 320] width 219 height 17
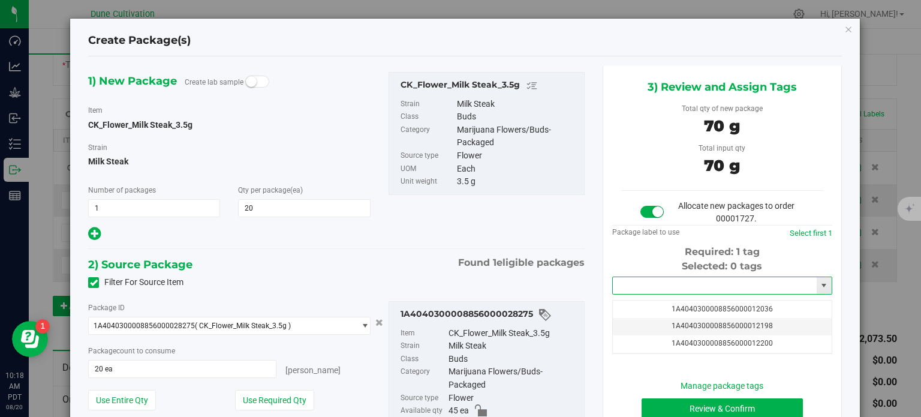
click at [641, 288] on input "text" at bounding box center [715, 285] width 204 height 17
click at [654, 305] on li "1A4040300008856000032216" at bounding box center [715, 306] width 216 height 18
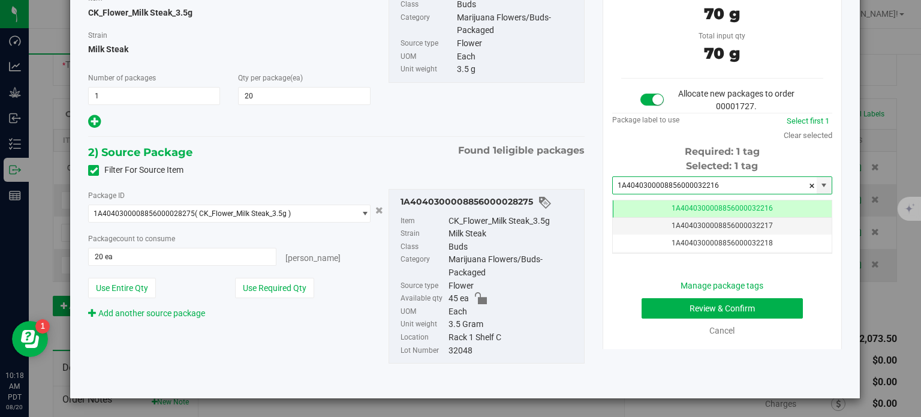
type input "1A4040300008856000032216"
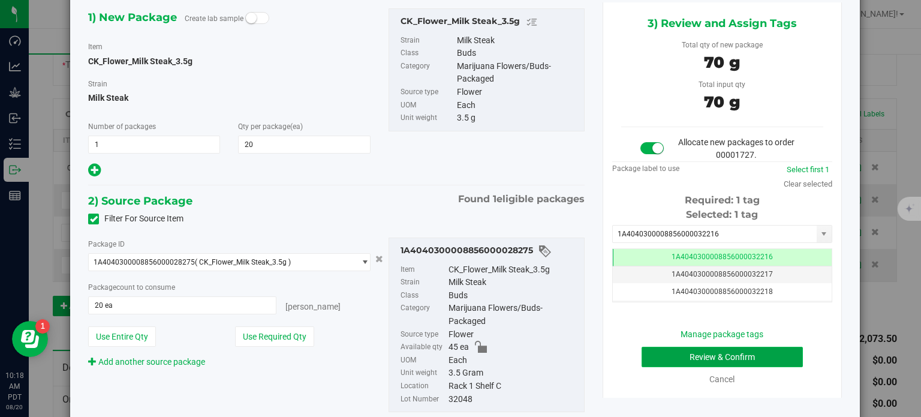
click at [660, 354] on button "Review & Confirm" at bounding box center [722, 357] width 161 height 20
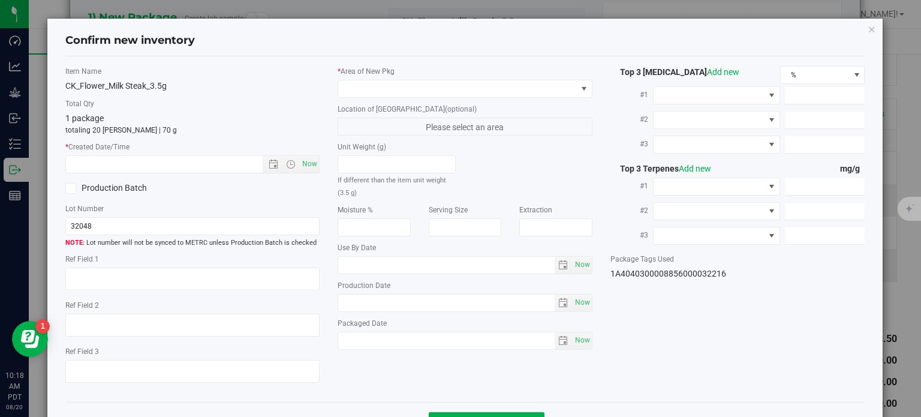
type input "373.1740"
type input "9.8659"
type input "7.3621"
type input "8.6350"
type input "8.2370"
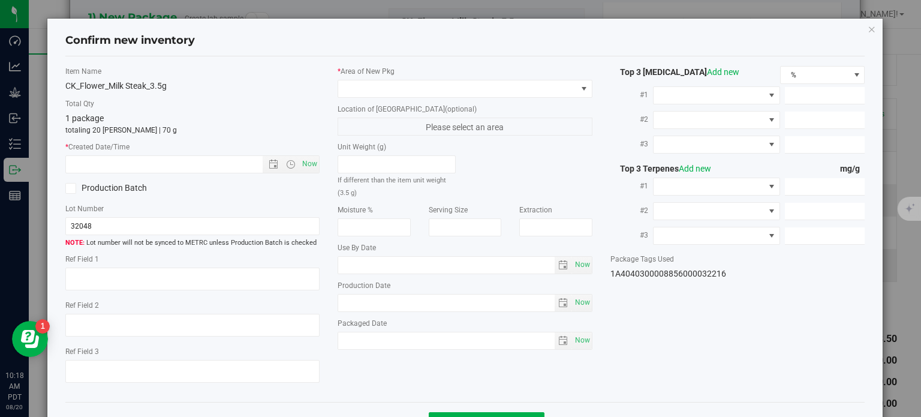
type input "5.3590"
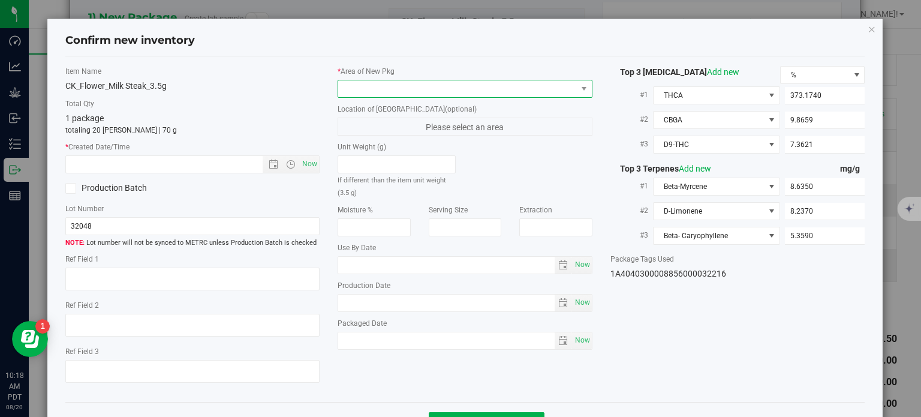
click at [509, 92] on span at bounding box center [457, 88] width 239 height 17
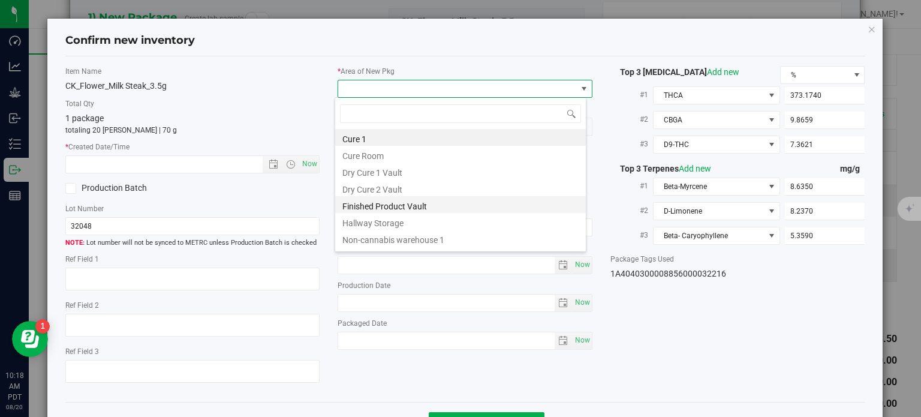
click at [429, 201] on li "Finished Product Vault" at bounding box center [460, 204] width 251 height 17
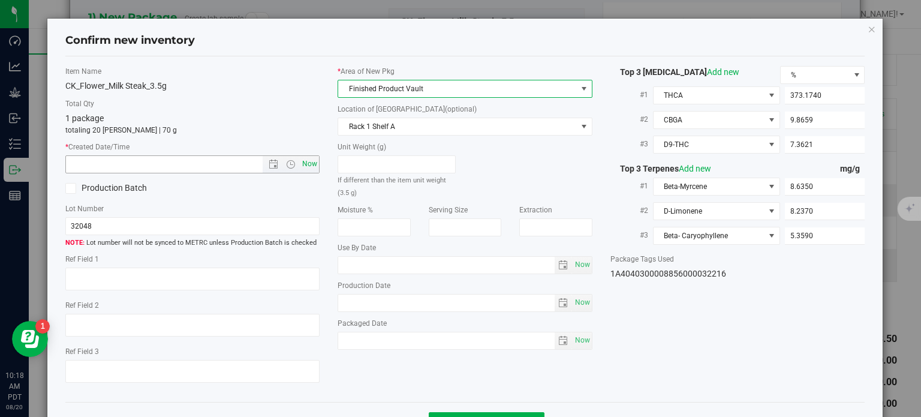
click at [312, 158] on span "Now" at bounding box center [310, 163] width 20 height 17
type input "[DATE] 10:18 AM"
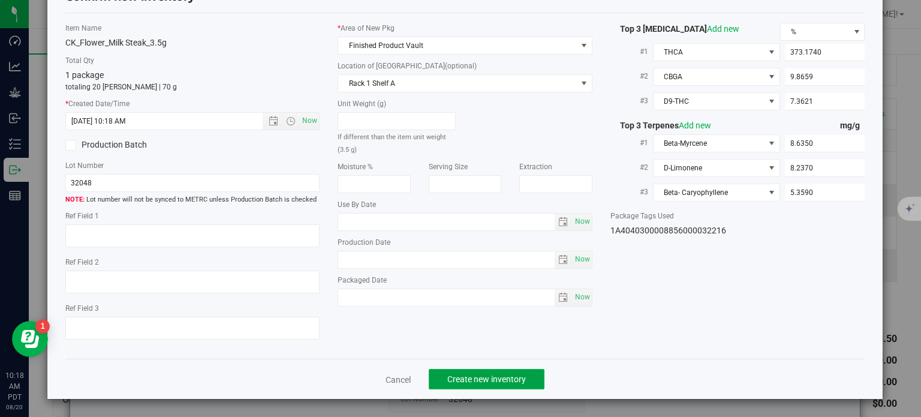
click at [471, 371] on button "Create new inventory" at bounding box center [487, 379] width 116 height 20
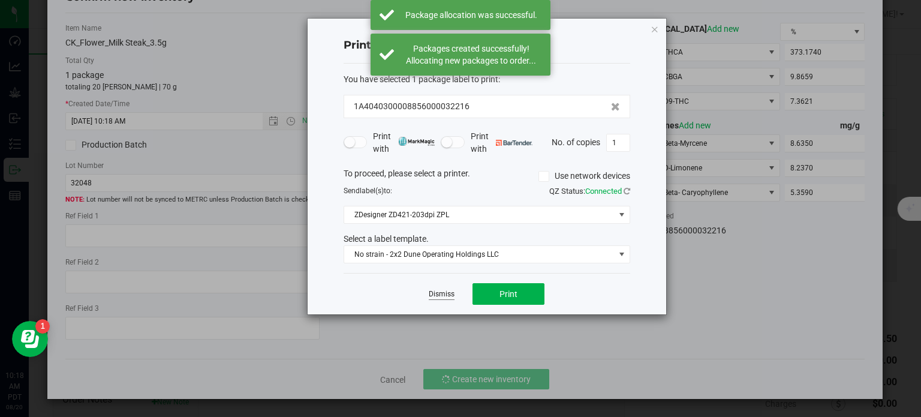
click at [441, 291] on link "Dismiss" at bounding box center [442, 294] width 26 height 10
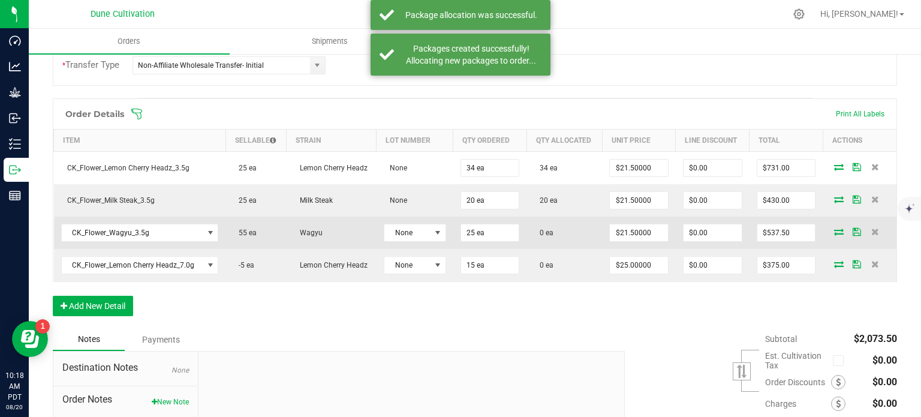
click at [834, 230] on icon at bounding box center [839, 231] width 10 height 7
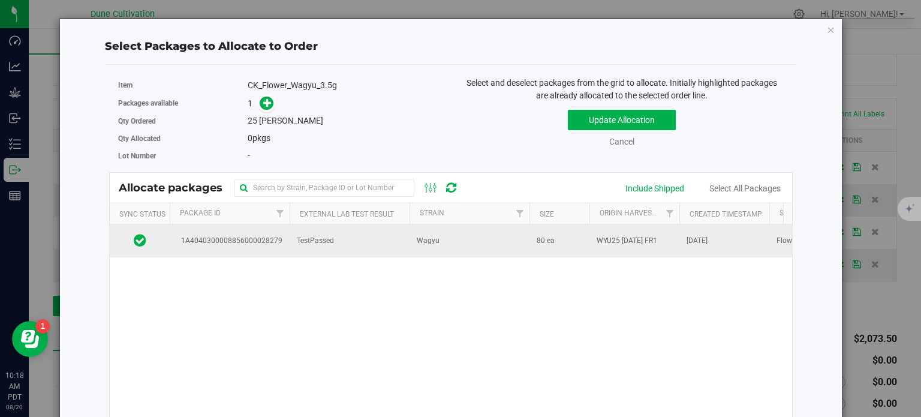
click at [236, 239] on span "1A4040300008856000028279" at bounding box center [230, 240] width 106 height 11
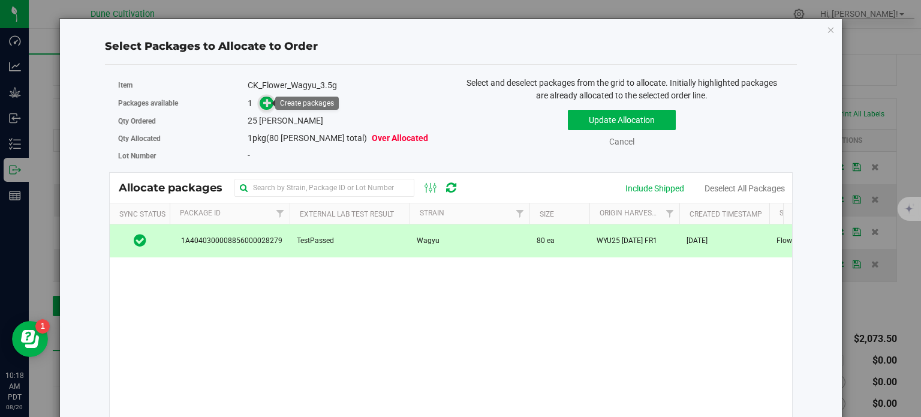
click at [261, 109] on span at bounding box center [267, 103] width 14 height 14
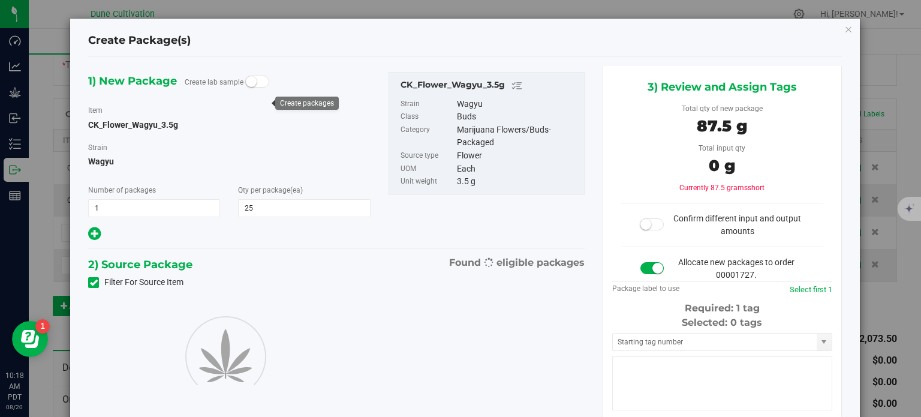
type input "25"
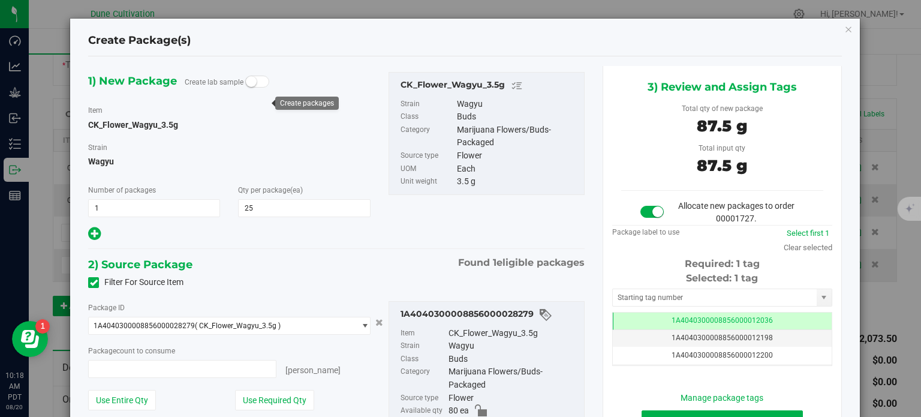
type input "25 ea"
click at [633, 318] on td "1A4040300008856000012036" at bounding box center [722, 320] width 219 height 17
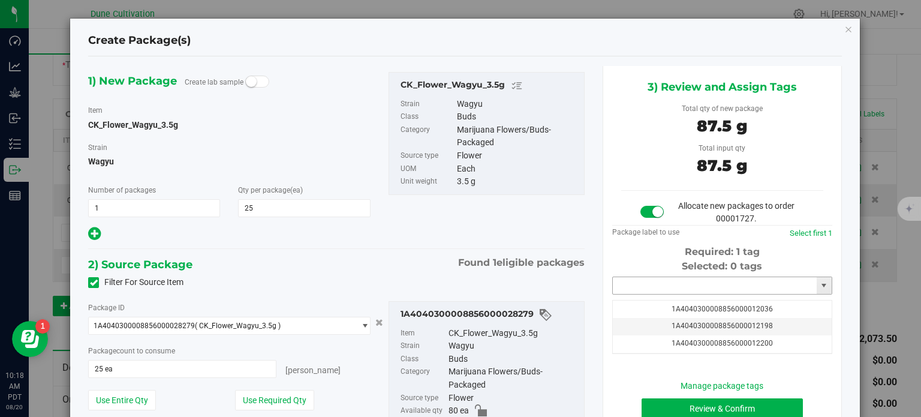
click at [628, 287] on input "text" at bounding box center [715, 285] width 204 height 17
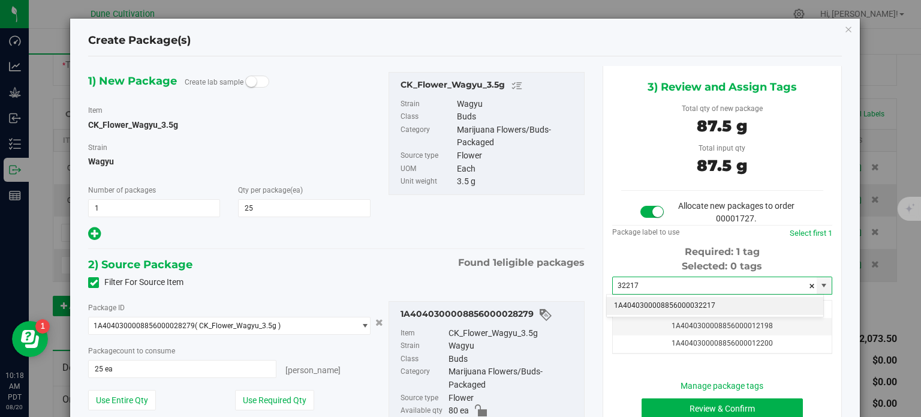
click at [635, 303] on li "1A4040300008856000032217" at bounding box center [715, 306] width 216 height 18
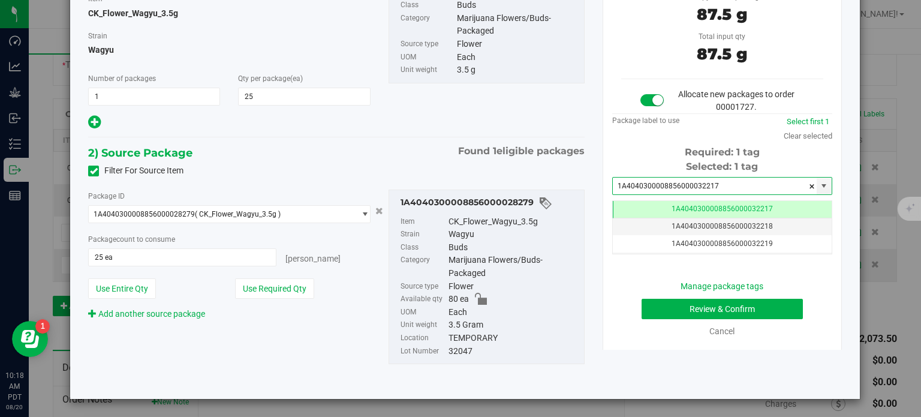
type input "1A4040300008856000032217"
click at [650, 308] on button "Review & Confirm" at bounding box center [722, 309] width 161 height 20
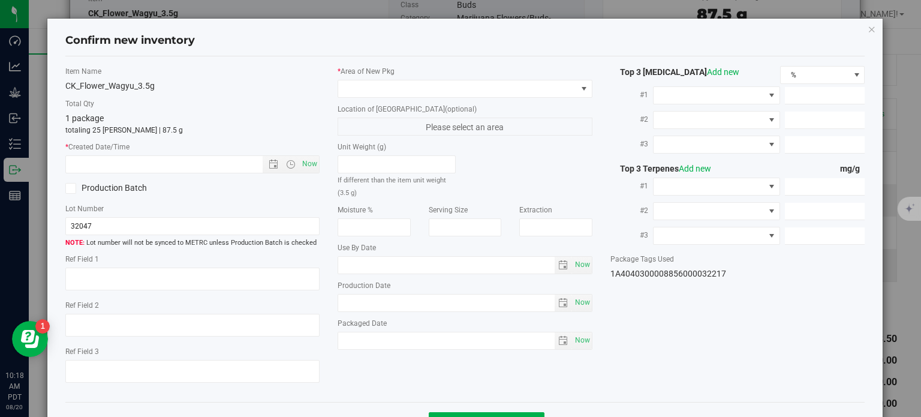
type textarea "37.1127%"
type textarea "Wagyu"
type textarea "<LOQ"
type input "412.9750"
type input "9.7087"
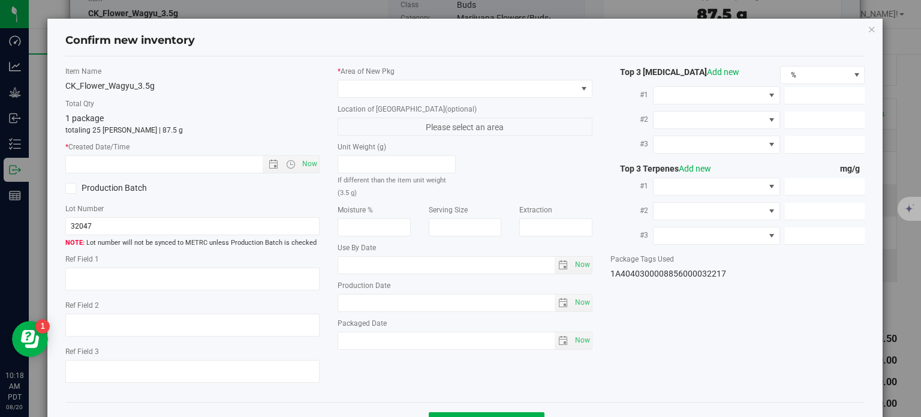
type input "8.9484"
type input "9.5820"
type input "8.8550"
type input "6.1830"
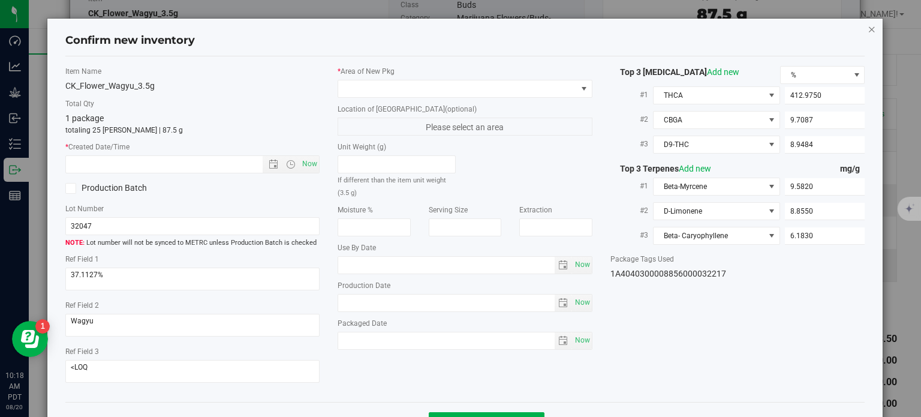
click at [868, 30] on icon "button" at bounding box center [872, 29] width 8 height 14
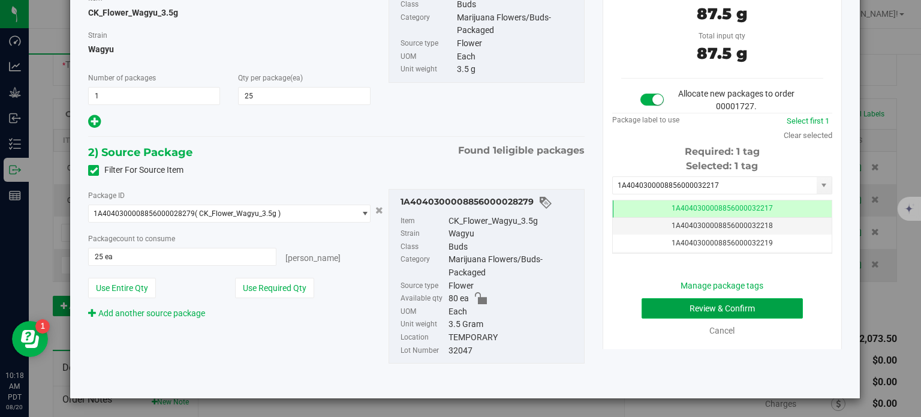
click at [670, 303] on button "Review & Confirm" at bounding box center [722, 308] width 161 height 20
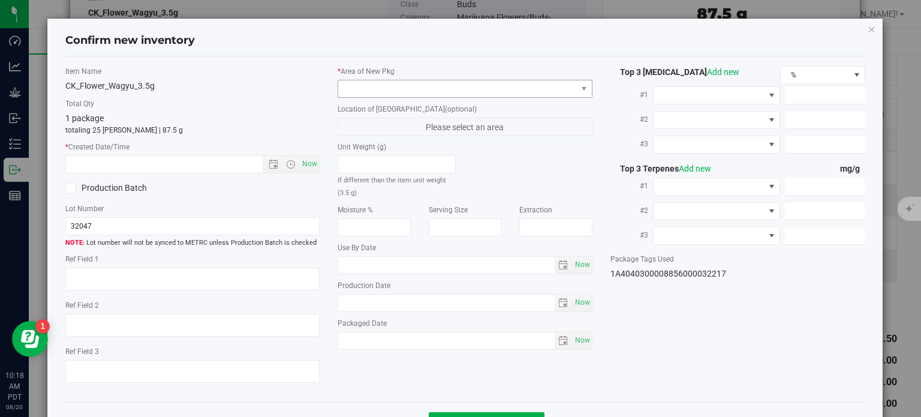
type textarea "37.1127%"
type textarea "Wagyu"
type textarea "<LOQ"
type input "412.9750"
type input "9.7087"
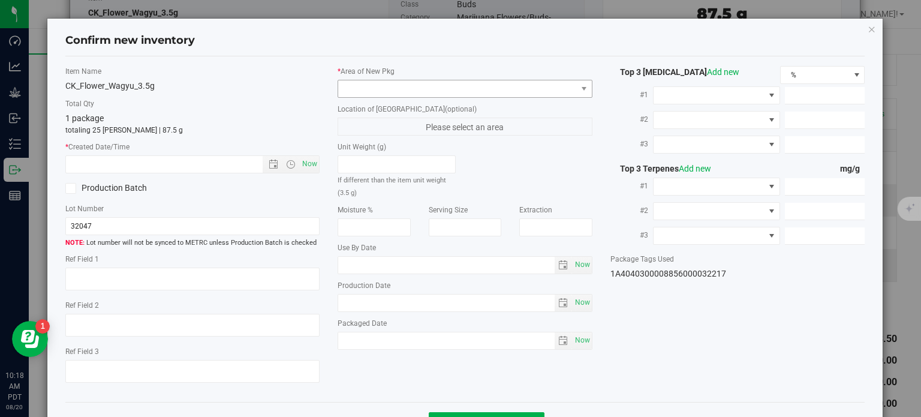
type input "8.9484"
type input "9.5820"
type input "8.8550"
type input "6.1830"
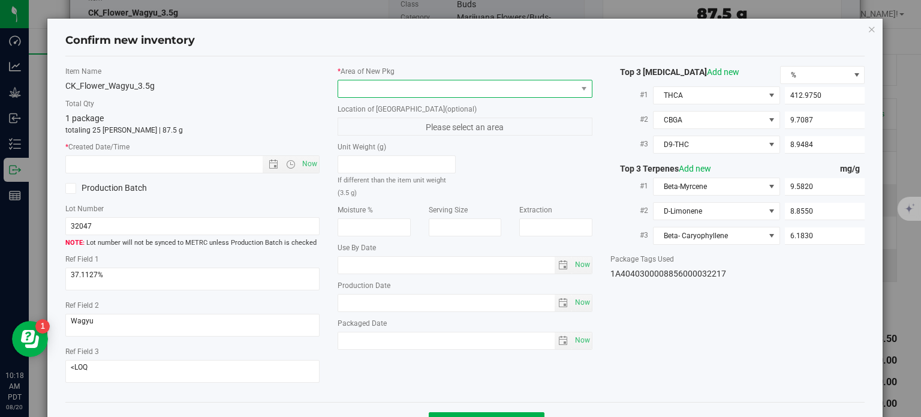
click at [456, 83] on span at bounding box center [457, 88] width 239 height 17
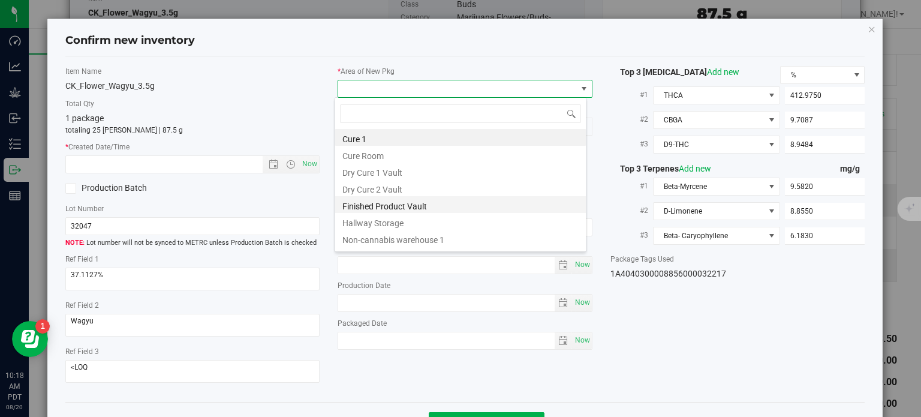
click at [416, 203] on li "Finished Product Vault" at bounding box center [460, 204] width 251 height 17
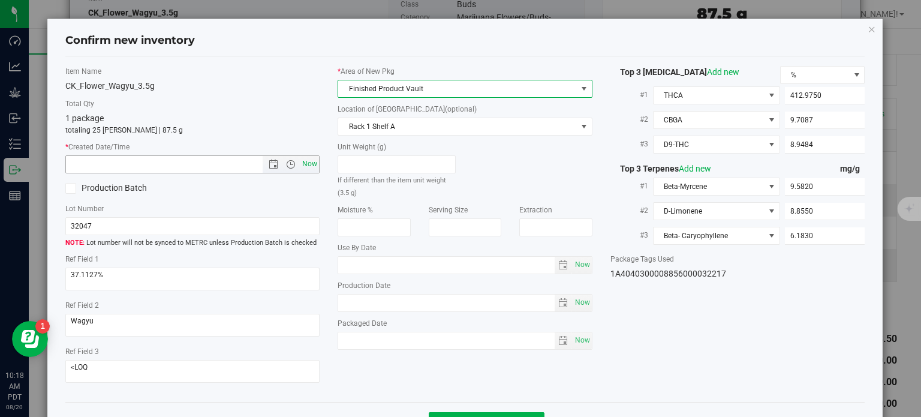
click at [303, 158] on span "Now" at bounding box center [310, 163] width 20 height 17
type input "[DATE] 10:18 AM"
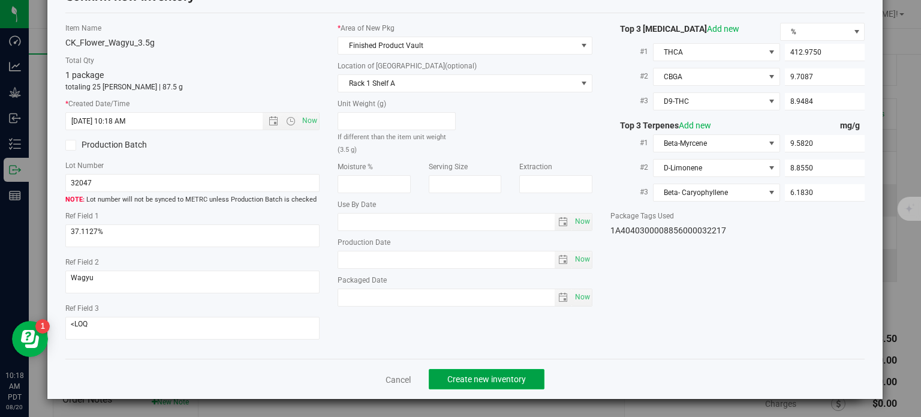
click at [458, 378] on span "Create new inventory" at bounding box center [486, 379] width 79 height 10
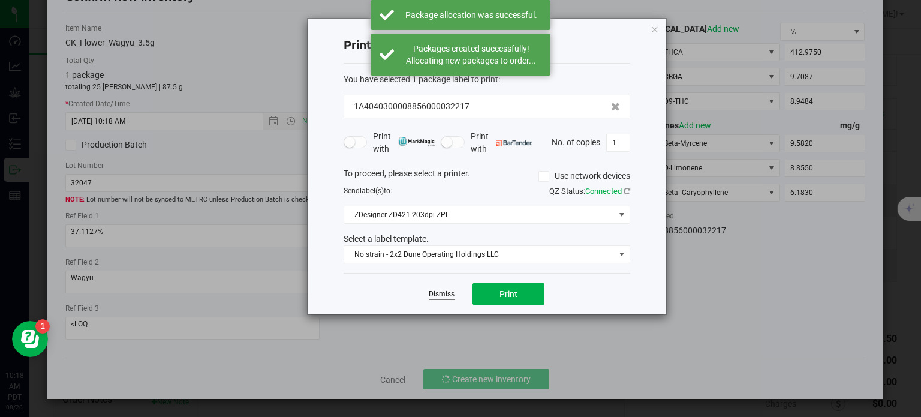
click at [446, 292] on link "Dismiss" at bounding box center [442, 294] width 26 height 10
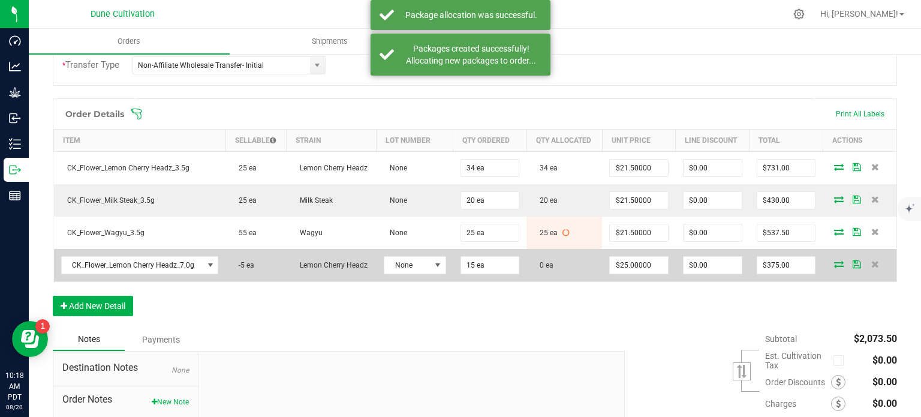
click at [831, 268] on td at bounding box center [860, 265] width 74 height 32
click at [834, 261] on icon at bounding box center [839, 263] width 10 height 7
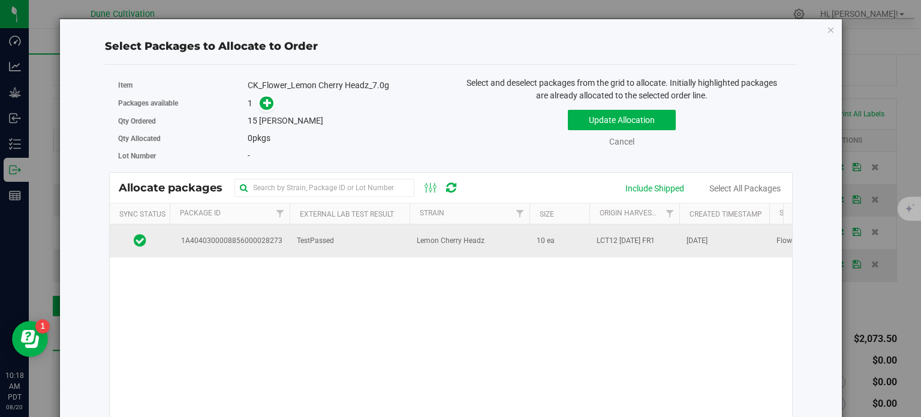
click at [253, 237] on span "1A4040300008856000028273" at bounding box center [230, 240] width 106 height 11
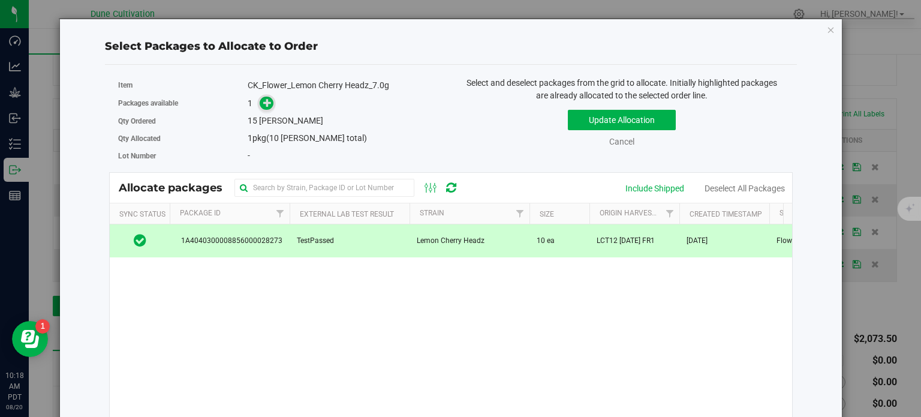
click at [263, 103] on icon at bounding box center [267, 102] width 8 height 8
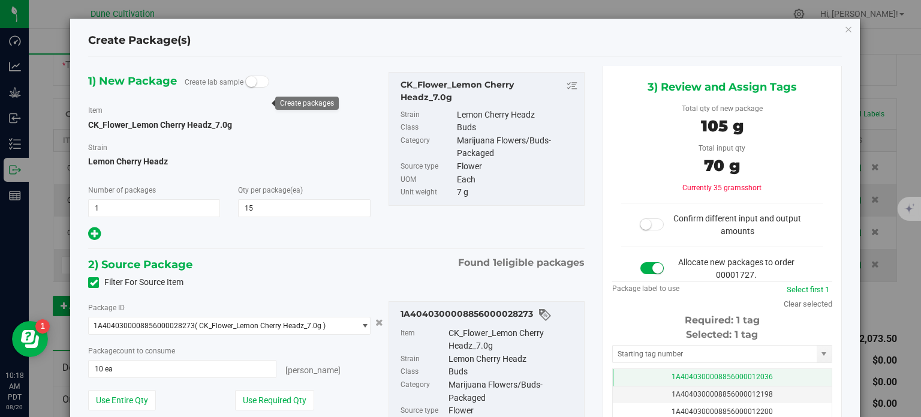
click at [672, 373] on span "1A4040300008856000012036" at bounding box center [722, 376] width 101 height 8
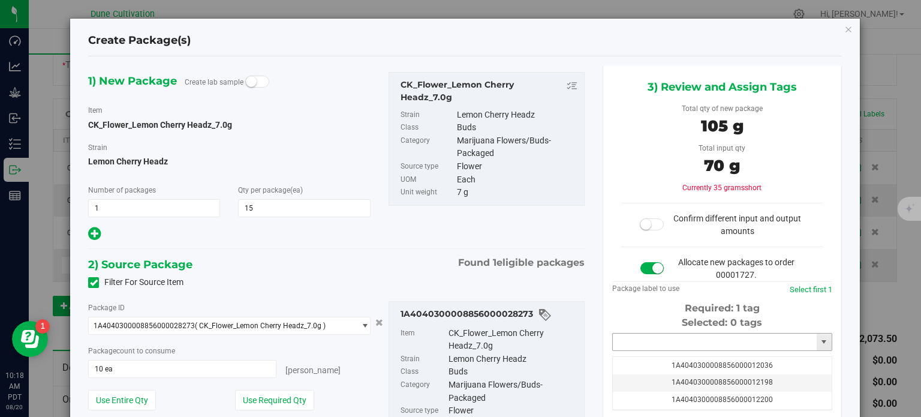
click at [673, 335] on input "text" at bounding box center [715, 341] width 204 height 17
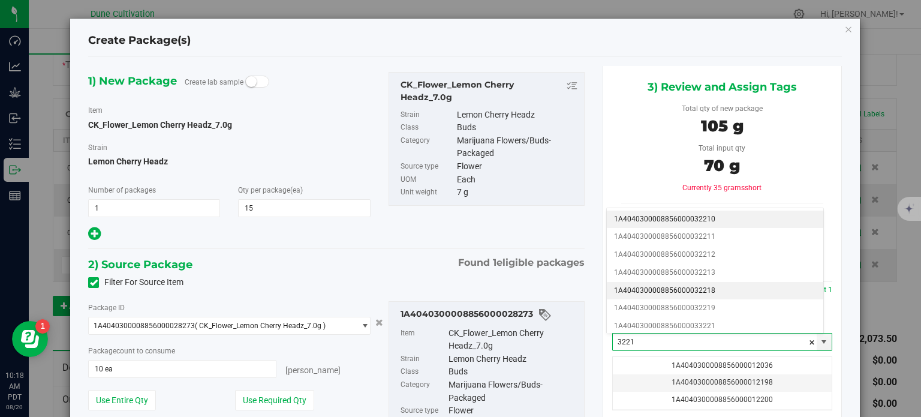
click at [696, 291] on li "1A4040300008856000032218" at bounding box center [715, 291] width 216 height 18
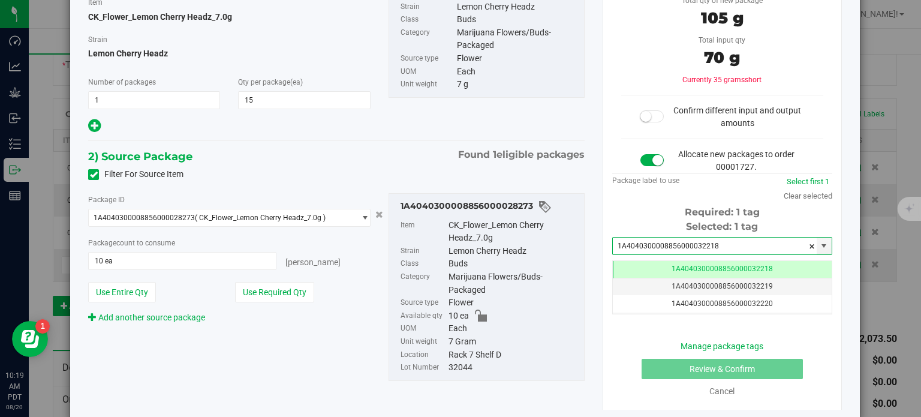
type input "1A4040300008856000032218"
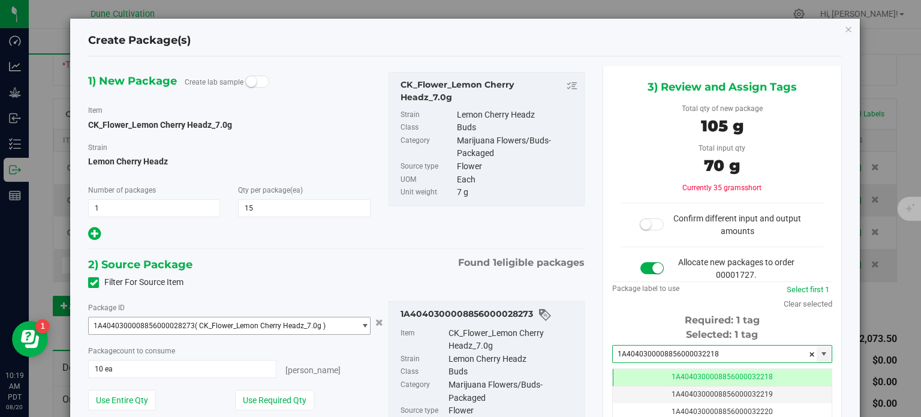
click at [273, 325] on span "( CK_Flower_Lemon Cherry Headz_7.0g )" at bounding box center [260, 325] width 131 height 8
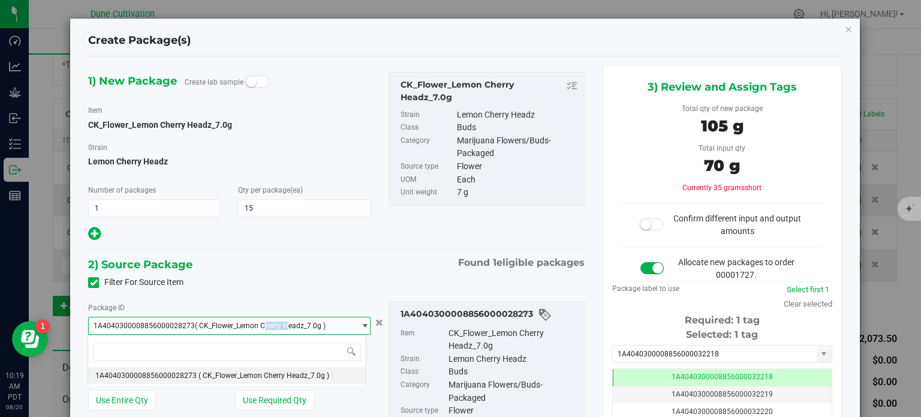
click at [273, 325] on span "( CK_Flower_Lemon Cherry Headz_7.0g )" at bounding box center [260, 325] width 131 height 8
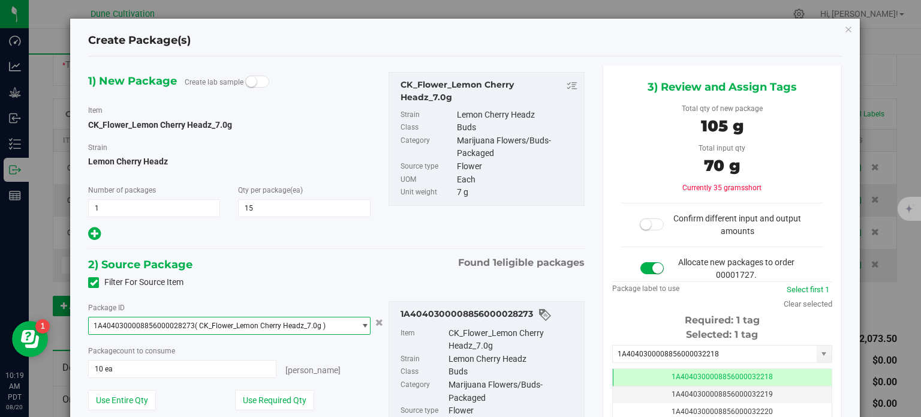
click at [284, 324] on span "( CK_Flower_Lemon Cherry Headz_7.0g )" at bounding box center [260, 325] width 131 height 8
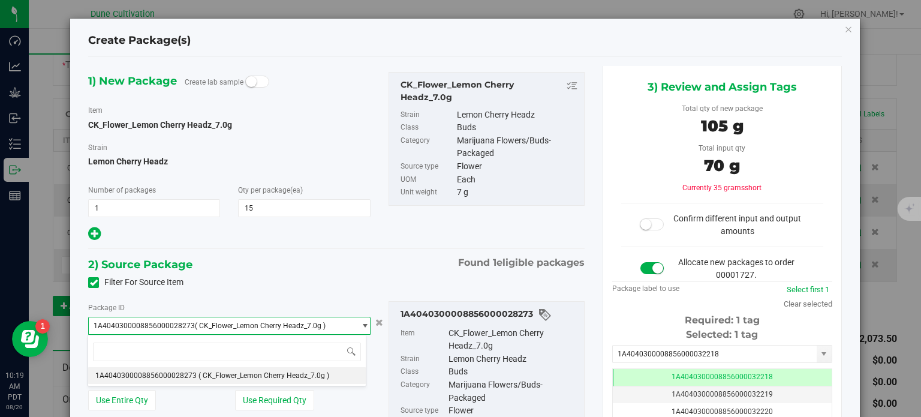
click at [164, 123] on span "CK_Flower_Lemon Cherry Headz_7.0g" at bounding box center [160, 125] width 144 height 10
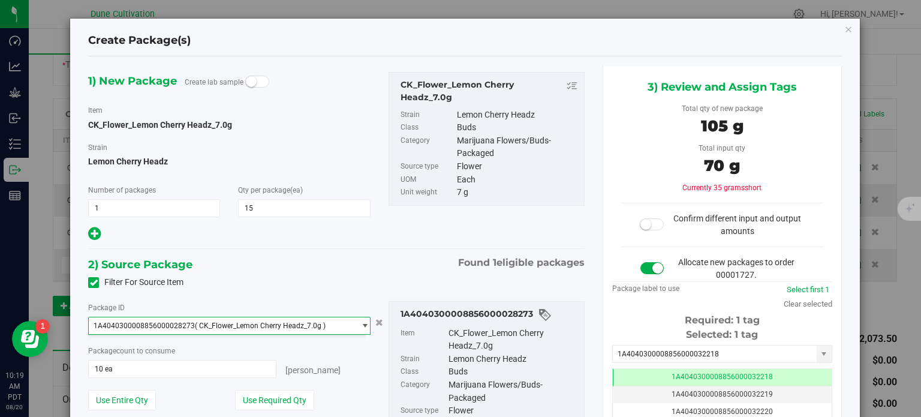
click at [164, 123] on span "CK_Flower_Lemon Cherry Headz_7.0g" at bounding box center [160, 125] width 144 height 10
copy div "CK_Flower_Lemon Cherry Headz_7.0g"
click at [844, 28] on icon "button" at bounding box center [848, 29] width 8 height 14
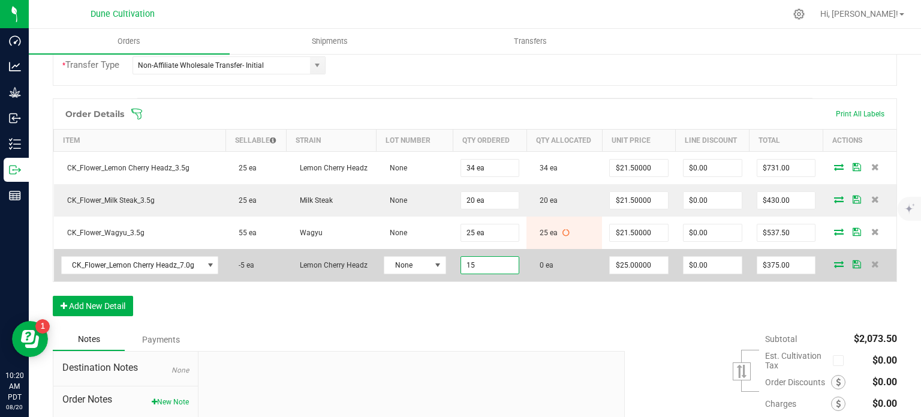
click at [465, 258] on input "15" at bounding box center [490, 265] width 58 height 17
type input "10 ea"
type input "$250.00"
click at [834, 260] on icon at bounding box center [839, 263] width 10 height 7
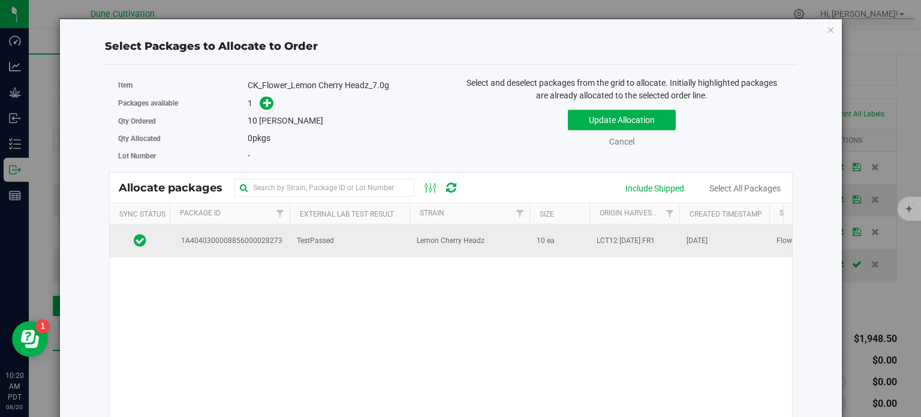
click at [250, 243] on span "1A4040300008856000028273" at bounding box center [230, 240] width 106 height 11
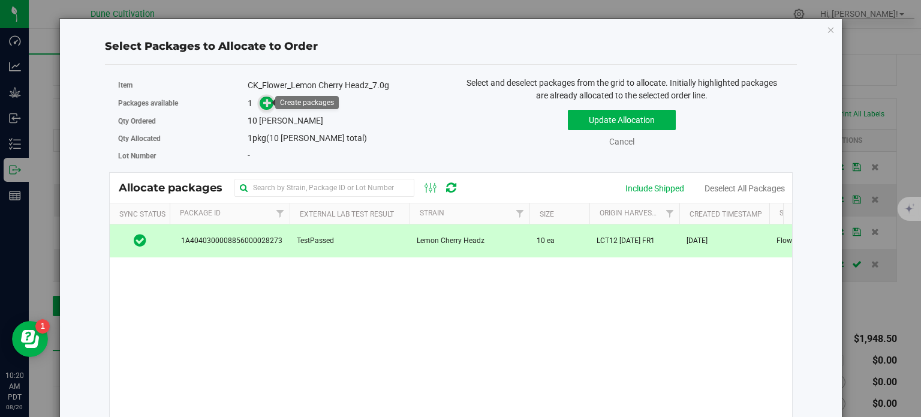
click at [268, 100] on icon at bounding box center [267, 102] width 8 height 8
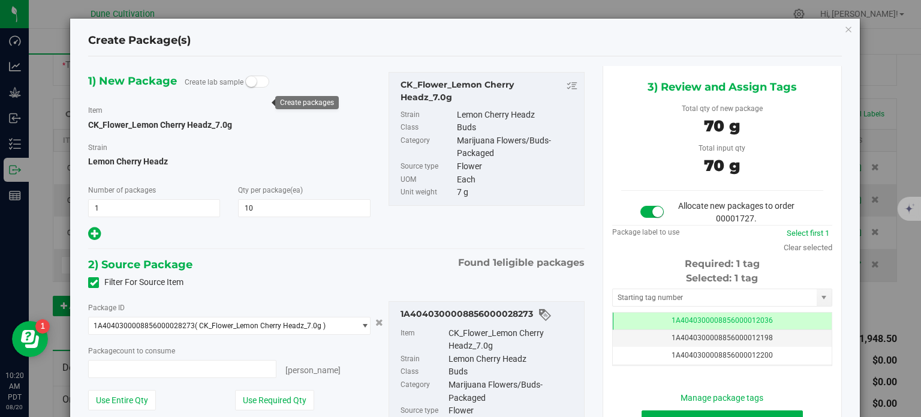
type input "10 ea"
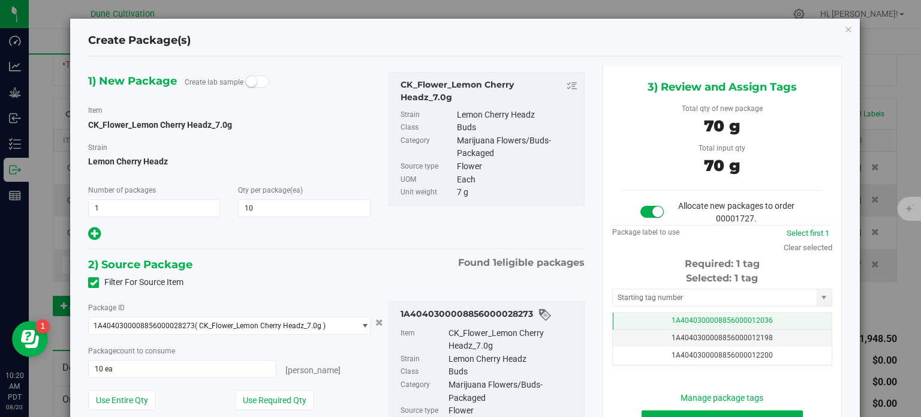
click at [657, 312] on td "1A4040300008856000012036" at bounding box center [722, 320] width 219 height 17
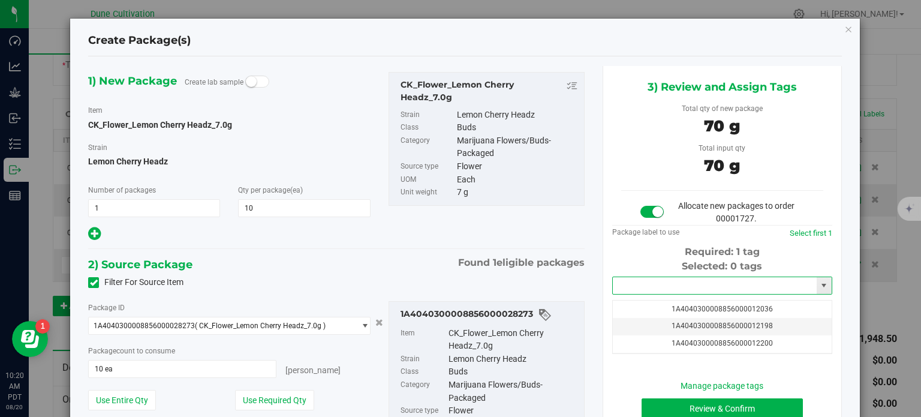
click at [658, 288] on input "text" at bounding box center [715, 285] width 204 height 17
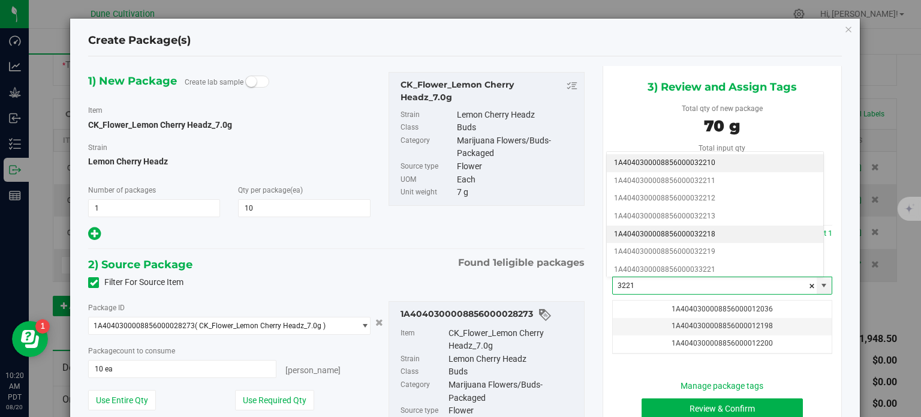
click at [697, 231] on li "1A4040300008856000032218" at bounding box center [715, 234] width 216 height 18
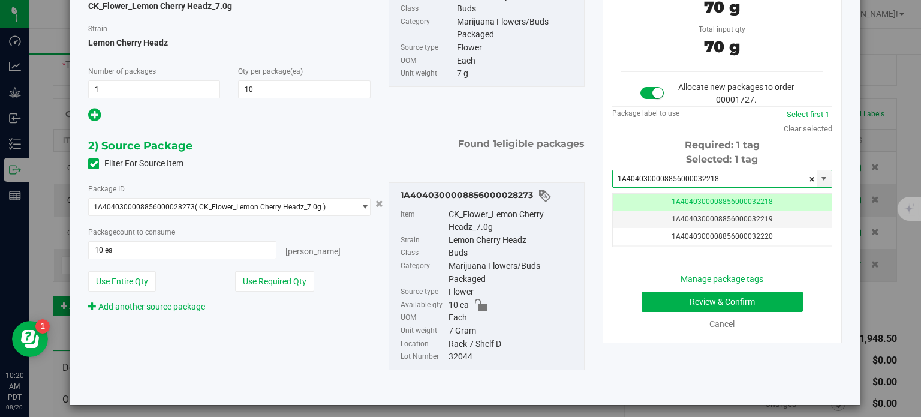
type input "1A4040300008856000032218"
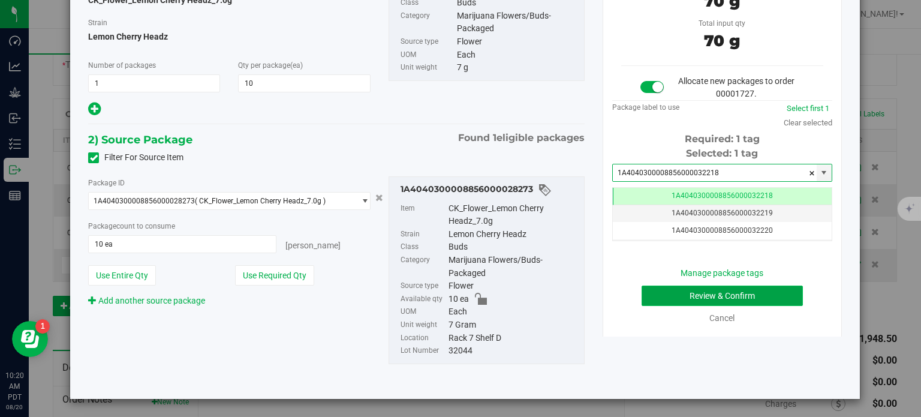
click at [664, 297] on button "Review & Confirm" at bounding box center [722, 295] width 161 height 20
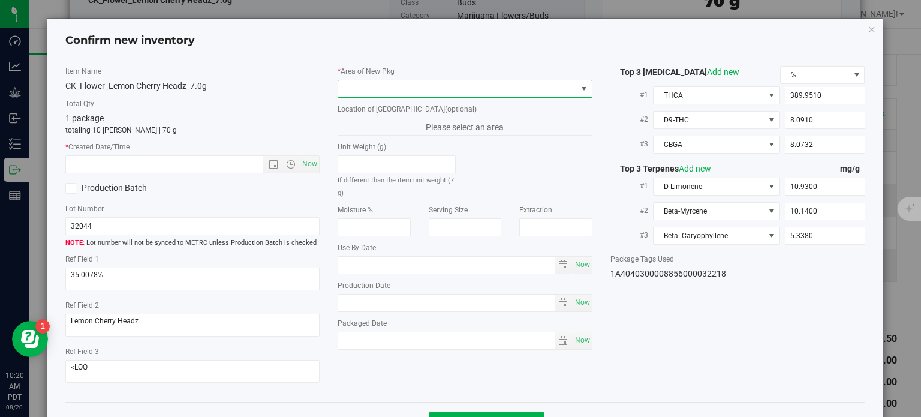
click at [455, 80] on span at bounding box center [457, 88] width 239 height 17
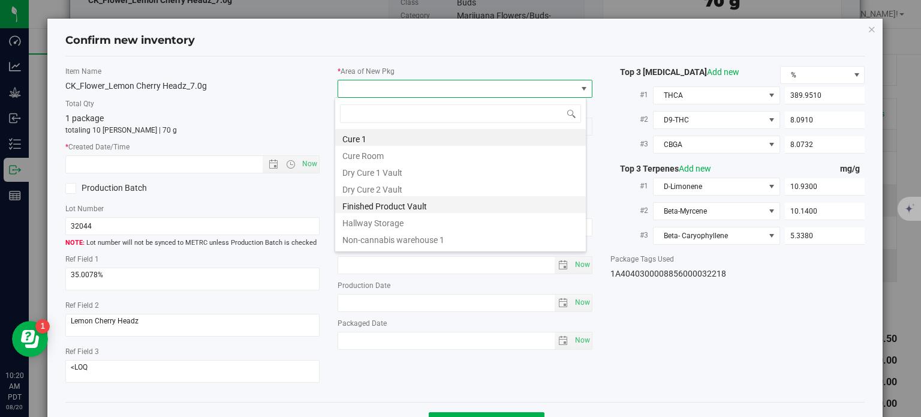
click at [427, 203] on li "Finished Product Vault" at bounding box center [460, 204] width 251 height 17
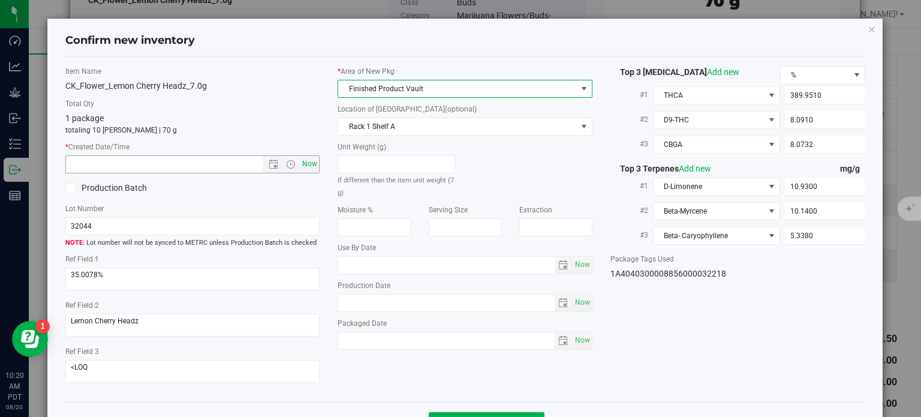
click at [314, 160] on span "Now" at bounding box center [310, 163] width 20 height 17
type input "[DATE] 10:20 AM"
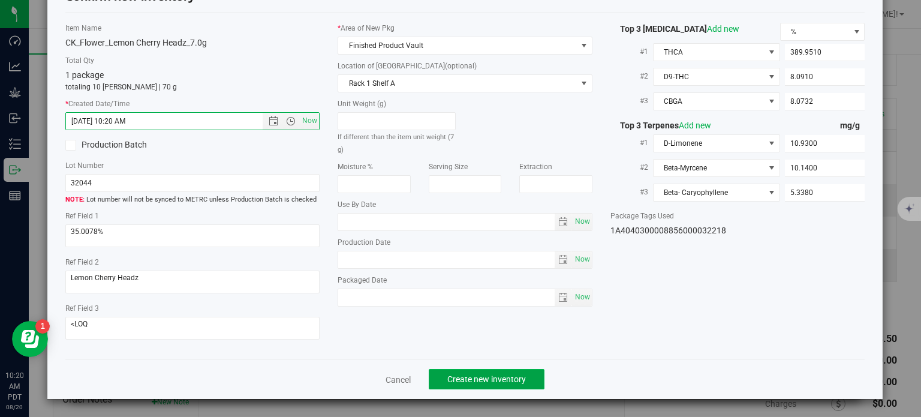
click at [467, 376] on span "Create new inventory" at bounding box center [486, 379] width 79 height 10
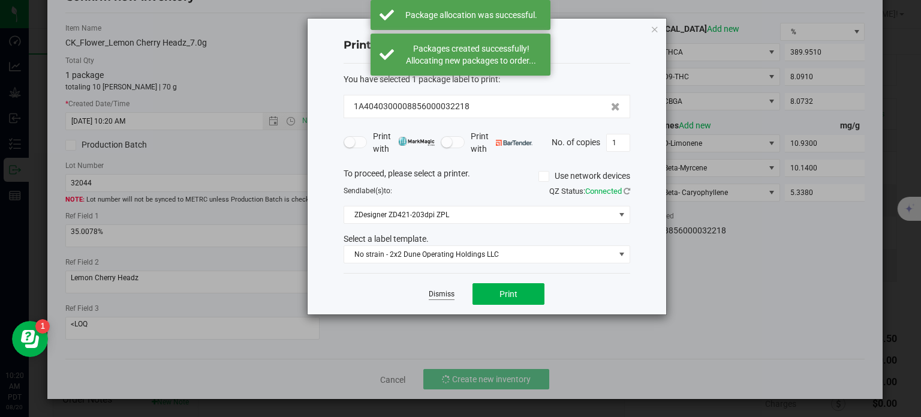
click at [444, 297] on link "Dismiss" at bounding box center [442, 294] width 26 height 10
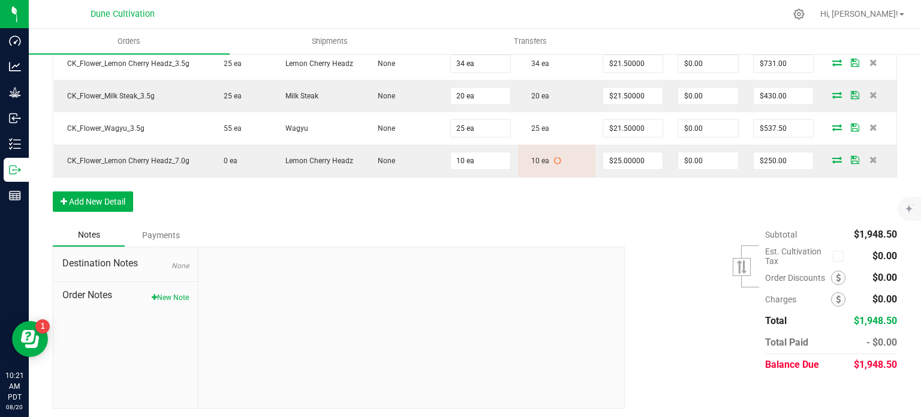
click at [871, 362] on span "$1,948.50" at bounding box center [875, 364] width 43 height 11
copy body "$1,948.50"
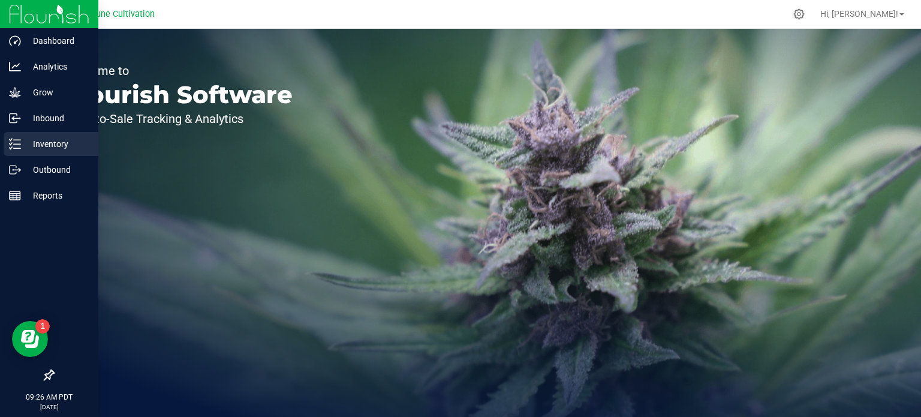
click at [27, 141] on p "Inventory" at bounding box center [57, 144] width 72 height 14
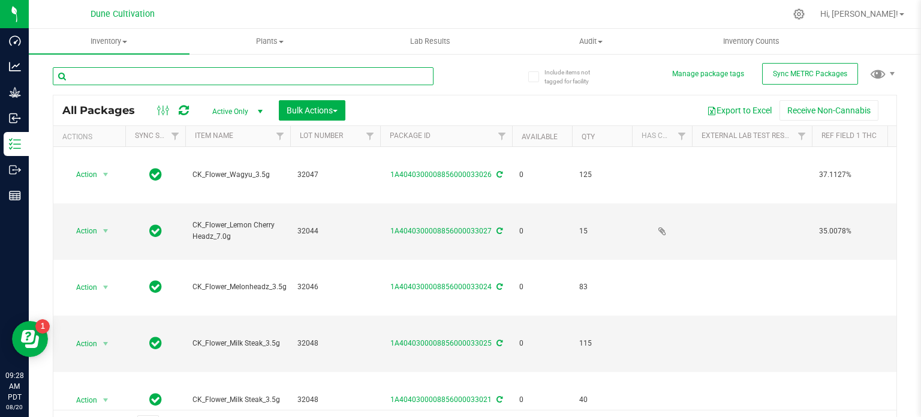
click at [109, 79] on input "text" at bounding box center [243, 76] width 381 height 18
paste input "28272"
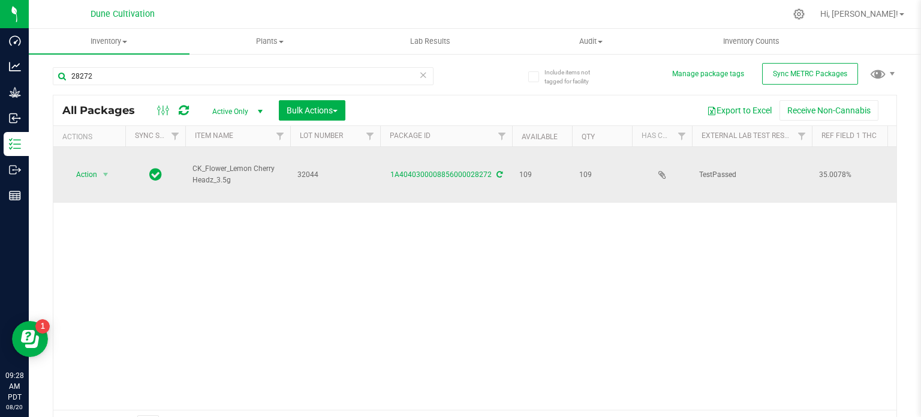
click at [213, 163] on span "CK_Flower_Lemon Cherry Headz_3.5g" at bounding box center [237, 174] width 91 height 23
copy tr "CK_Flower_Lemon Cherry Headz_3.5g"
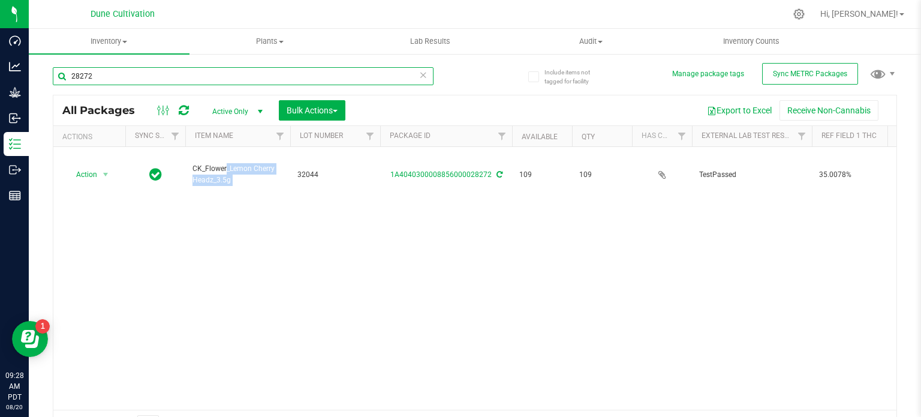
click at [152, 79] on input "28272" at bounding box center [243, 76] width 381 height 18
paste input "7"
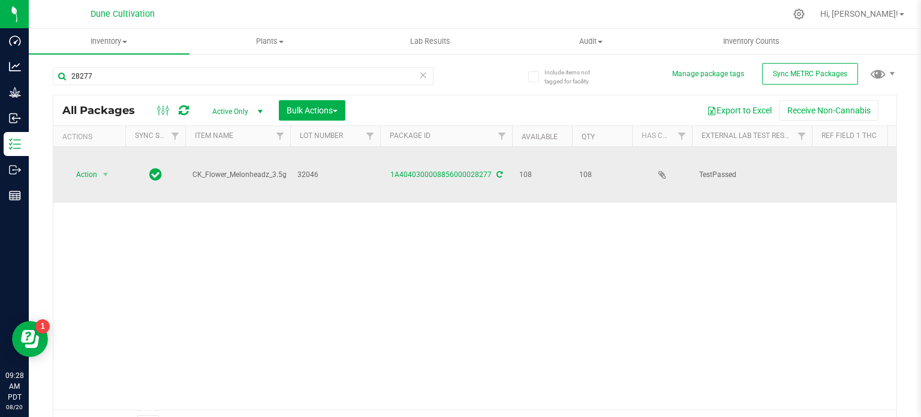
click at [213, 169] on span "CK_Flower_Melonheadz_3.5g" at bounding box center [239, 174] width 94 height 11
copy tr "CK_Flower_Melonheadz_3.5g"
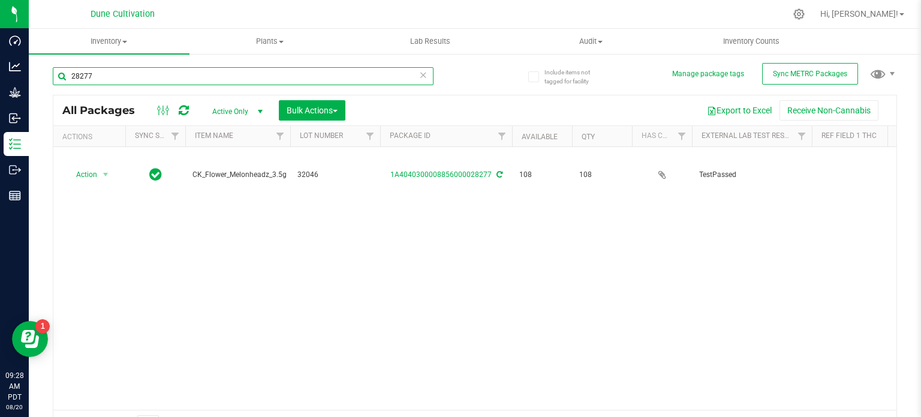
click at [175, 70] on input "28277" at bounding box center [243, 76] width 381 height 18
paste input "5"
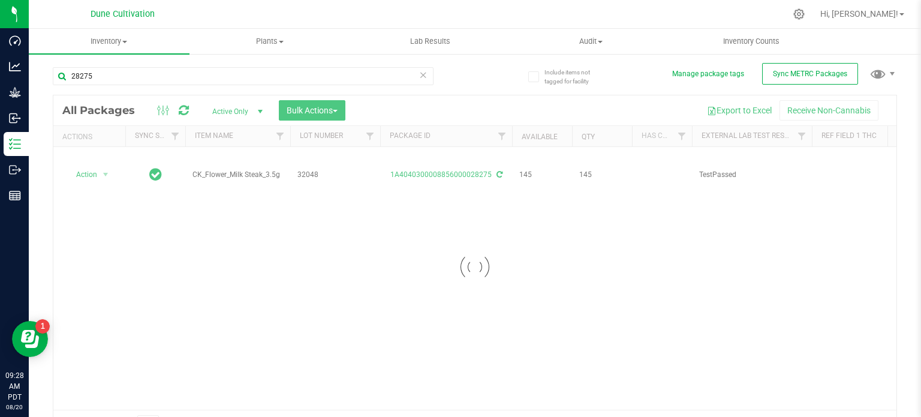
click at [220, 161] on div at bounding box center [474, 266] width 843 height 343
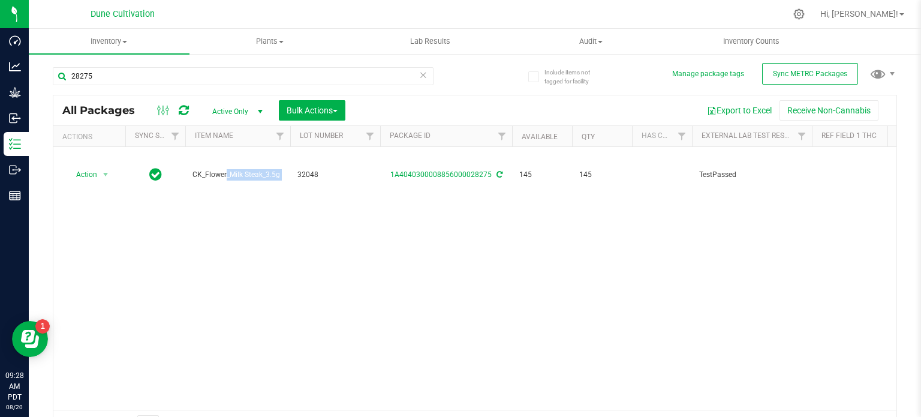
click at [220, 169] on span "CK_Flower_Milk Steak_3.5g" at bounding box center [237, 174] width 91 height 11
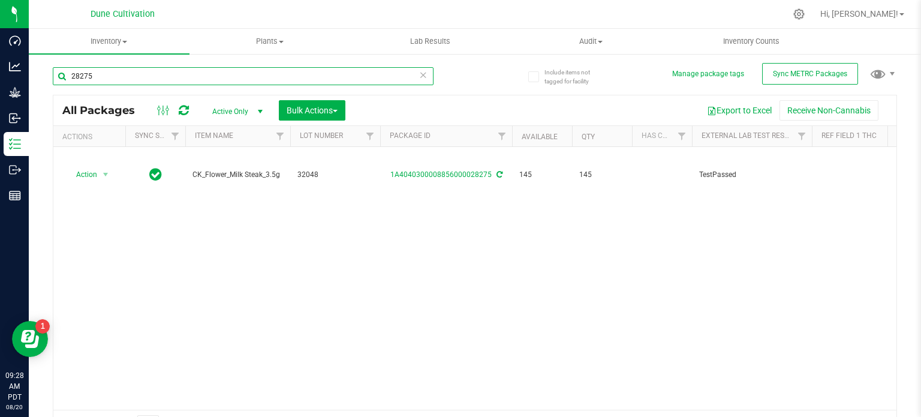
click at [120, 68] on input "28275" at bounding box center [243, 76] width 381 height 18
paste input "9"
type input "28279"
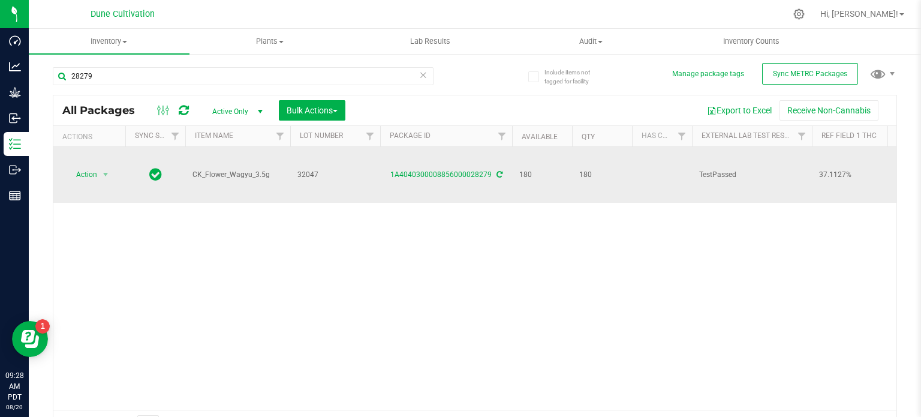
click at [218, 169] on span "CK_Flower_Wagyu_3.5g" at bounding box center [237, 174] width 91 height 11
copy tr "CK_Flower_Wagyu_3.5g"
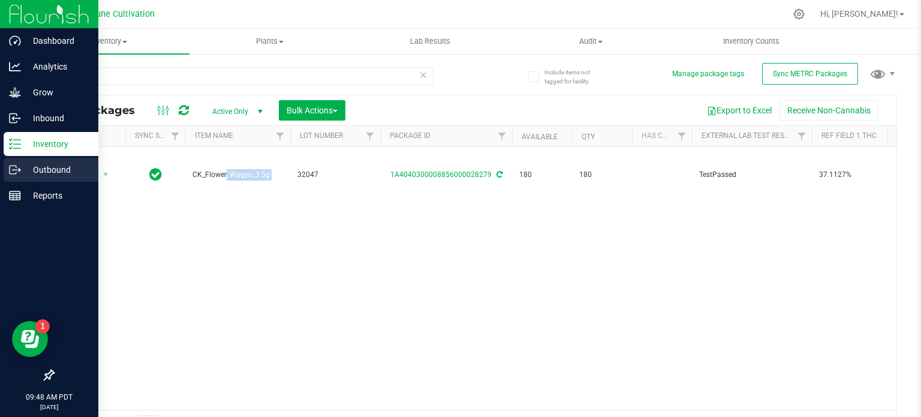
click at [23, 172] on p "Outbound" at bounding box center [57, 170] width 72 height 14
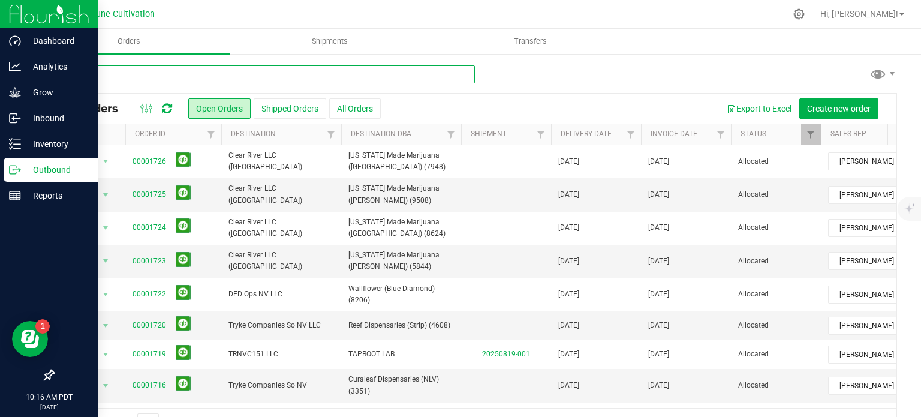
click at [126, 73] on input "text" at bounding box center [264, 74] width 422 height 18
paste input "28272"
type input "28272"
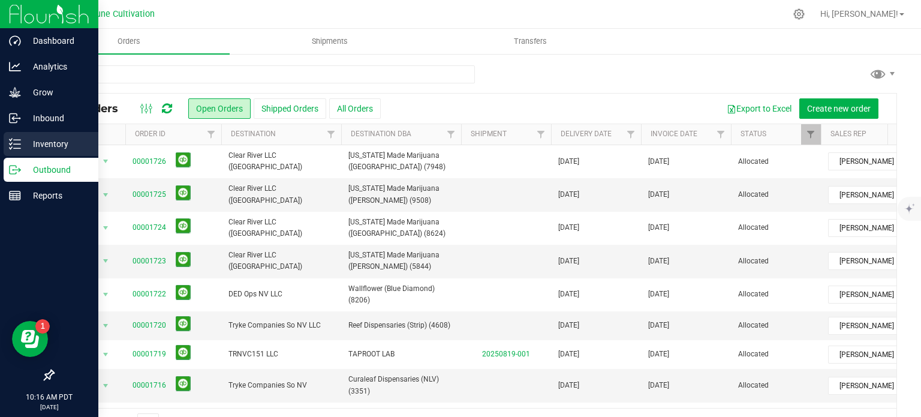
click at [14, 146] on icon at bounding box center [15, 144] width 12 height 12
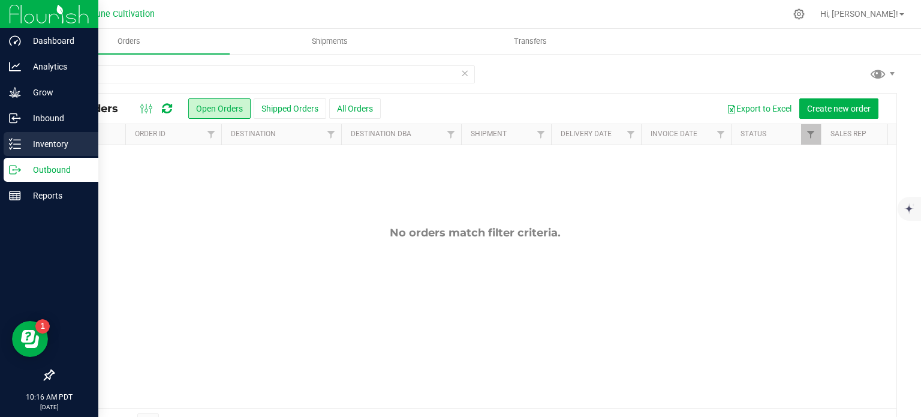
click at [12, 141] on icon at bounding box center [15, 144] width 12 height 12
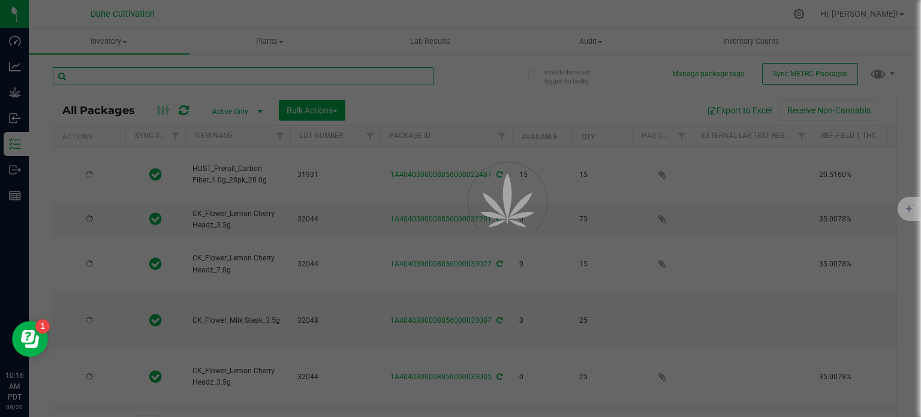
click at [129, 78] on input "text" at bounding box center [243, 76] width 381 height 18
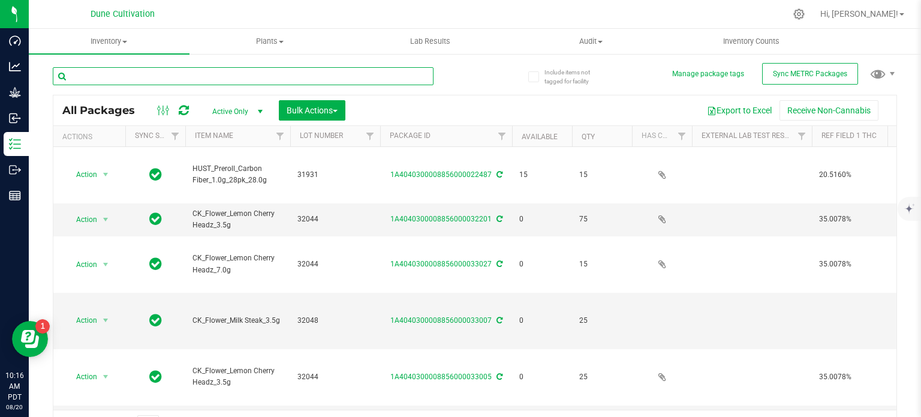
paste input "28272"
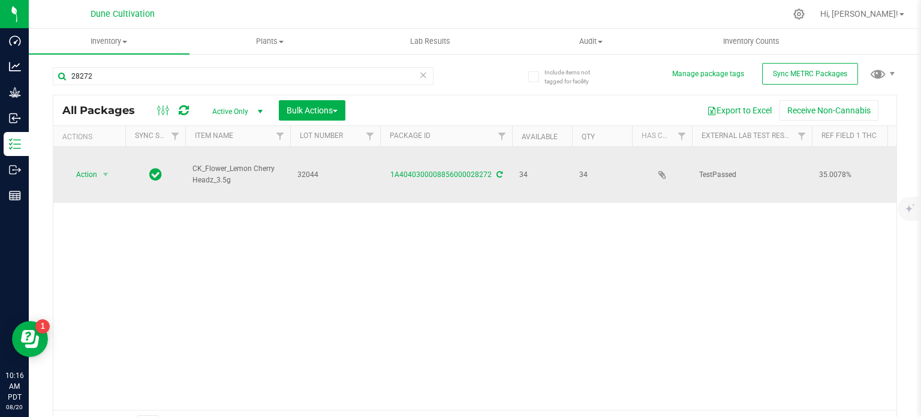
click at [218, 164] on span "CK_Flower_Lemon Cherry Headz_3.5g" at bounding box center [237, 174] width 91 height 23
copy tr "CK_Flower_Lemon Cherry Headz_3.5g"
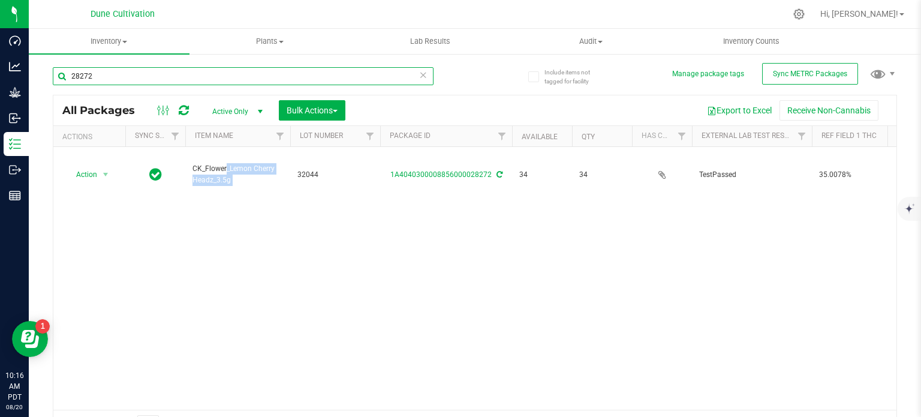
click at [127, 75] on input "28272" at bounding box center [243, 76] width 381 height 18
paste input "5"
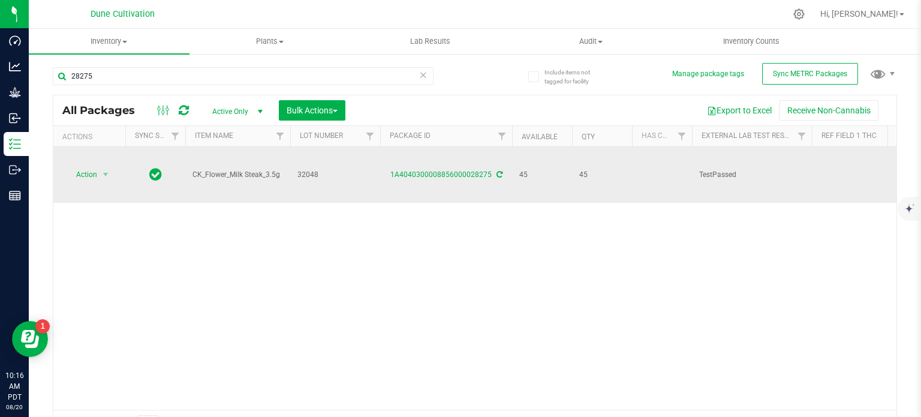
click at [220, 169] on span "CK_Flower_Milk Steak_3.5g" at bounding box center [237, 174] width 91 height 11
copy tr "CK_Flower_Milk Steak_3.5g"
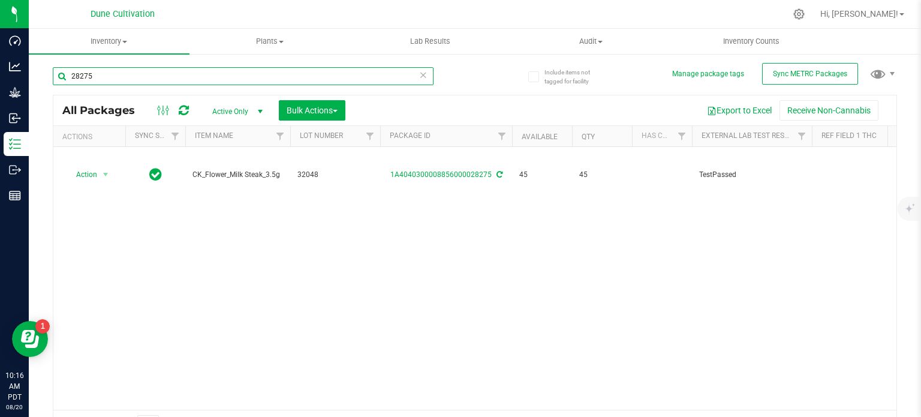
click at [146, 80] on input "28275" at bounding box center [243, 76] width 381 height 18
paste input "9"
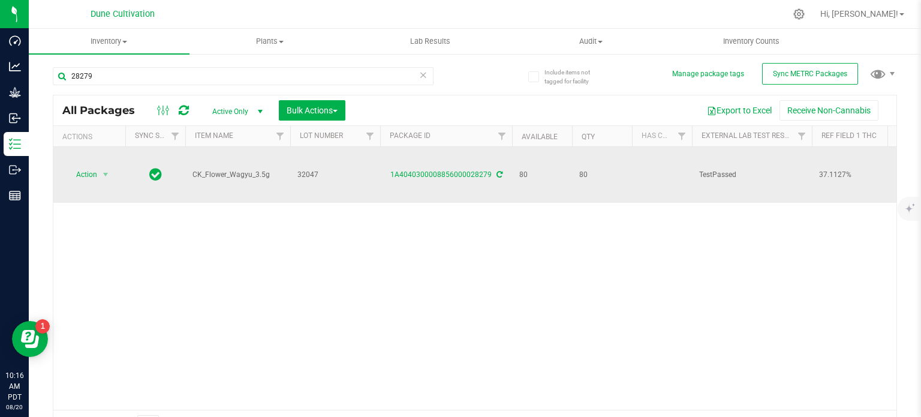
click at [217, 168] on td "CK_Flower_Wagyu_3.5g" at bounding box center [237, 175] width 105 height 56
click at [217, 169] on span "CK_Flower_Wagyu_3.5g" at bounding box center [237, 174] width 91 height 11
copy tr "CK_Flower_Wagyu_3.5g"
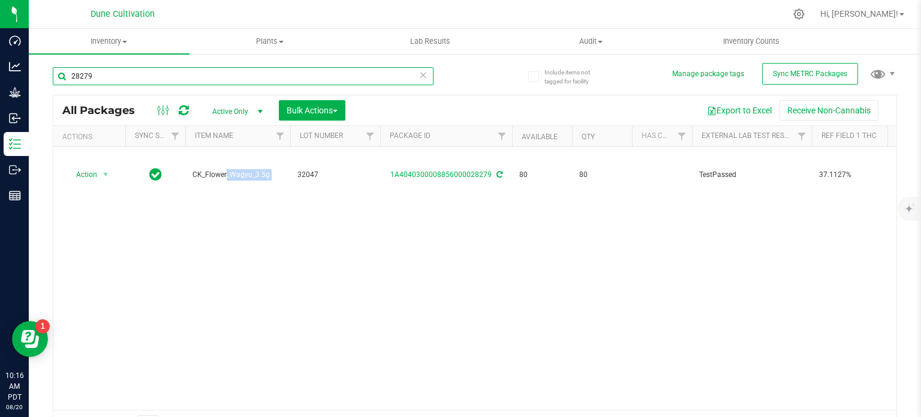
click at [116, 69] on input "28279" at bounding box center [243, 76] width 381 height 18
paste input "3"
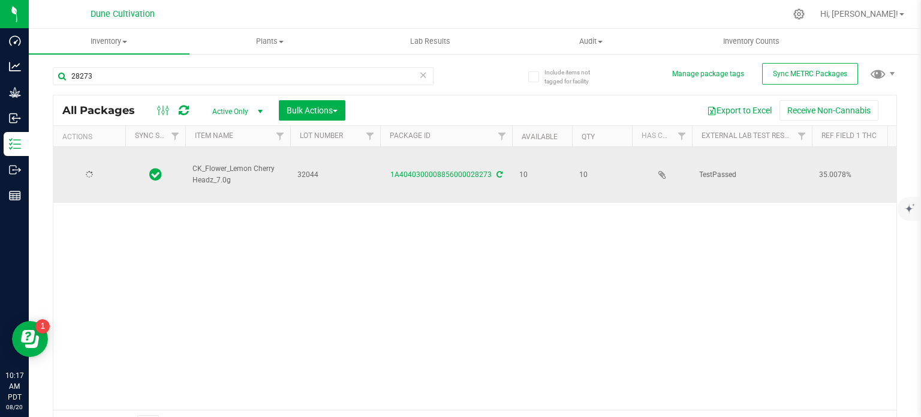
click at [228, 163] on span "CK_Flower_Lemon Cherry Headz_7.0g" at bounding box center [237, 174] width 91 height 23
copy tr "CK_Flower_Lemon Cherry Headz_7.0g"
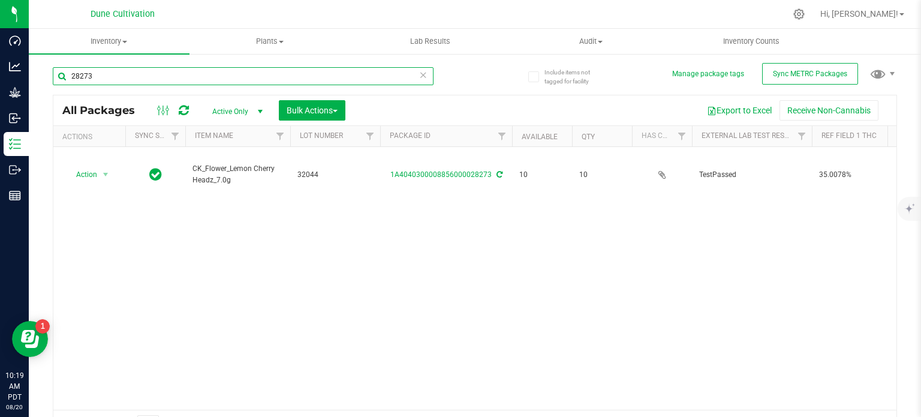
click at [179, 76] on input "28273" at bounding box center [243, 76] width 381 height 18
paste input "CK_Flower_Lemon Cherry Headz_7.0g"
type input "CK_Flower_Lemon Cherry Headz_7.0g"
